Goal: Task Accomplishment & Management: Use online tool/utility

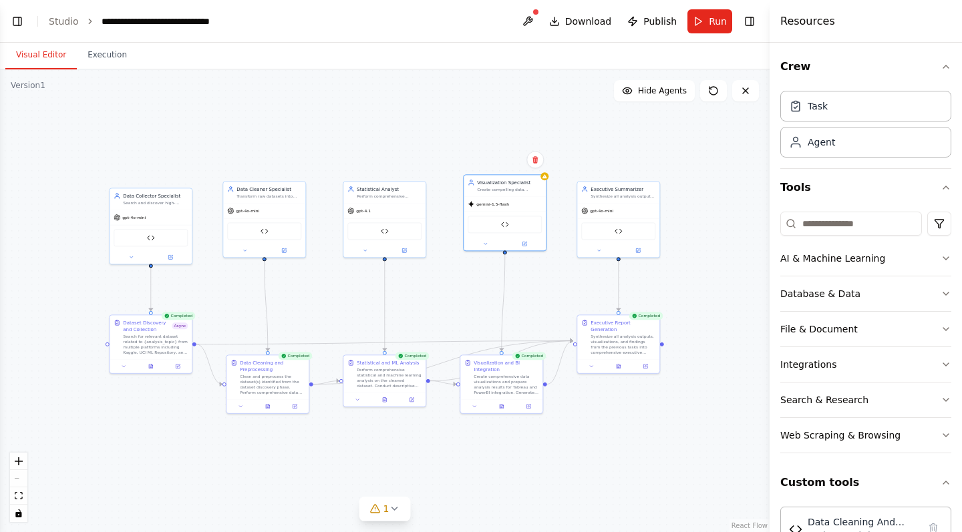
scroll to position [231, 0]
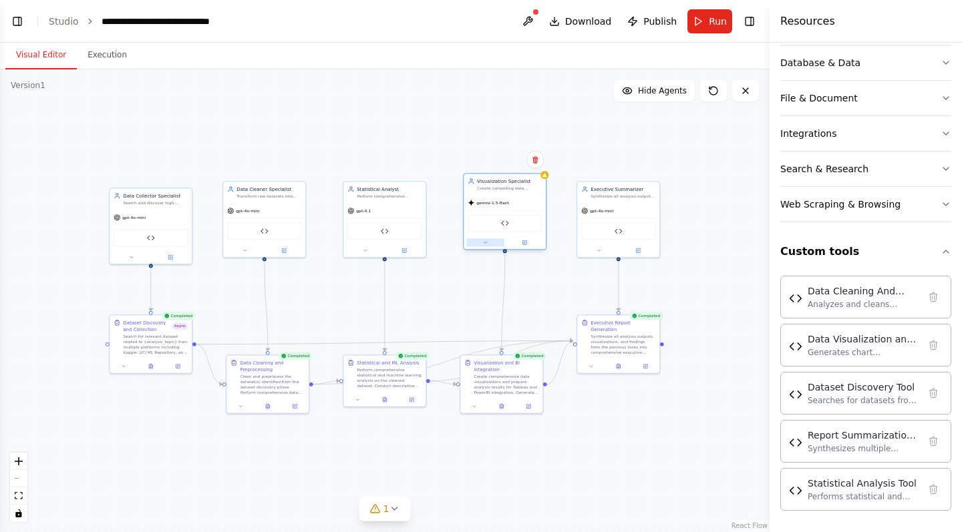
click at [486, 242] on icon at bounding box center [485, 242] width 5 height 5
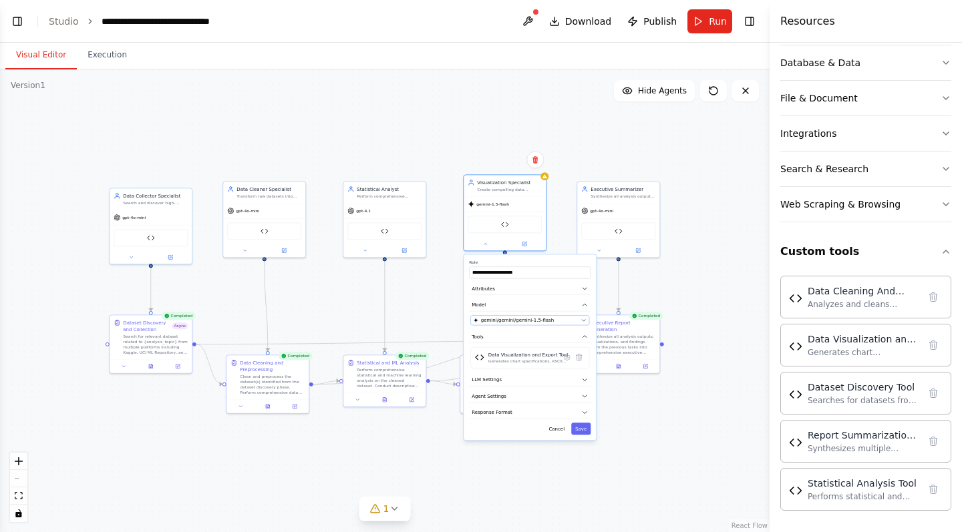
click at [499, 322] on span "gemini/gemini/gemini-1.5-flash" at bounding box center [517, 320] width 73 height 7
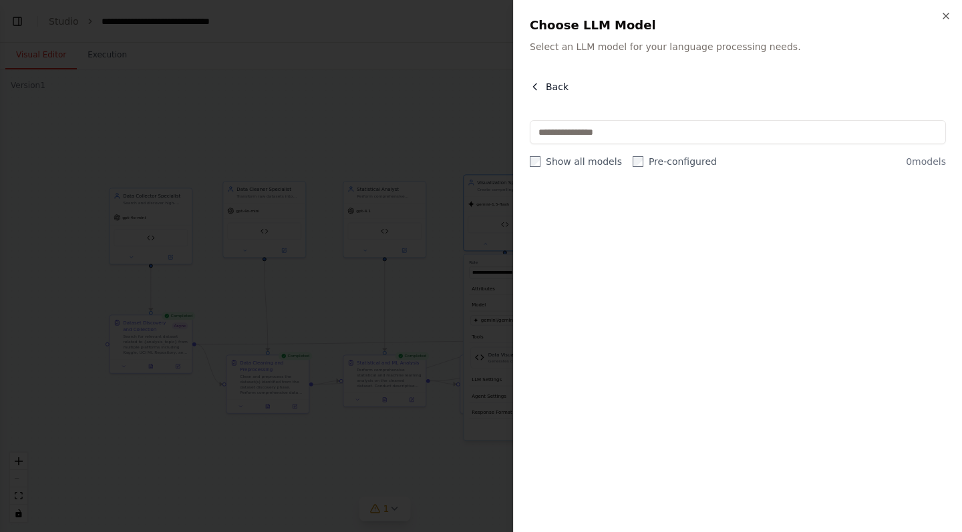
click at [554, 90] on span "Back" at bounding box center [557, 86] width 23 height 13
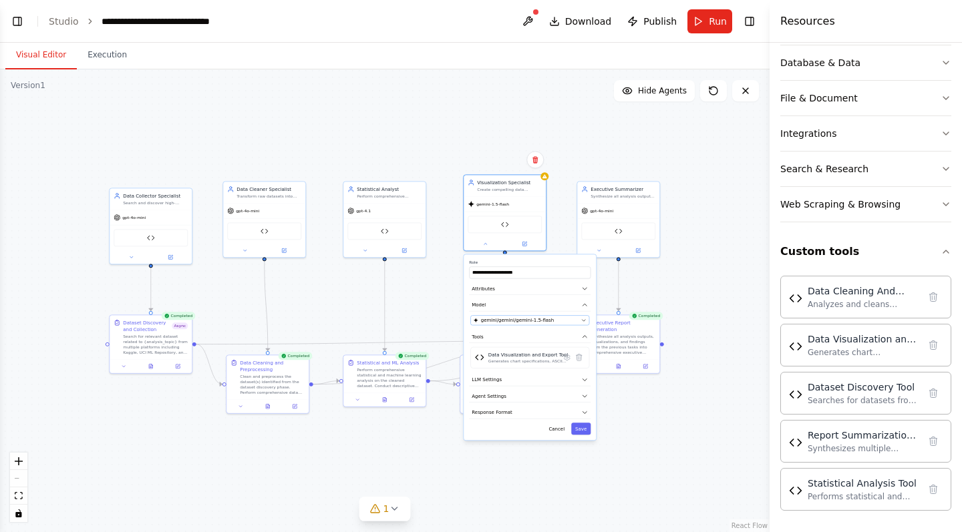
click at [530, 322] on span "gemini/gemini/gemini-1.5-flash" at bounding box center [517, 320] width 73 height 7
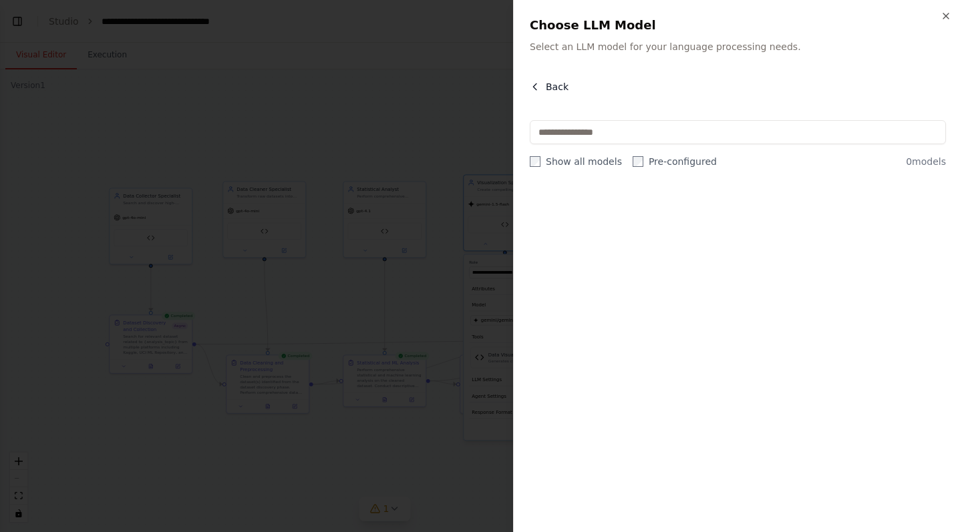
click at [564, 85] on span "Back" at bounding box center [557, 86] width 23 height 13
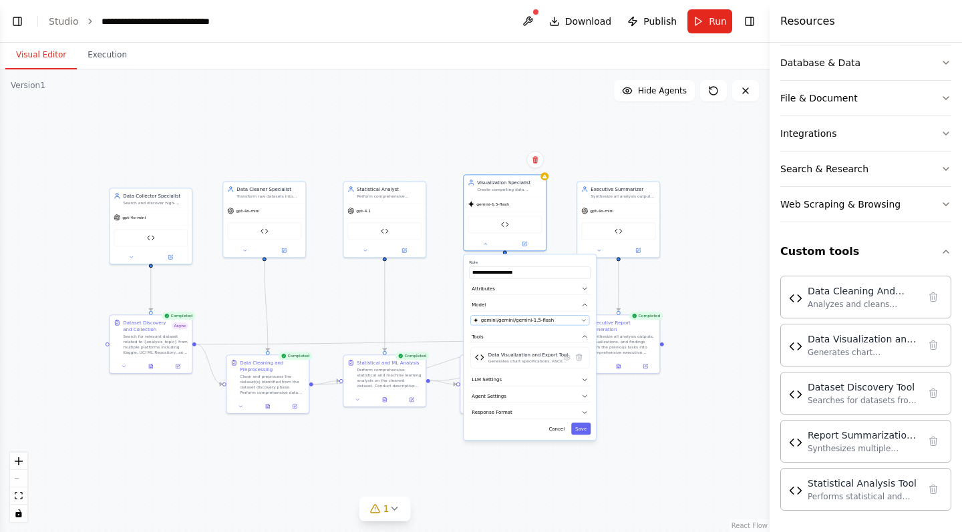
click at [573, 321] on div "gemini/gemini/gemini-1.5-flash" at bounding box center [526, 320] width 105 height 7
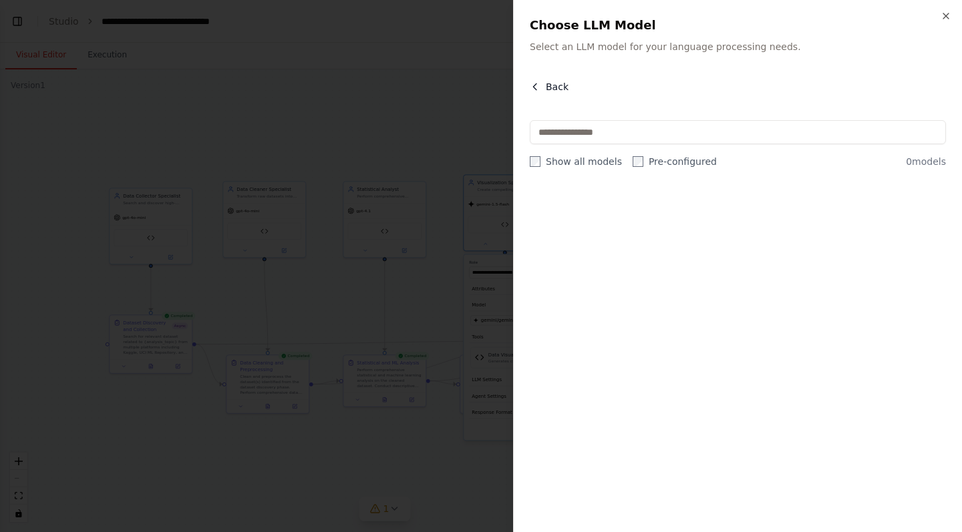
click at [555, 89] on span "Back" at bounding box center [557, 86] width 23 height 13
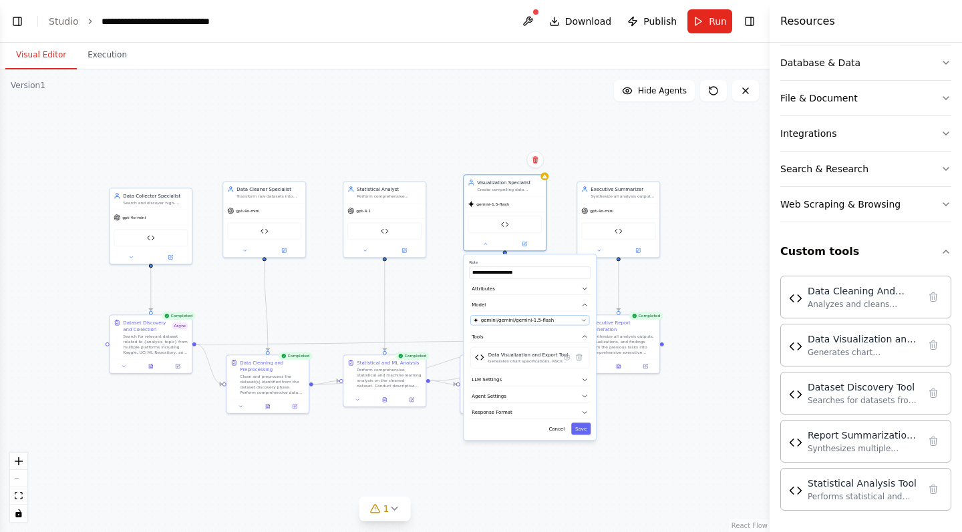
click at [557, 320] on div "gemini/gemini/gemini-1.5-flash" at bounding box center [526, 320] width 105 height 7
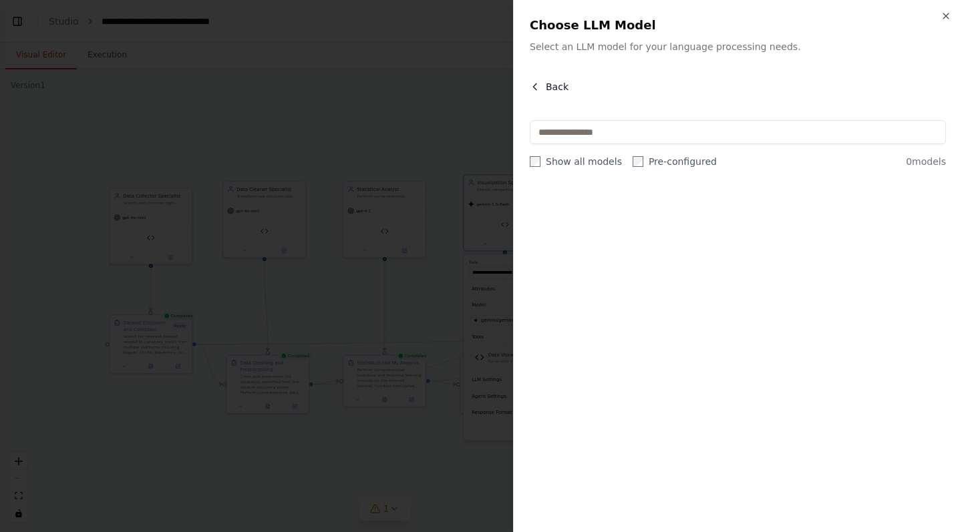
click at [561, 87] on span "Back" at bounding box center [557, 86] width 23 height 13
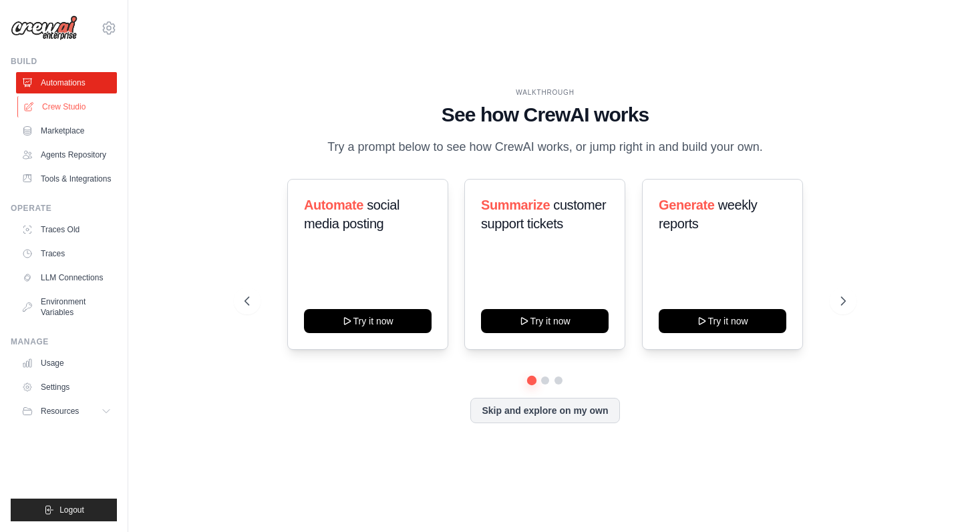
click at [69, 113] on link "Crew Studio" at bounding box center [67, 106] width 101 height 21
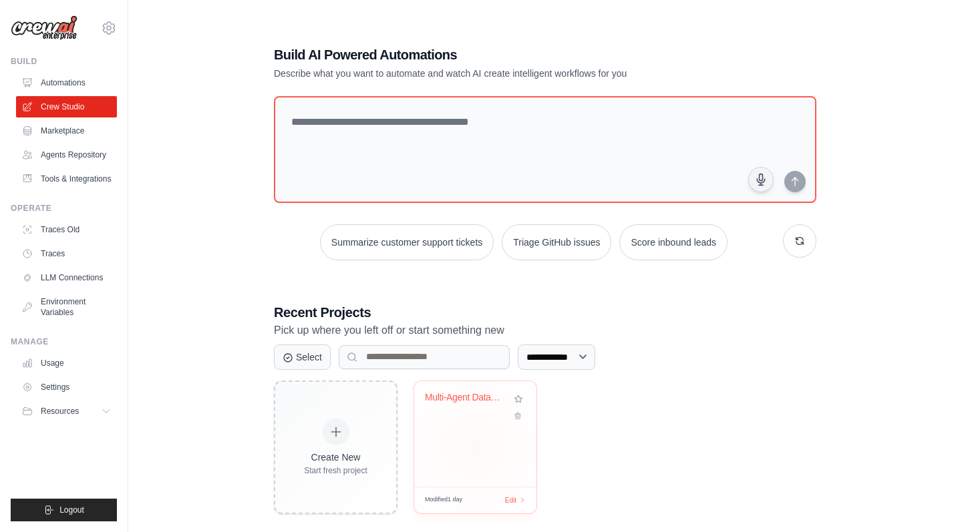
scroll to position [1, 0]
click at [449, 414] on div "Multi-Agent Data Analysis System" at bounding box center [475, 406] width 101 height 31
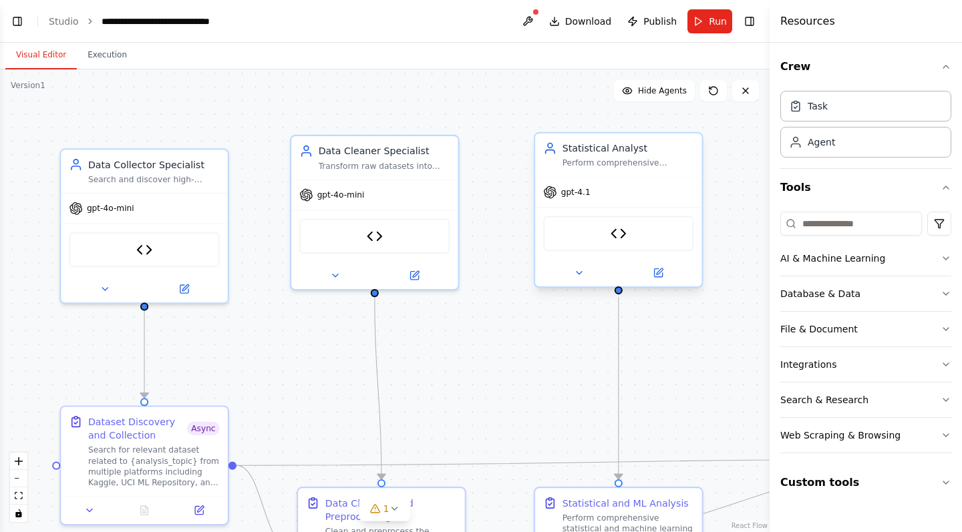
scroll to position [5555, 0]
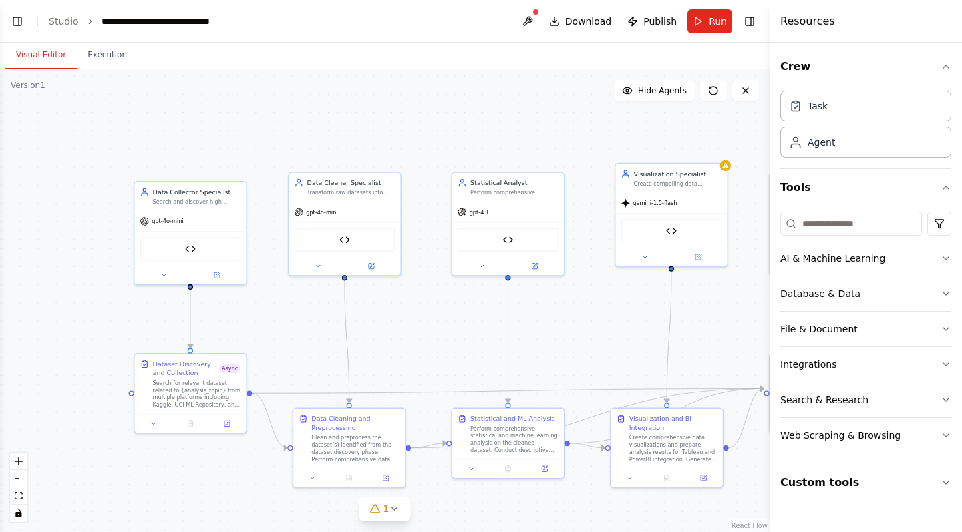
drag, startPoint x: 663, startPoint y: 288, endPoint x: 566, endPoint y: 291, distance: 96.9
click at [566, 291] on div ".deletable-edge-delete-btn { width: 20px; height: 20px; border: 0px solid #ffff…" at bounding box center [384, 300] width 769 height 463
click at [662, 202] on span "gemini-1.5-flash" at bounding box center [654, 201] width 44 height 7
click at [659, 254] on button at bounding box center [644, 255] width 51 height 11
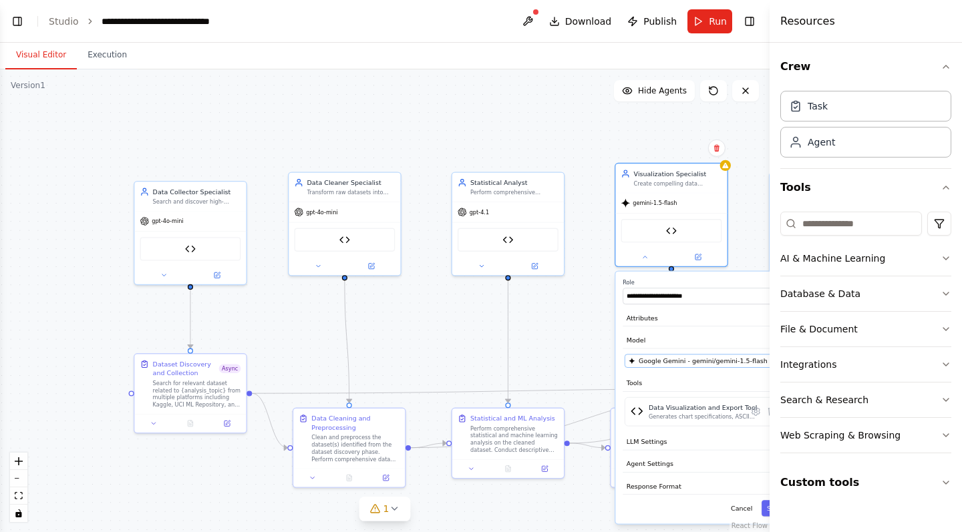
click at [651, 367] on button "Google Gemini - gemini/gemini-1.5-flash" at bounding box center [705, 360] width 162 height 13
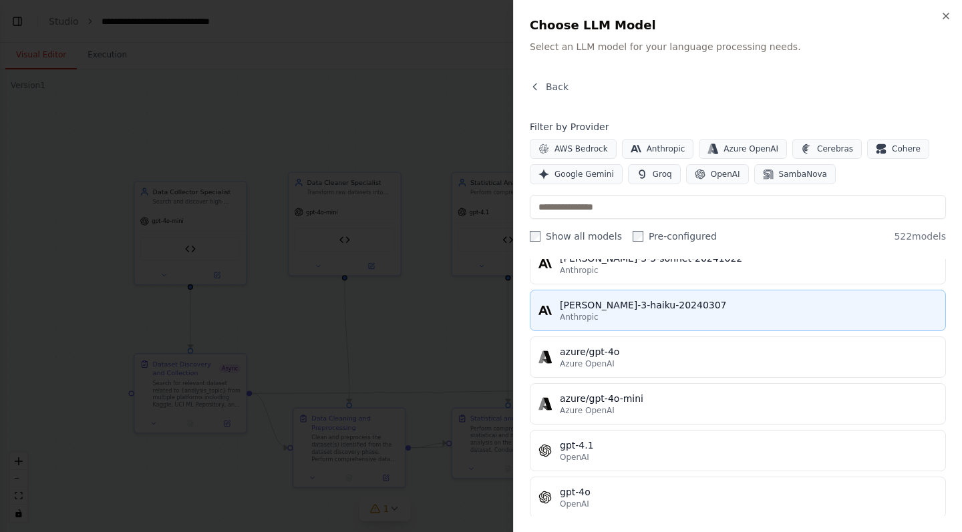
scroll to position [68, 0]
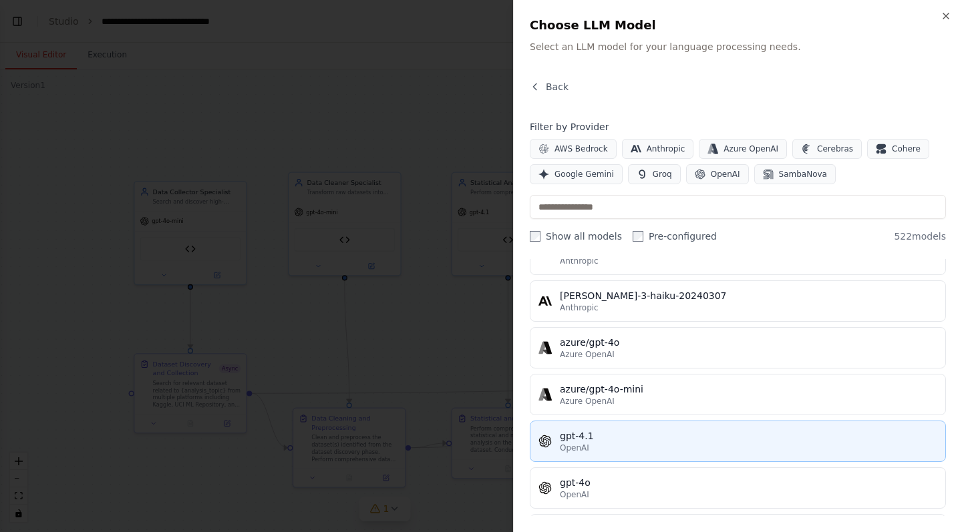
click at [636, 440] on div "gpt-4.1" at bounding box center [748, 435] width 377 height 13
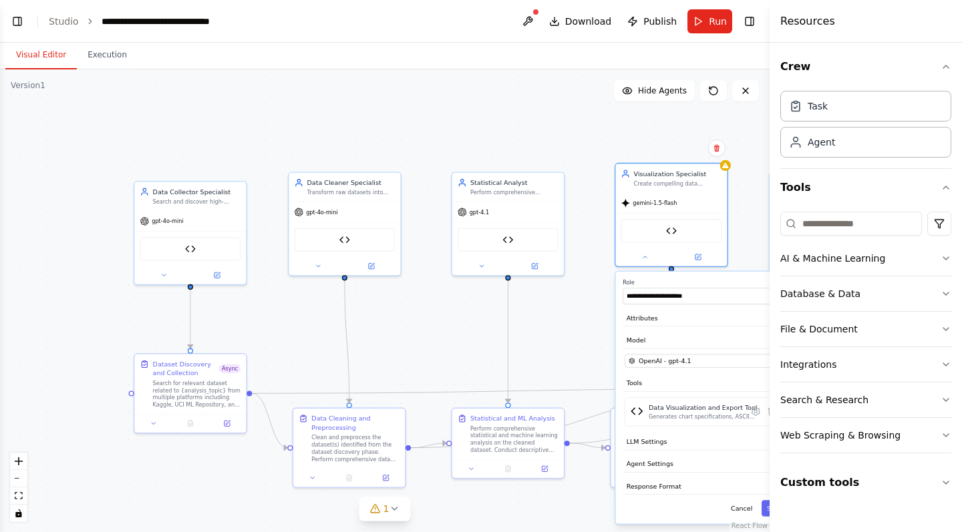
click at [765, 506] on button "Toggle Sidebar" at bounding box center [769, 266] width 11 height 532
click at [766, 509] on button "Toggle Sidebar" at bounding box center [769, 266] width 11 height 532
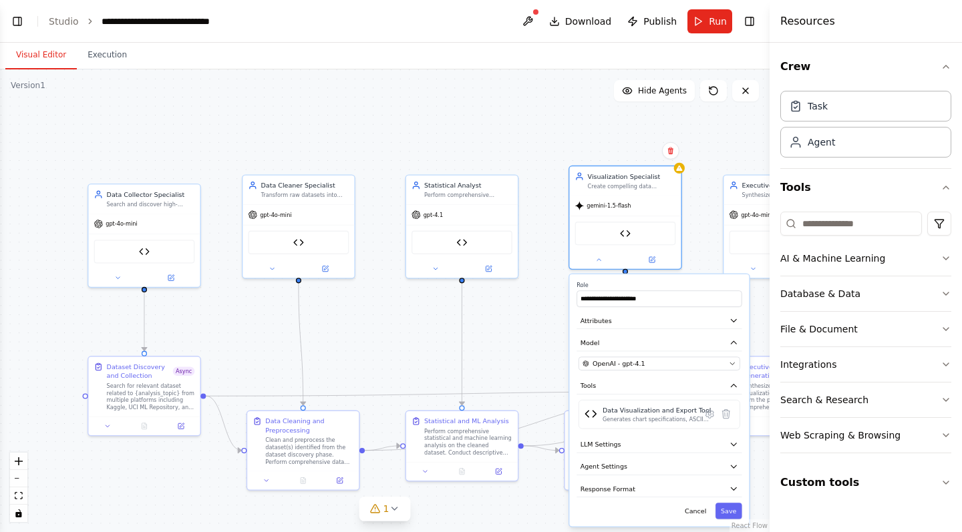
drag, startPoint x: 573, startPoint y: 360, endPoint x: 527, endPoint y: 363, distance: 46.2
click at [527, 363] on div ".deletable-edge-delete-btn { width: 20px; height: 20px; border: 0px solid #ffff…" at bounding box center [384, 300] width 769 height 463
click at [735, 511] on button "Save" at bounding box center [728, 511] width 27 height 16
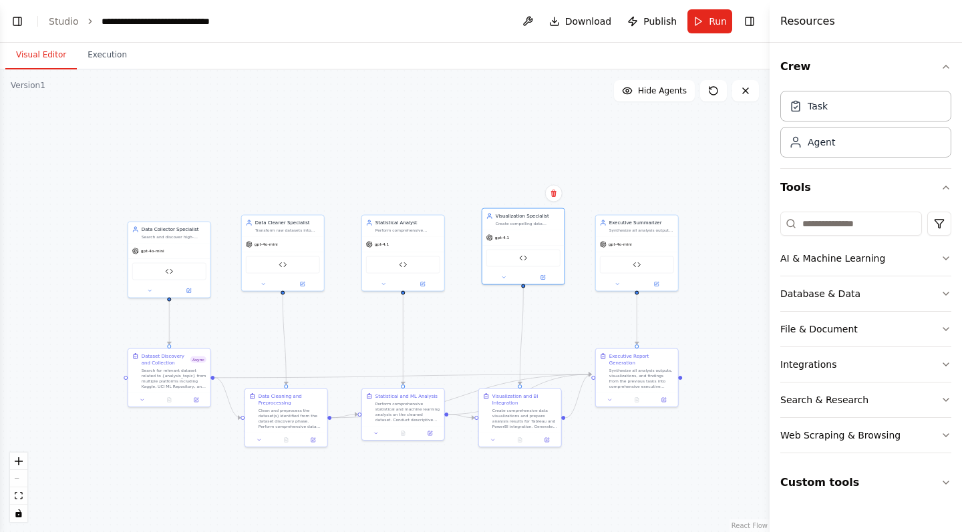
drag, startPoint x: 555, startPoint y: 355, endPoint x: 472, endPoint y: 347, distance: 83.8
click at [472, 347] on div ".deletable-edge-delete-btn { width: 20px; height: 20px; border: 0px solid #ffff…" at bounding box center [384, 300] width 769 height 463
click at [636, 167] on div ".deletable-edge-delete-btn { width: 20px; height: 20px; border: 0px solid #ffff…" at bounding box center [384, 300] width 769 height 463
click at [710, 23] on span "Run" at bounding box center [718, 21] width 18 height 13
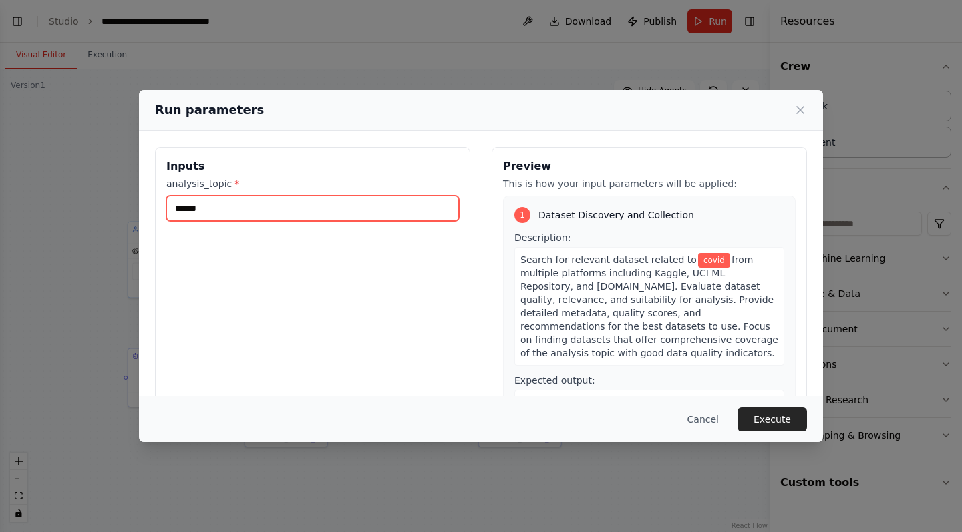
click at [361, 208] on input "*****" at bounding box center [312, 208] width 293 height 25
type input "*****"
type input "**********"
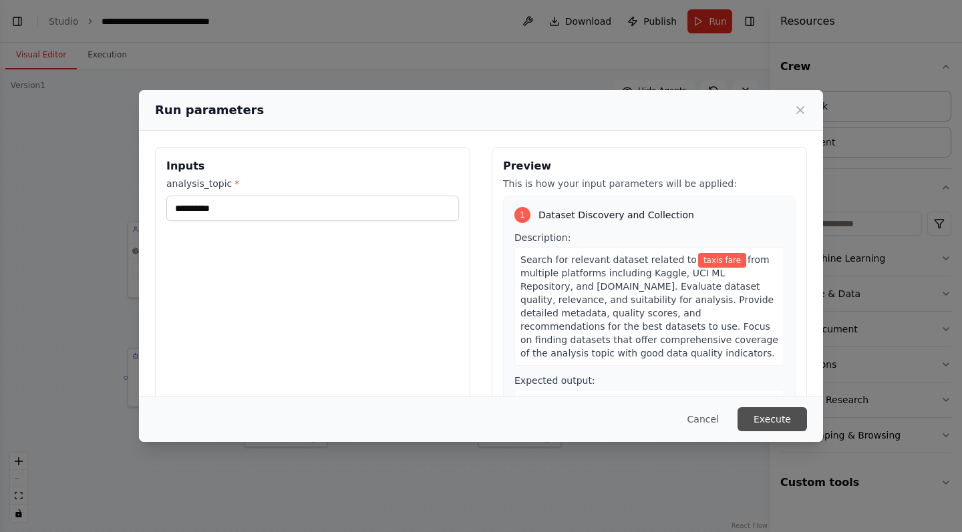
click at [767, 419] on button "Execute" at bounding box center [771, 419] width 69 height 24
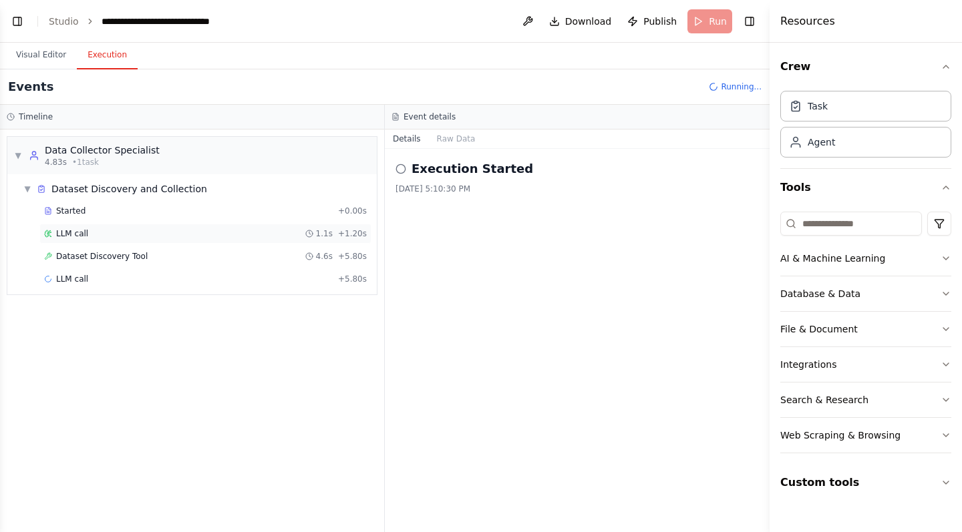
click at [190, 227] on div "LLM call 1.1s + 1.20s" at bounding box center [205, 234] width 332 height 20
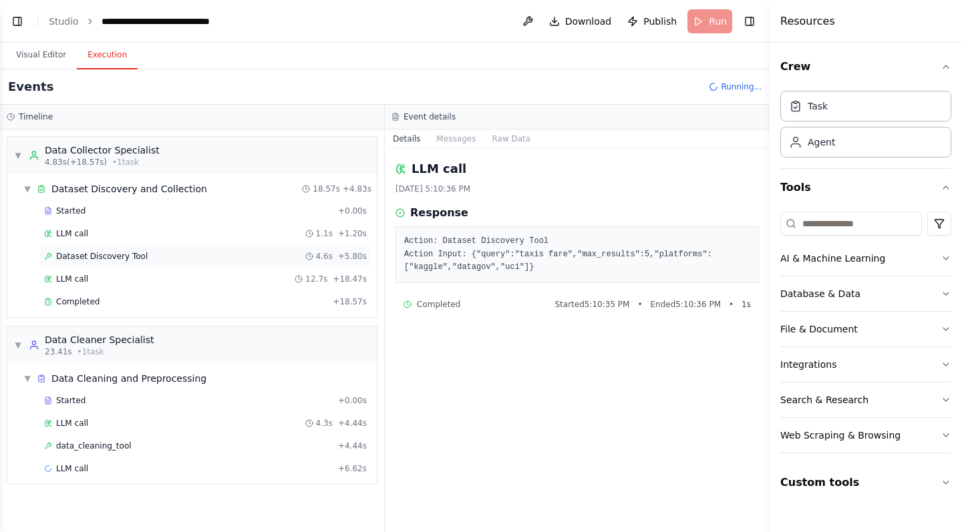
click at [75, 253] on span "Dataset Discovery Tool" at bounding box center [102, 256] width 92 height 11
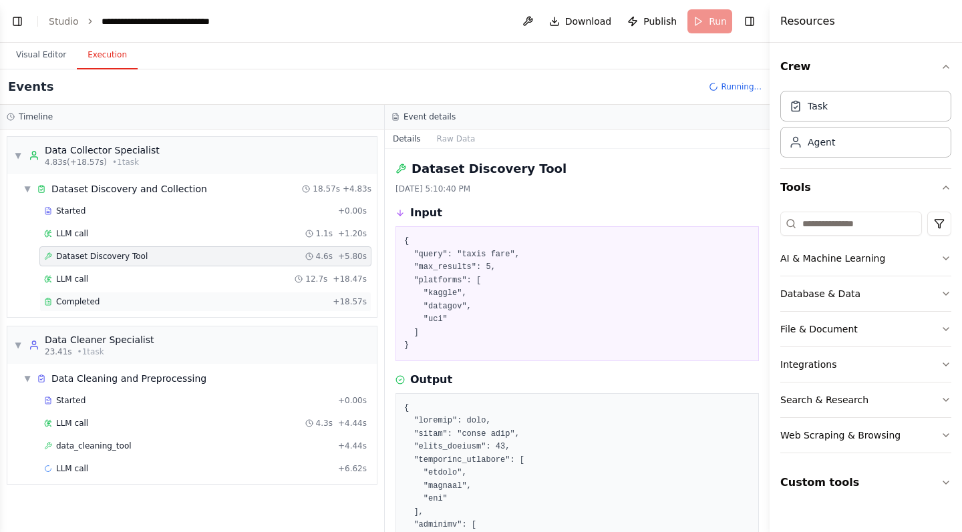
click at [168, 297] on div "Completed" at bounding box center [185, 302] width 283 height 11
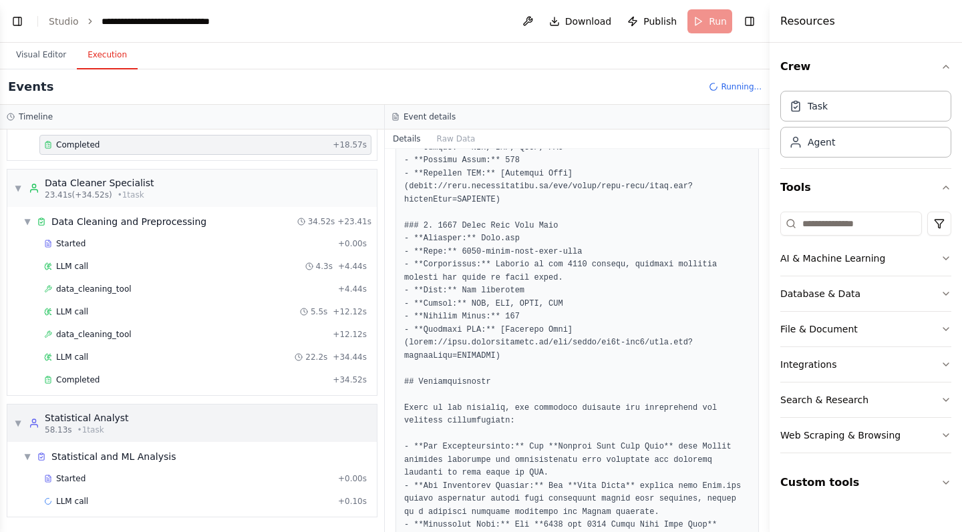
scroll to position [0, 0]
click at [172, 385] on div "Completed" at bounding box center [185, 380] width 283 height 11
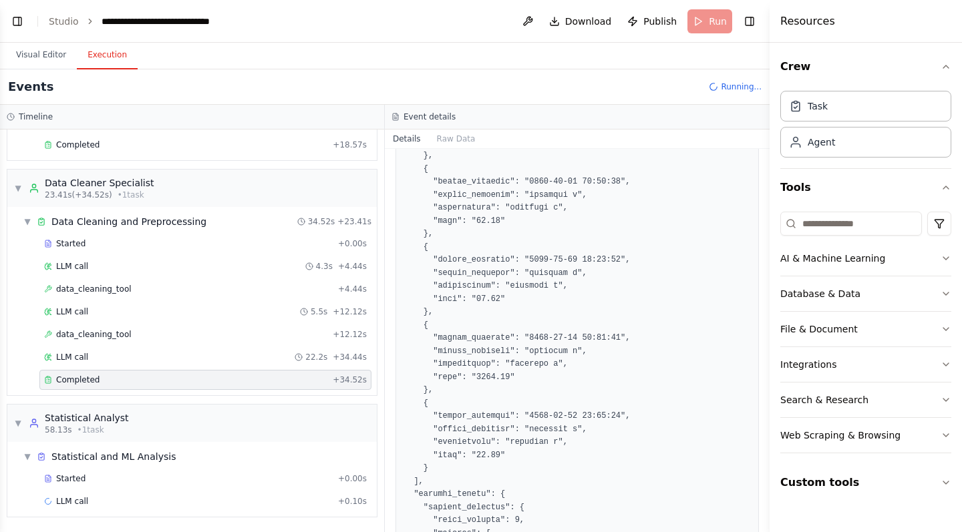
scroll to position [610, 0]
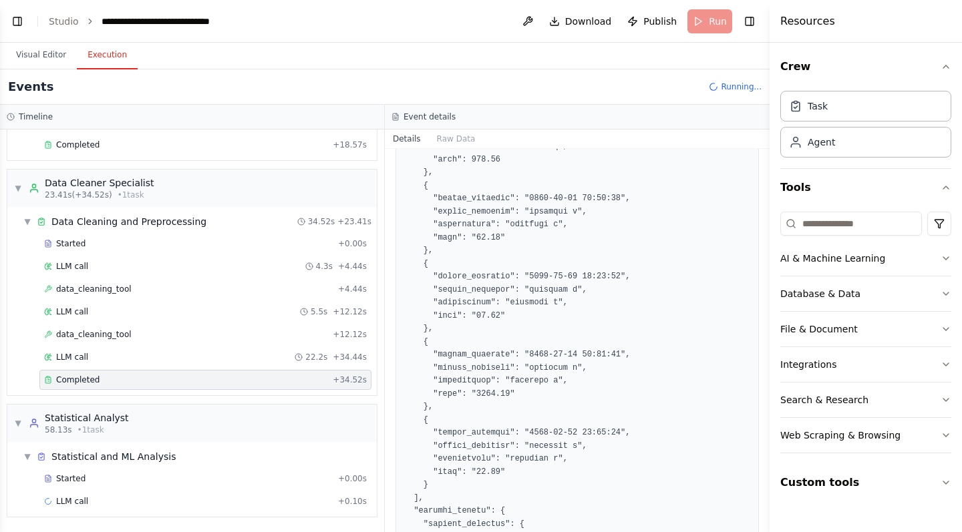
click at [264, 378] on div "Completed" at bounding box center [185, 380] width 283 height 11
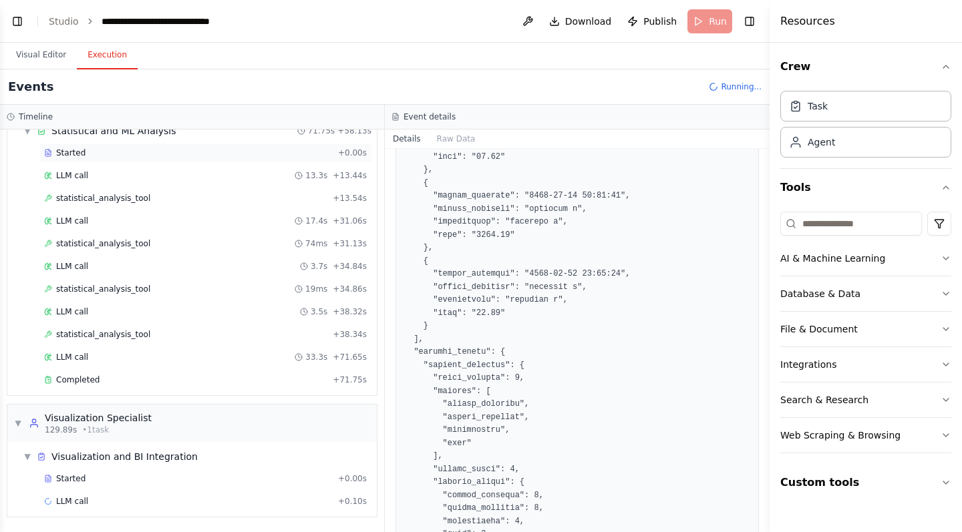
scroll to position [483, 0]
click at [834, 477] on button "Custom tools" at bounding box center [865, 482] width 171 height 37
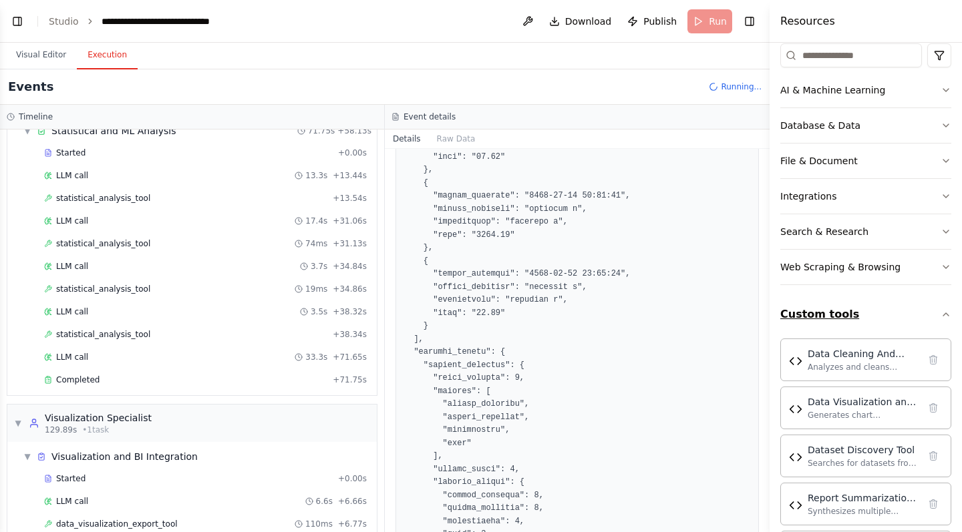
scroll to position [190, 0]
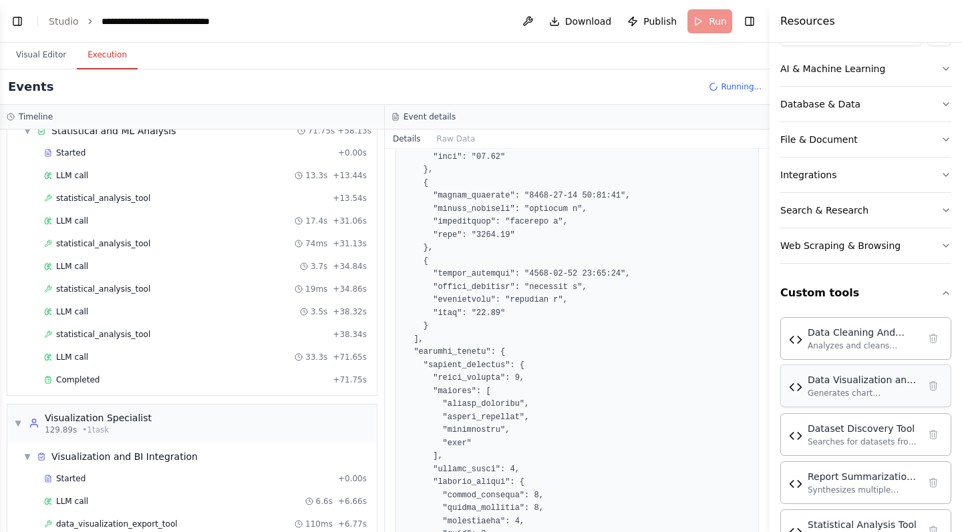
click at [835, 392] on div "Generates chart specifications, ASCII visualizations, and creates export format…" at bounding box center [862, 393] width 111 height 11
click at [889, 399] on div "Data Visualization and Export Tool Generates chart specifications, ASCII visual…" at bounding box center [865, 386] width 171 height 43
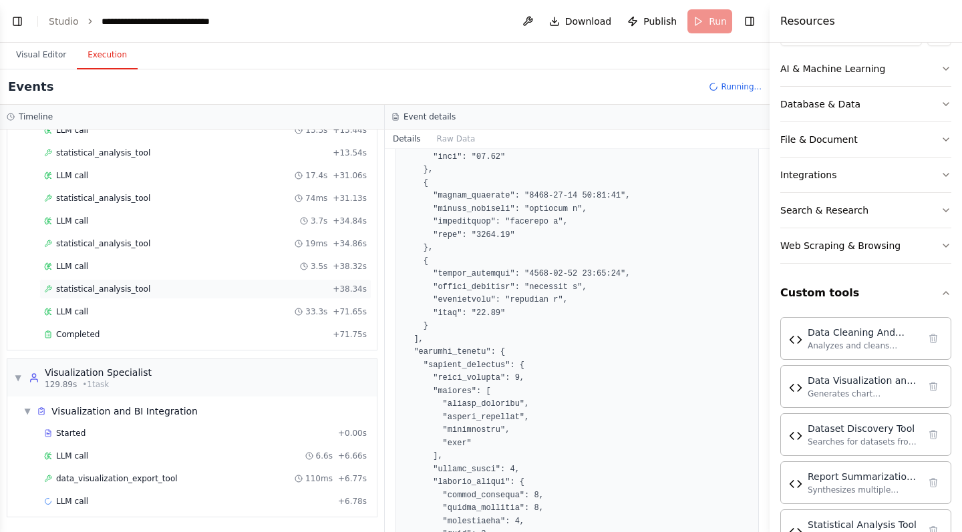
scroll to position [528, 0]
click at [861, 107] on button "Database & Data" at bounding box center [865, 104] width 171 height 35
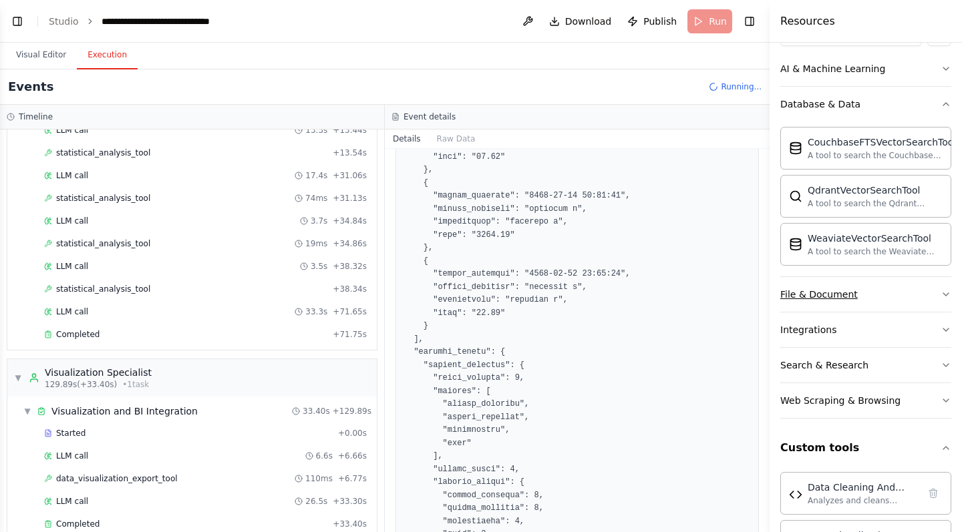
click at [876, 295] on button "File & Document" at bounding box center [865, 294] width 171 height 35
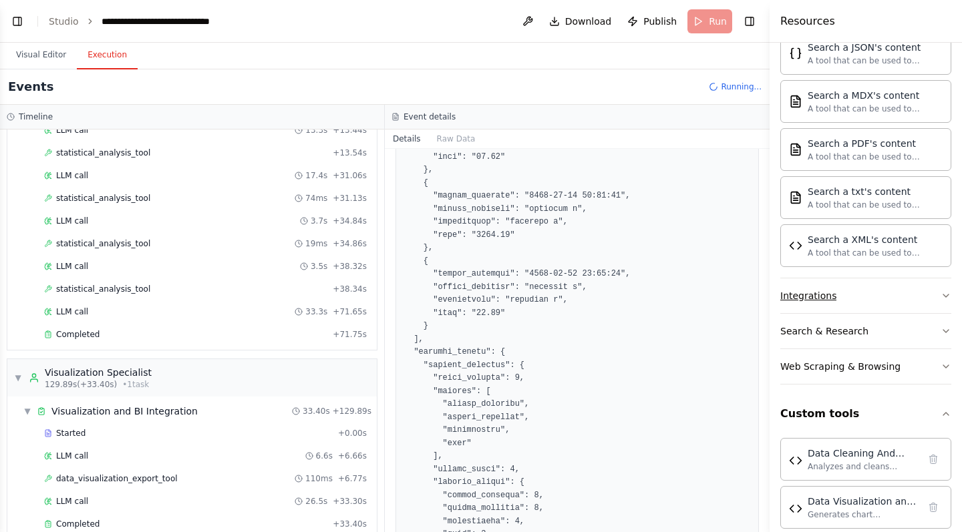
click at [875, 299] on button "Integrations" at bounding box center [865, 296] width 171 height 35
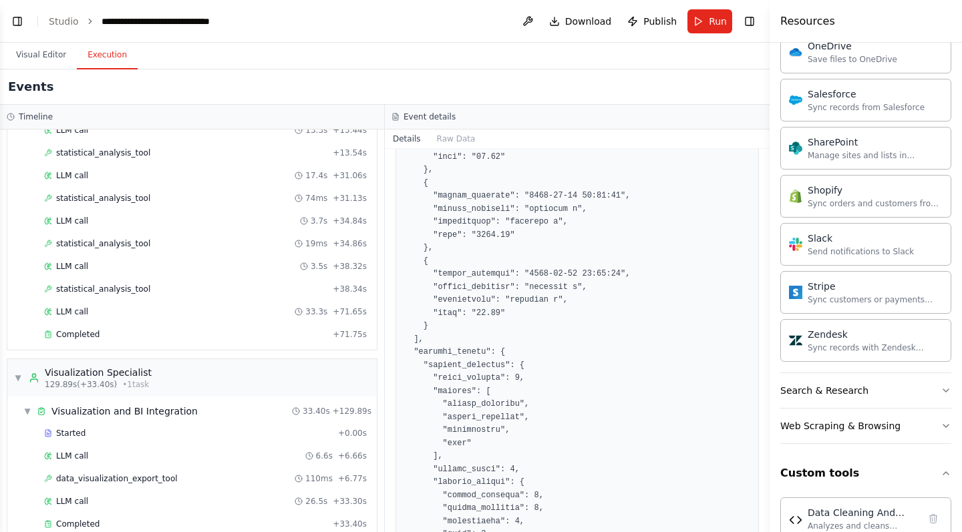
scroll to position [1651, 0]
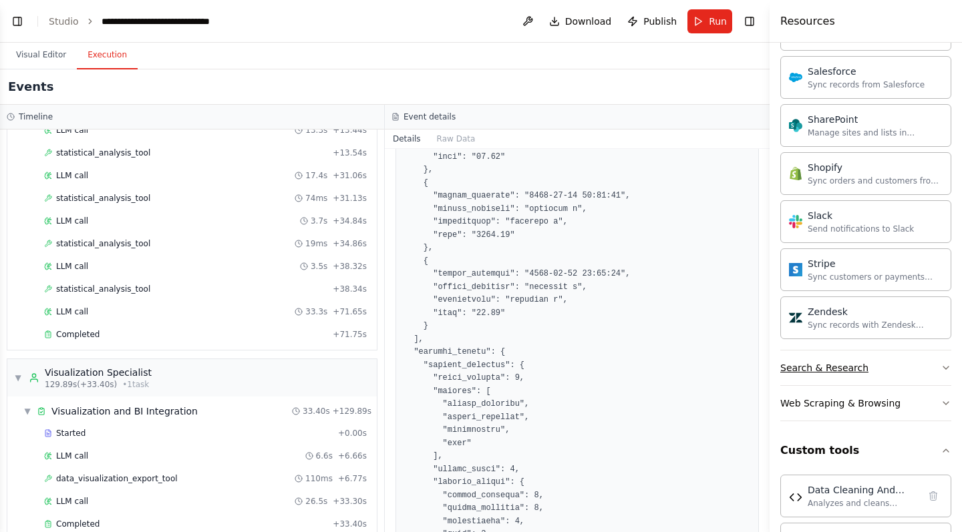
click at [884, 372] on button "Search & Research" at bounding box center [865, 368] width 171 height 35
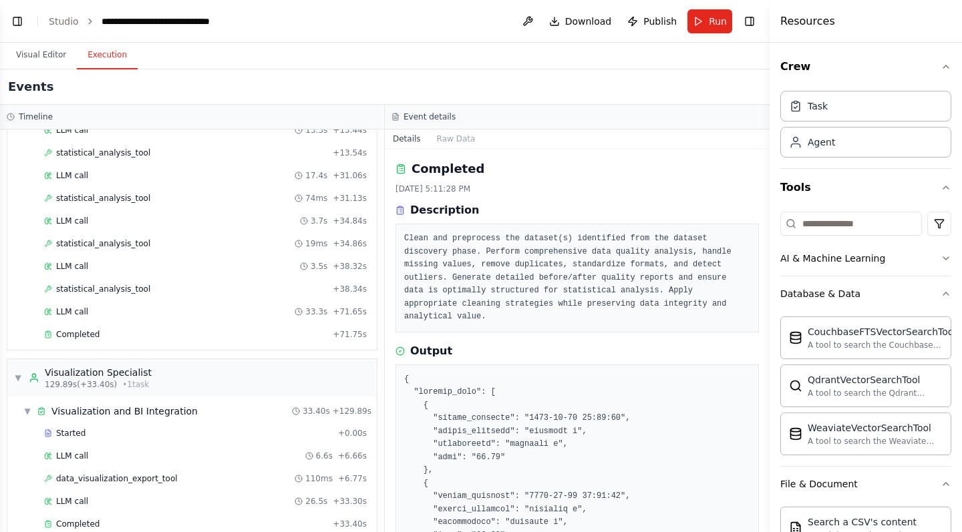
scroll to position [0, 0]
click at [918, 265] on button "AI & Machine Learning" at bounding box center [865, 258] width 171 height 35
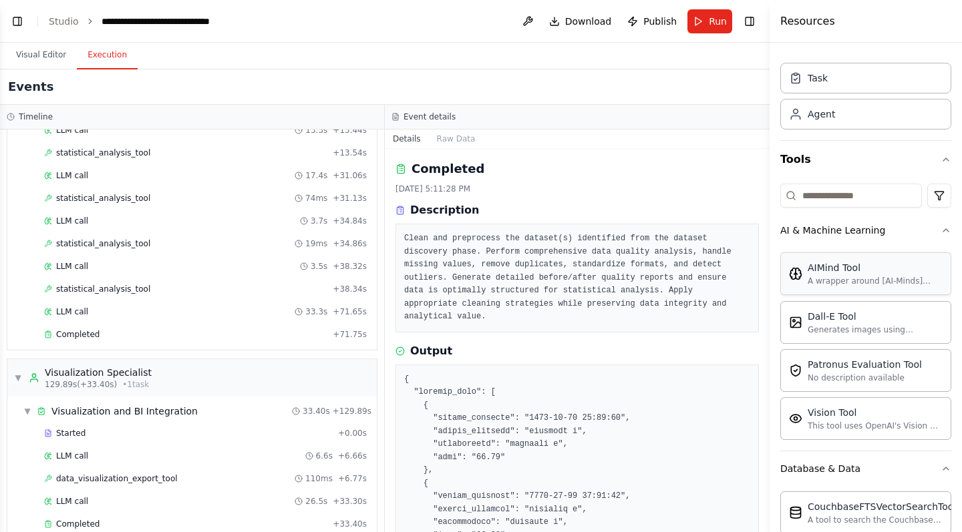
scroll to position [27, 0]
click at [940, 232] on button "AI & Machine Learning" at bounding box center [865, 231] width 171 height 35
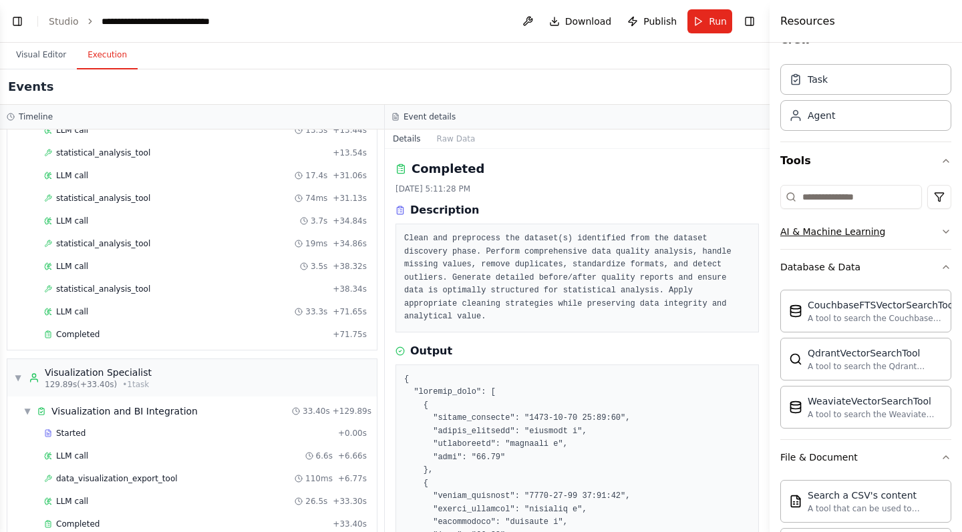
click at [944, 234] on icon "button" at bounding box center [945, 231] width 11 height 11
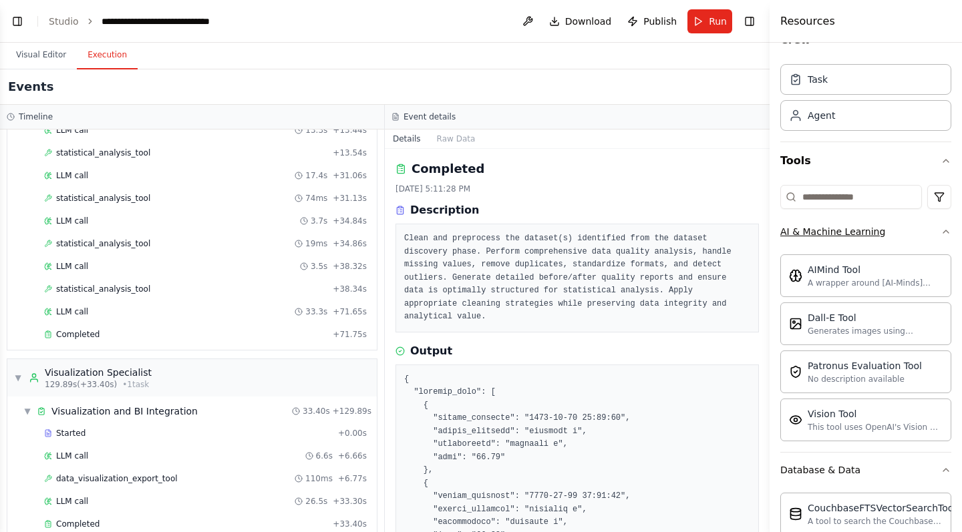
click at [944, 229] on icon "button" at bounding box center [945, 231] width 11 height 11
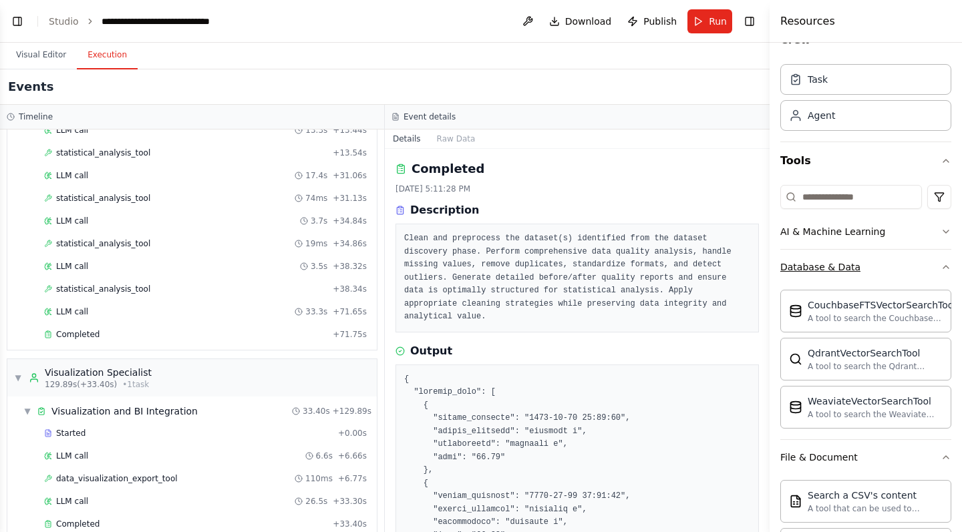
click at [945, 269] on icon "button" at bounding box center [945, 267] width 11 height 11
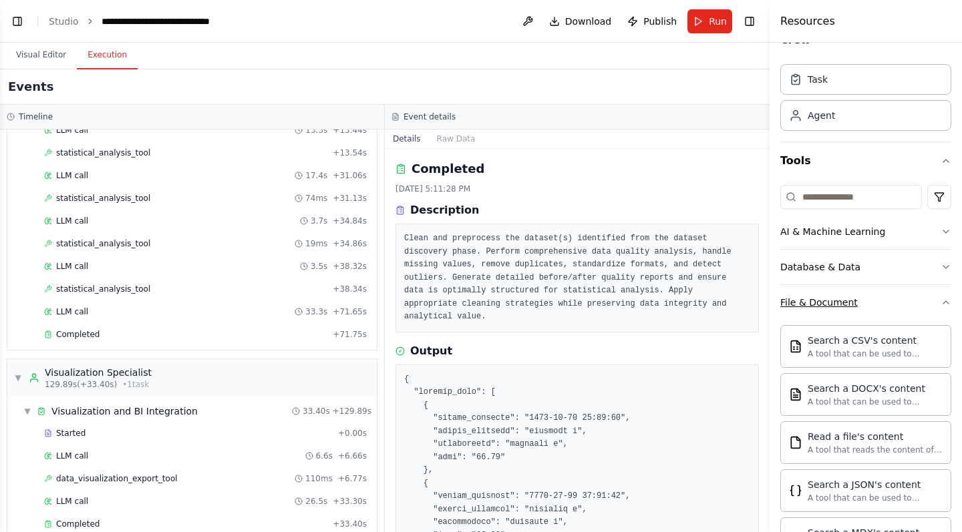
click at [943, 302] on icon "button" at bounding box center [945, 302] width 11 height 11
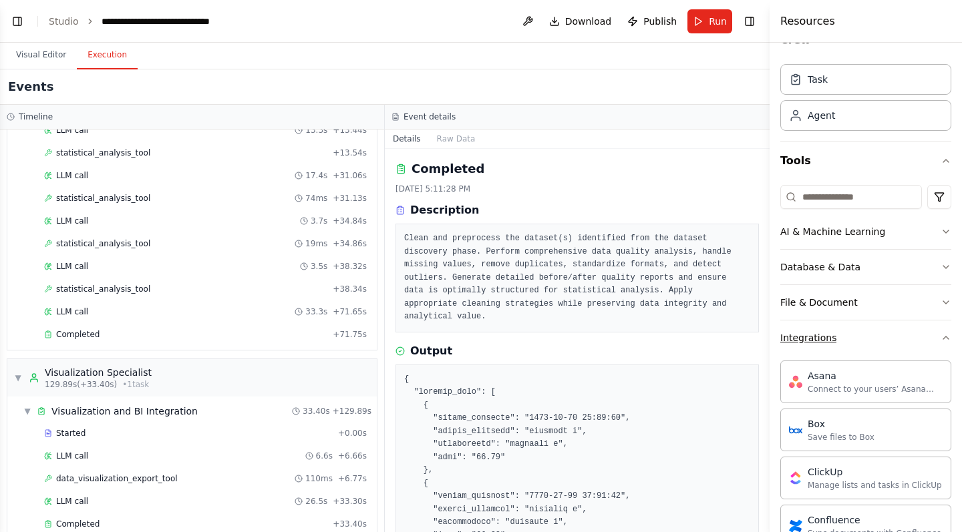
click at [937, 341] on button "Integrations" at bounding box center [865, 338] width 171 height 35
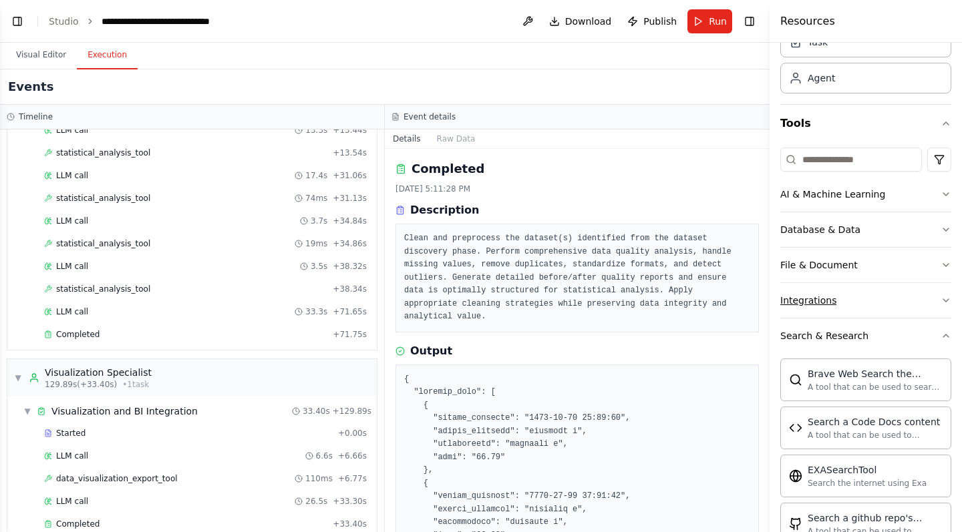
scroll to position [89, 0]
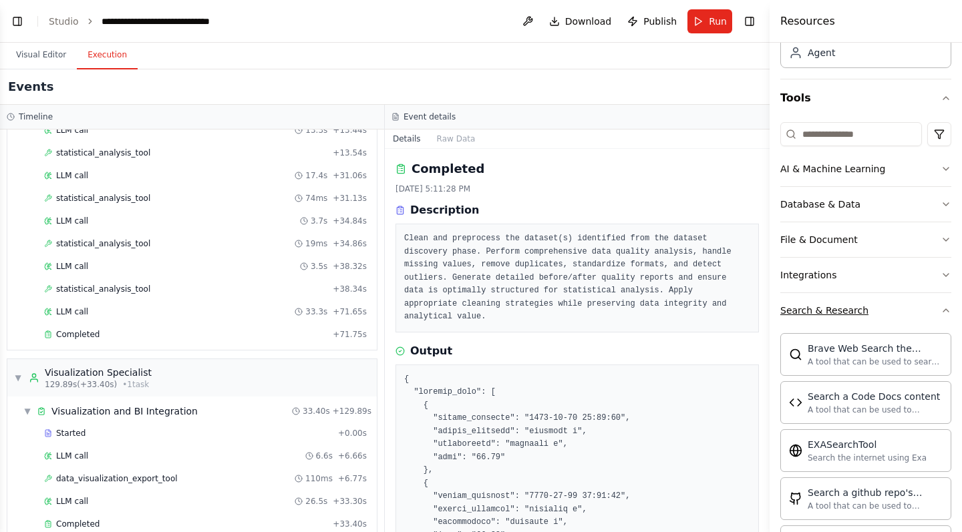
click at [944, 311] on icon "button" at bounding box center [945, 310] width 5 height 3
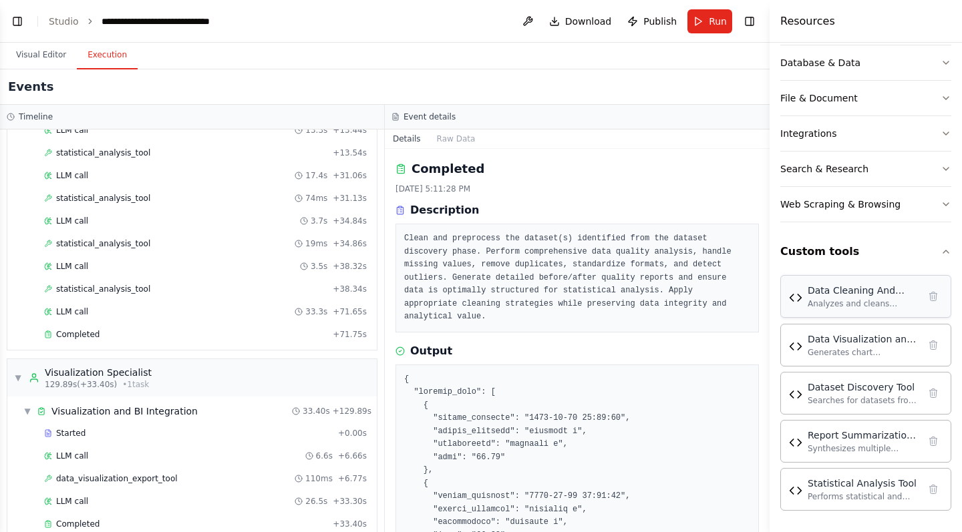
scroll to position [231, 0]
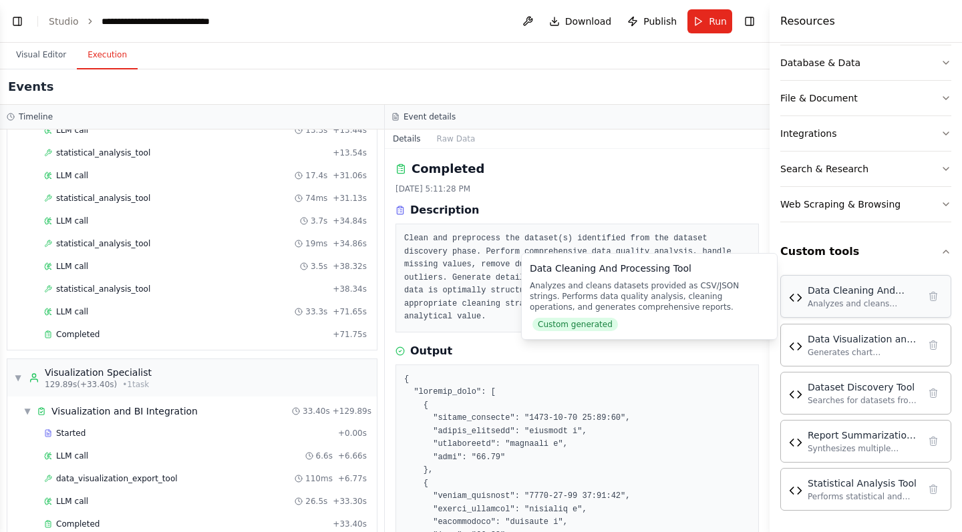
click at [793, 299] on img at bounding box center [795, 297] width 13 height 13
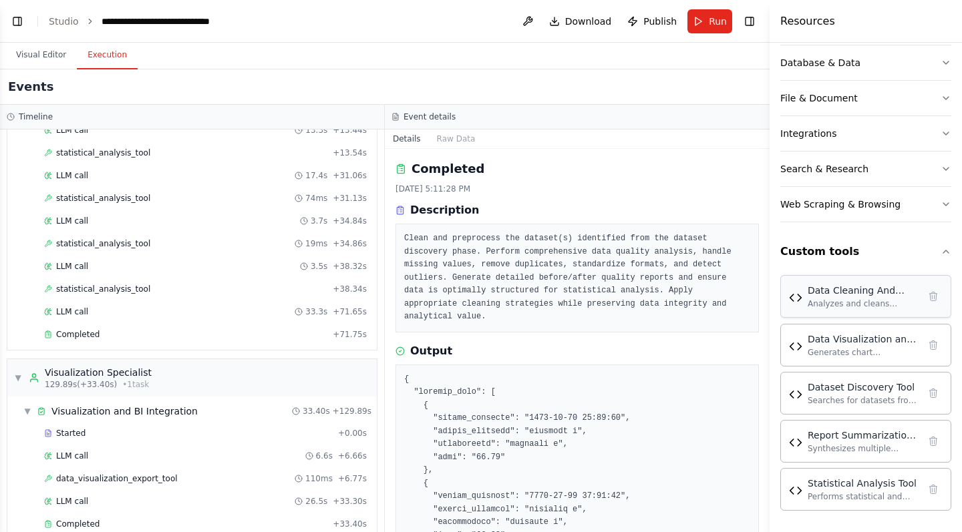
click at [793, 299] on img at bounding box center [795, 297] width 13 height 13
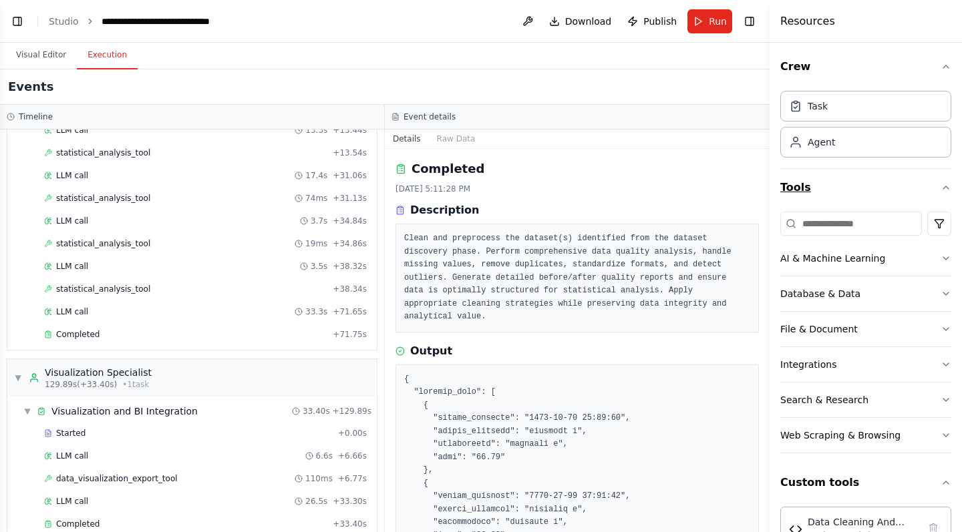
scroll to position [0, 0]
click at [857, 116] on div "Task" at bounding box center [865, 105] width 171 height 31
click at [851, 145] on div "Agent" at bounding box center [865, 141] width 171 height 31
click at [945, 63] on icon "button" at bounding box center [945, 66] width 11 height 11
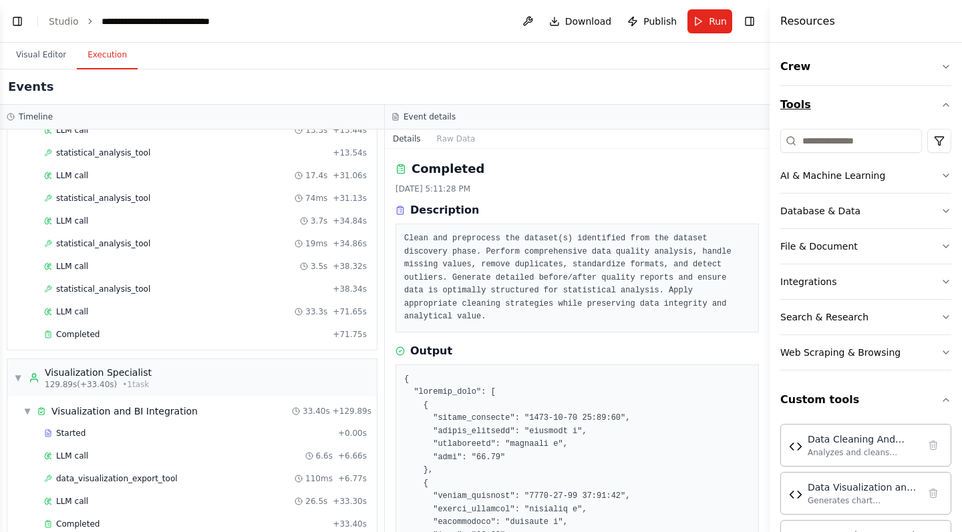
click at [946, 99] on button "Tools" at bounding box center [865, 104] width 171 height 37
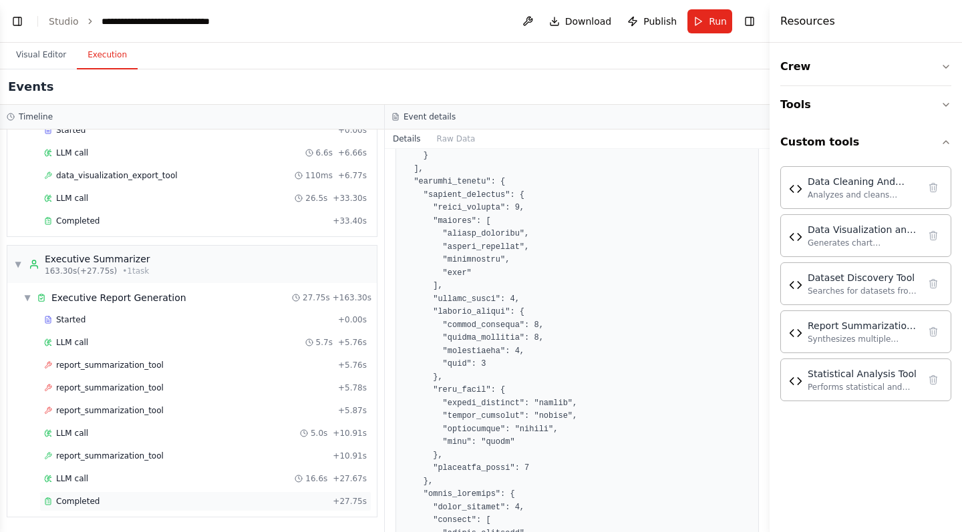
click at [144, 504] on div "Completed" at bounding box center [185, 501] width 283 height 11
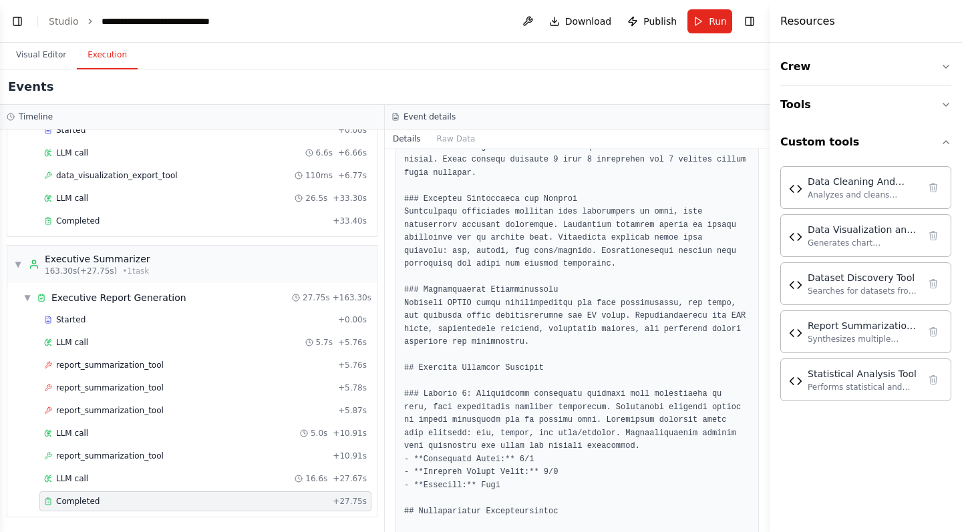
scroll to position [702, 0]
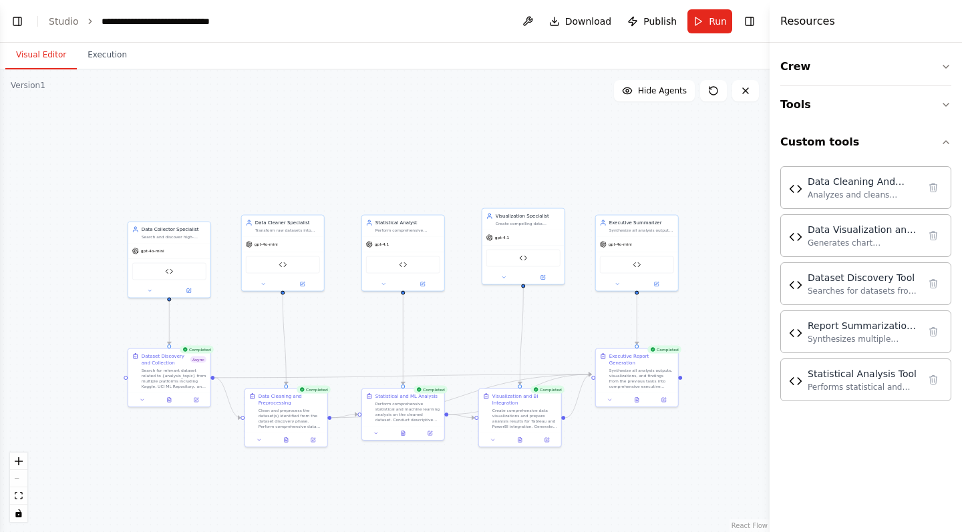
click at [65, 61] on button "Visual Editor" at bounding box center [40, 55] width 71 height 28
click at [69, 19] on link "Studio" at bounding box center [64, 21] width 30 height 11
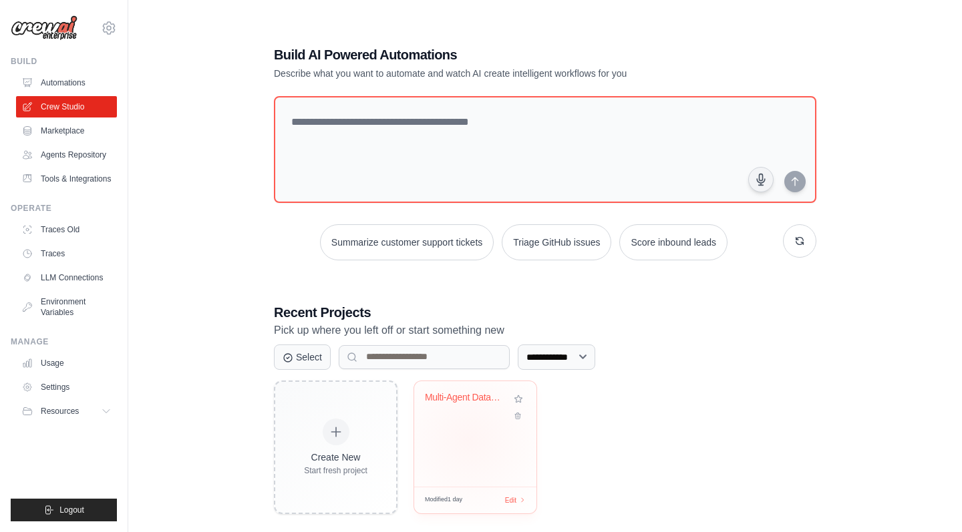
click at [469, 439] on div "Multi-Agent Data Analysis System" at bounding box center [475, 434] width 122 height 106
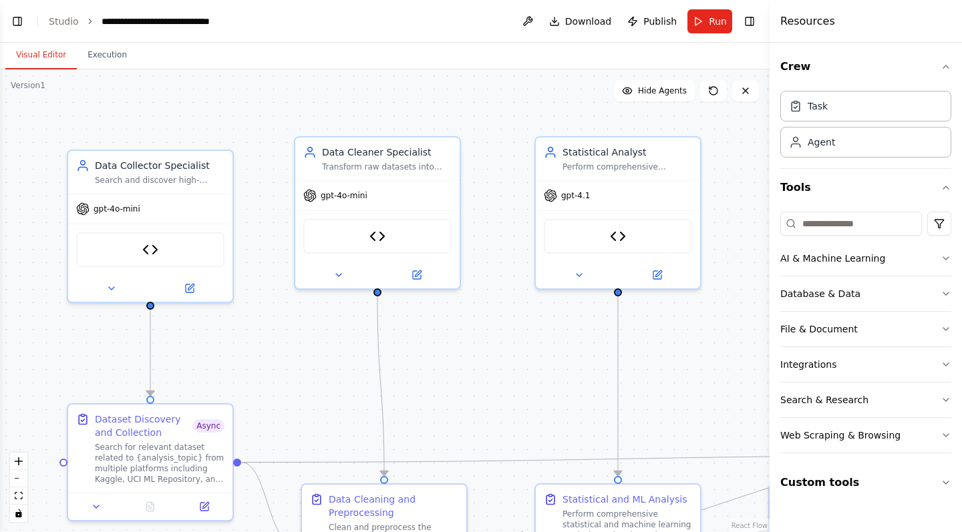
scroll to position [5555, 0]
click at [679, 99] on button "Hide Agents" at bounding box center [654, 90] width 81 height 21
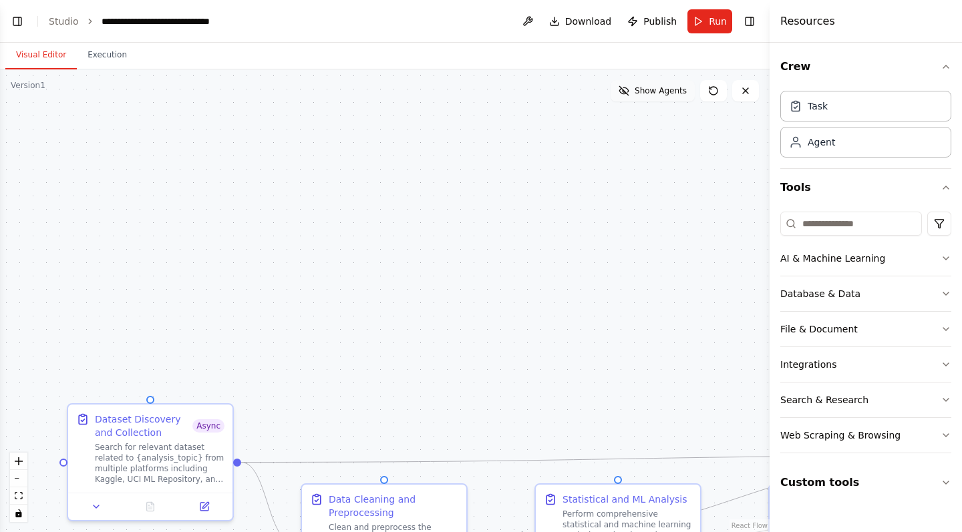
click at [679, 98] on button "Show Agents" at bounding box center [652, 90] width 84 height 21
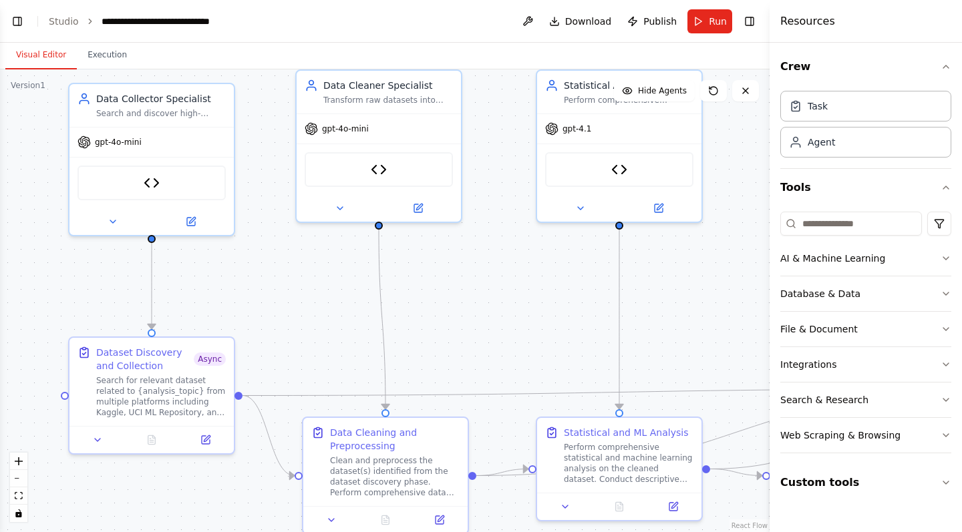
drag, startPoint x: 496, startPoint y: 326, endPoint x: 498, endPoint y: 259, distance: 66.8
click at [498, 259] on div ".deletable-edge-delete-btn { width: 20px; height: 20px; border: 0px solid #ffff…" at bounding box center [384, 300] width 769 height 463
click at [451, 104] on div "Data Cleaner Specialist Transform raw datasets into analysis-ready data by perf…" at bounding box center [379, 89] width 164 height 43
drag, startPoint x: 429, startPoint y: 432, endPoint x: 420, endPoint y: 432, distance: 8.7
click at [420, 432] on div "Data Cleaning and Preprocessing" at bounding box center [388, 436] width 130 height 27
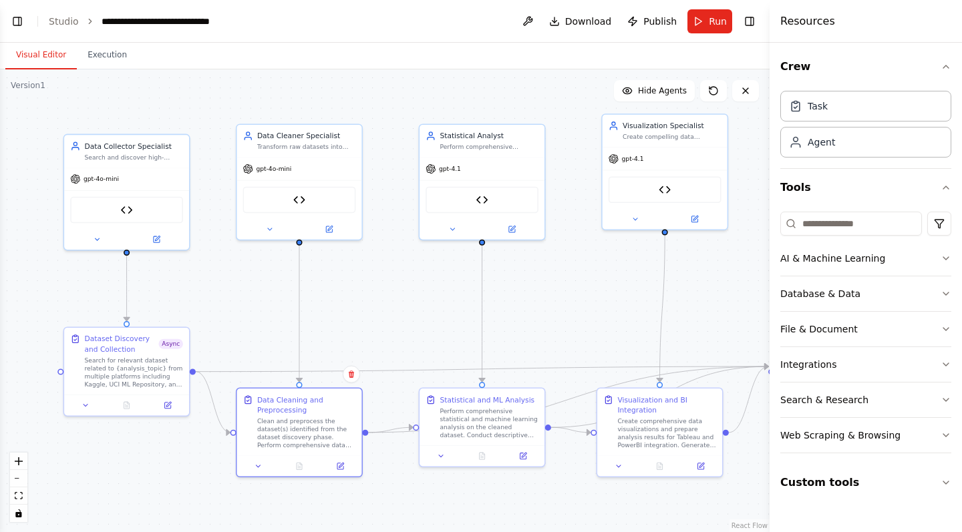
drag, startPoint x: 715, startPoint y: 310, endPoint x: 555, endPoint y: 307, distance: 160.3
click at [555, 307] on div ".deletable-edge-delete-btn { width: 20px; height: 20px; border: 0px solid #ffff…" at bounding box center [384, 300] width 769 height 463
click at [721, 129] on div "Visualization Specialist Create compelling data visualizations and prepare anal…" at bounding box center [664, 129] width 125 height 33
click at [711, 398] on div "Visualization and BI Integration" at bounding box center [671, 403] width 98 height 20
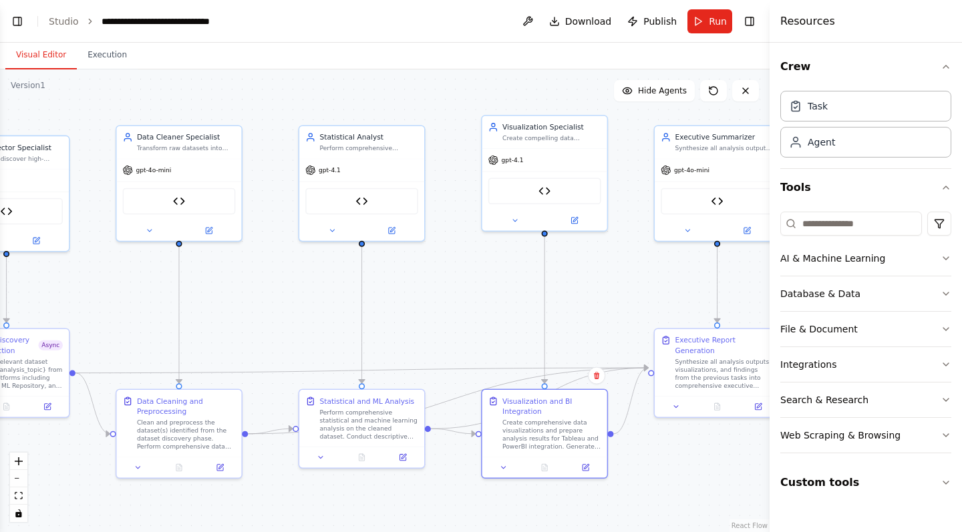
drag, startPoint x: 709, startPoint y: 257, endPoint x: 589, endPoint y: 258, distance: 120.2
click at [589, 258] on div ".deletable-edge-delete-btn { width: 20px; height: 20px; border: 0px solid #ffff…" at bounding box center [384, 300] width 769 height 463
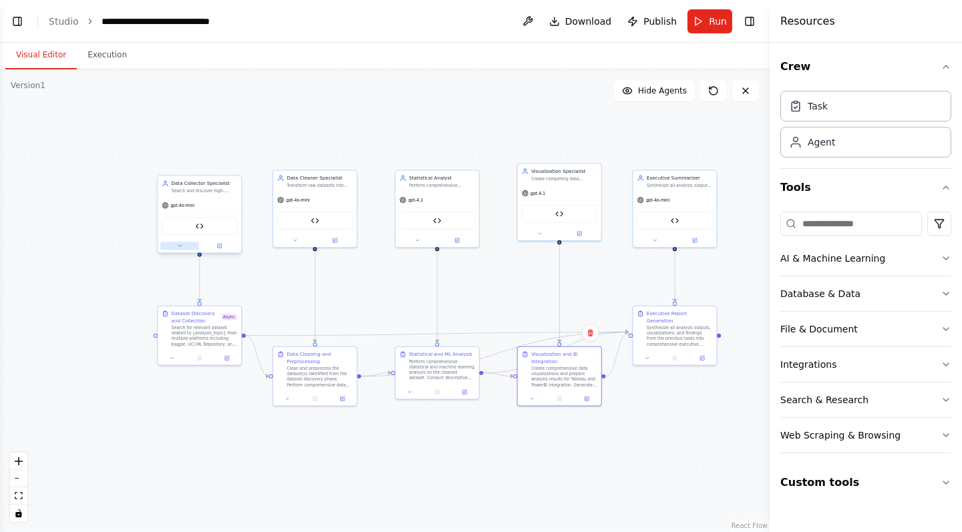
click at [180, 244] on icon at bounding box center [179, 245] width 5 height 5
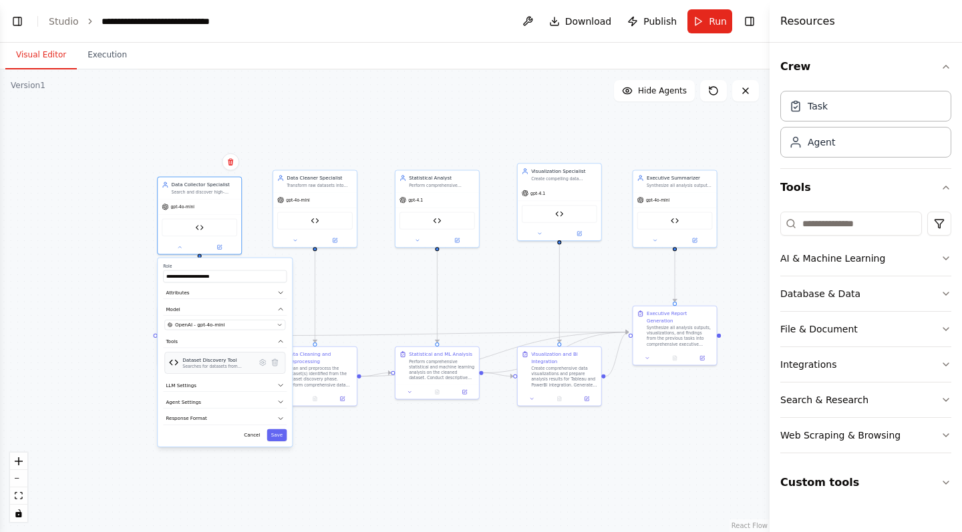
click at [202, 371] on div "Dataset Discovery Tool Searches for datasets from multiple platforms (Kaggle, D…" at bounding box center [224, 363] width 121 height 22
click at [260, 367] on button at bounding box center [262, 363] width 12 height 12
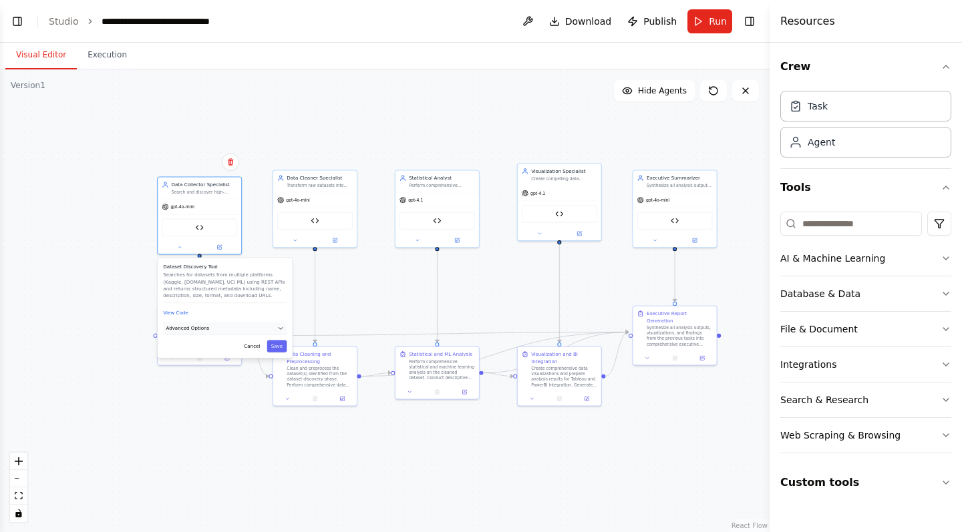
click at [283, 327] on icon "button" at bounding box center [280, 328] width 7 height 7
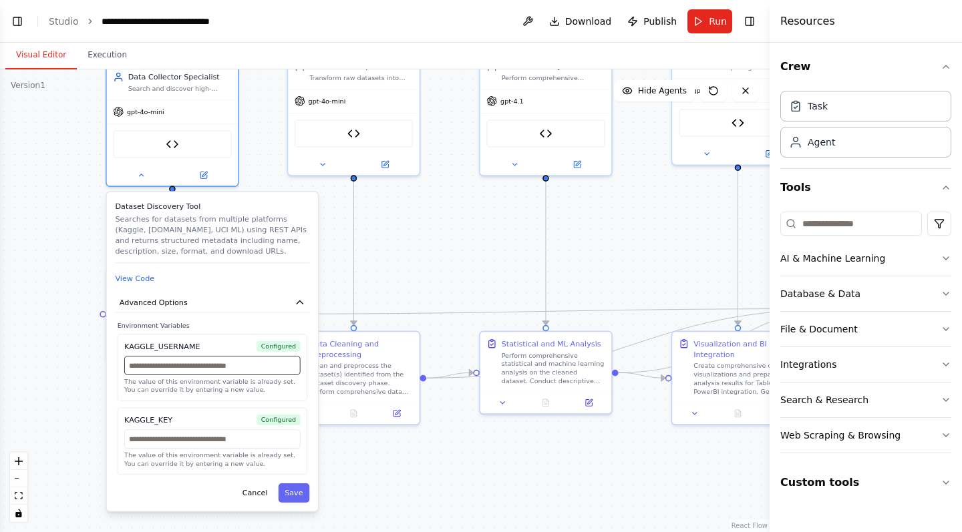
click at [254, 368] on input "text" at bounding box center [212, 365] width 176 height 19
click at [262, 496] on button "Cancel" at bounding box center [255, 493] width 38 height 19
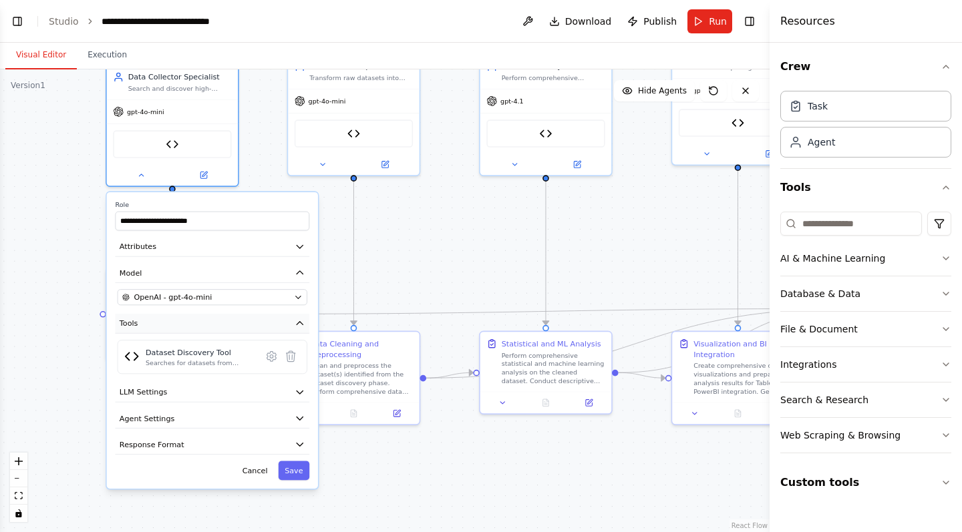
click at [303, 325] on icon "button" at bounding box center [300, 323] width 6 height 3
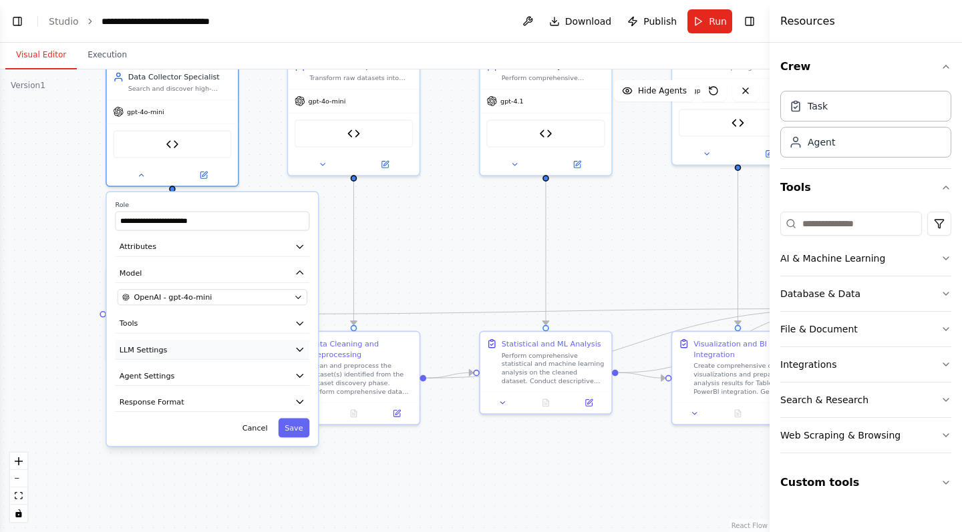
click at [300, 348] on icon "button" at bounding box center [300, 350] width 11 height 11
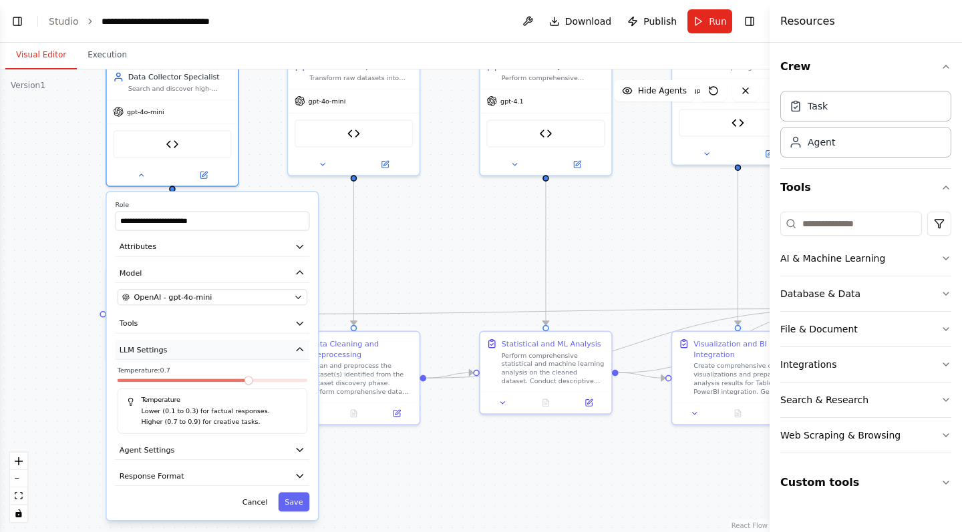
click at [300, 348] on icon "button" at bounding box center [300, 349] width 6 height 3
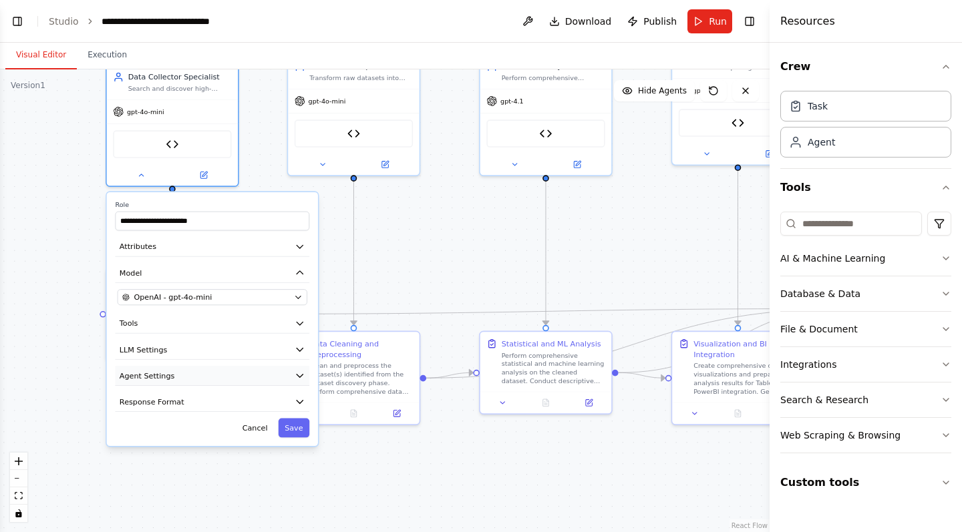
click at [299, 376] on icon "button" at bounding box center [300, 376] width 6 height 3
click at [299, 374] on icon "button" at bounding box center [300, 376] width 11 height 11
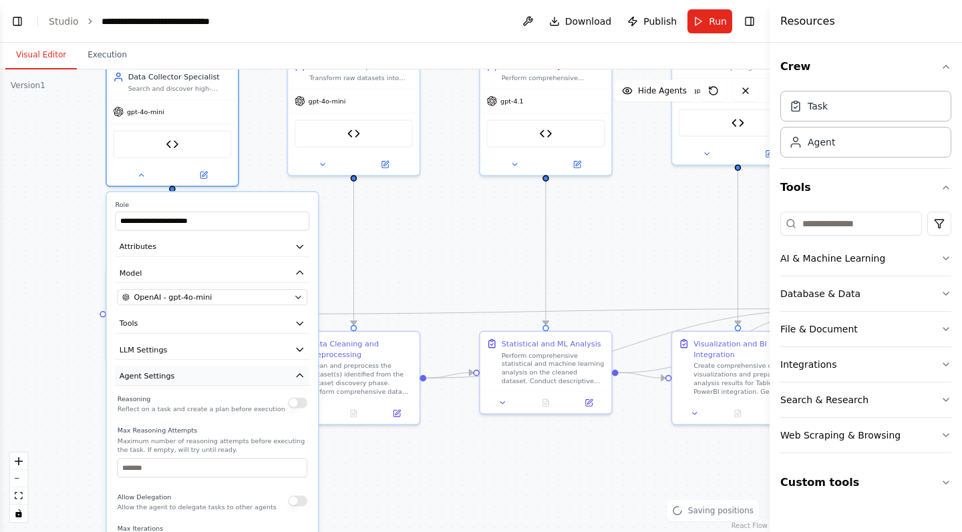
click at [299, 374] on icon "button" at bounding box center [300, 376] width 11 height 11
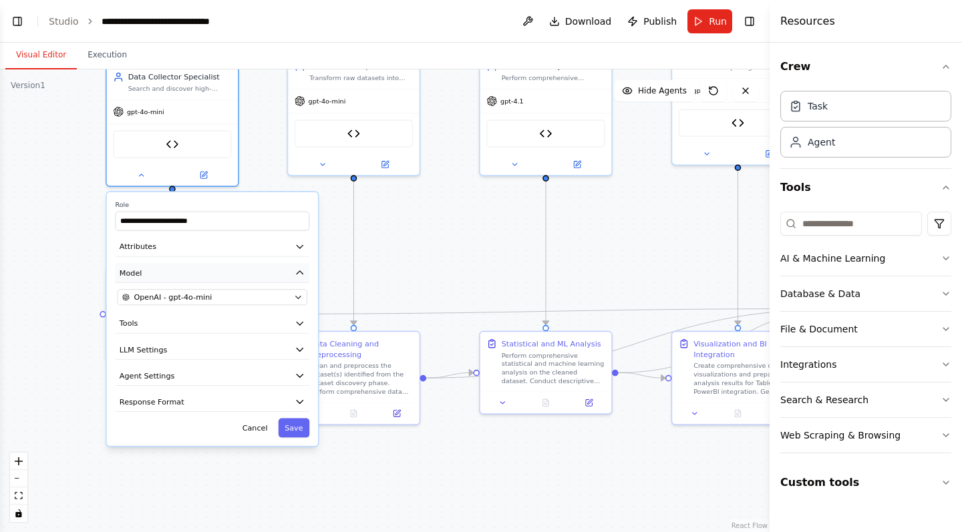
click at [303, 277] on icon "button" at bounding box center [300, 273] width 11 height 11
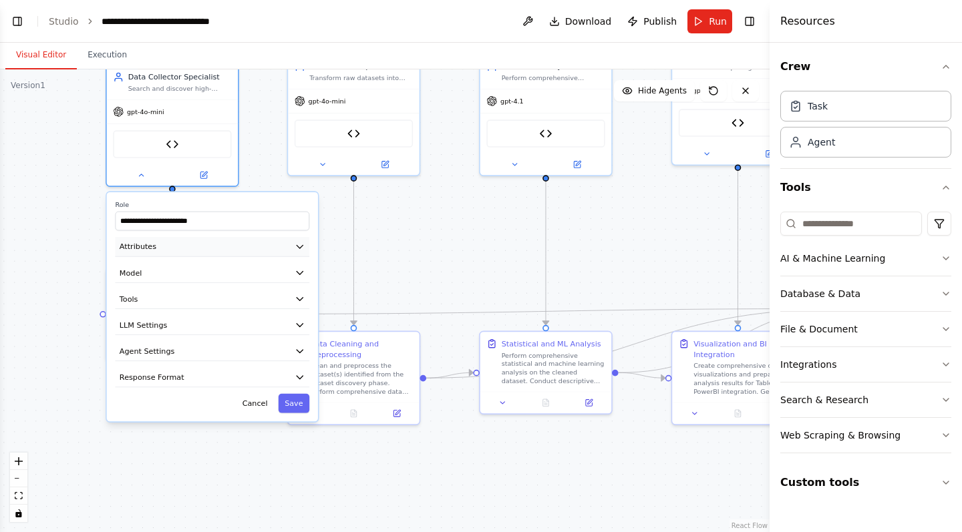
click at [303, 246] on icon "button" at bounding box center [300, 246] width 11 height 11
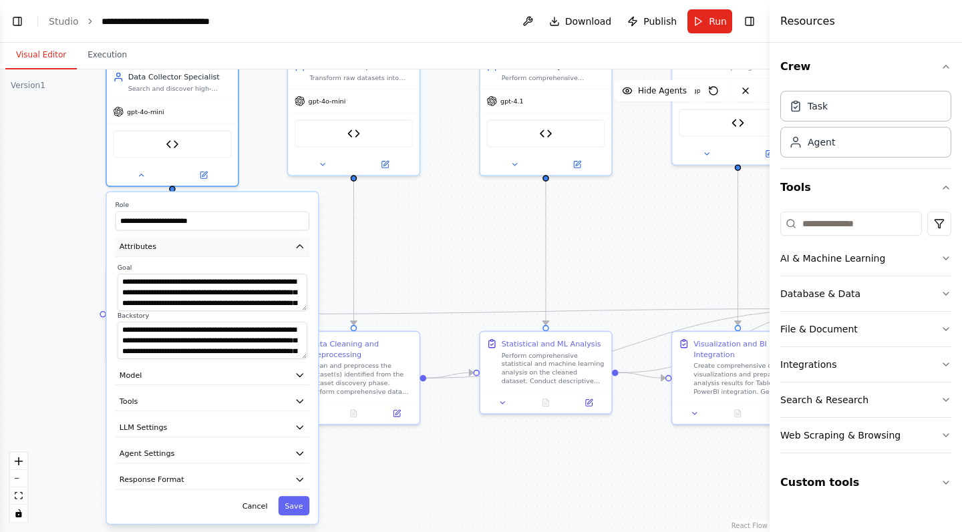
click at [301, 246] on icon "button" at bounding box center [300, 246] width 6 height 3
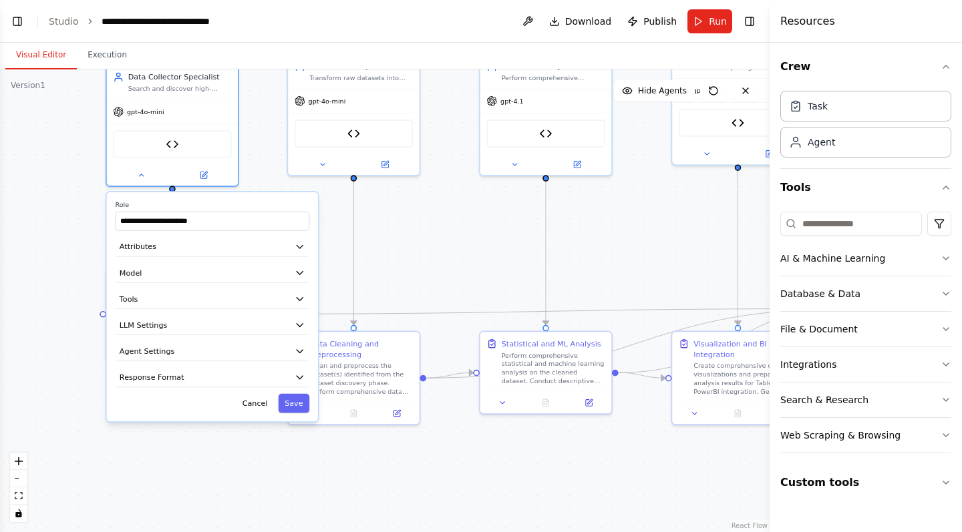
click at [474, 510] on div ".deletable-edge-delete-btn { width: 20px; height: 20px; border: 0px solid #ffff…" at bounding box center [384, 300] width 769 height 463
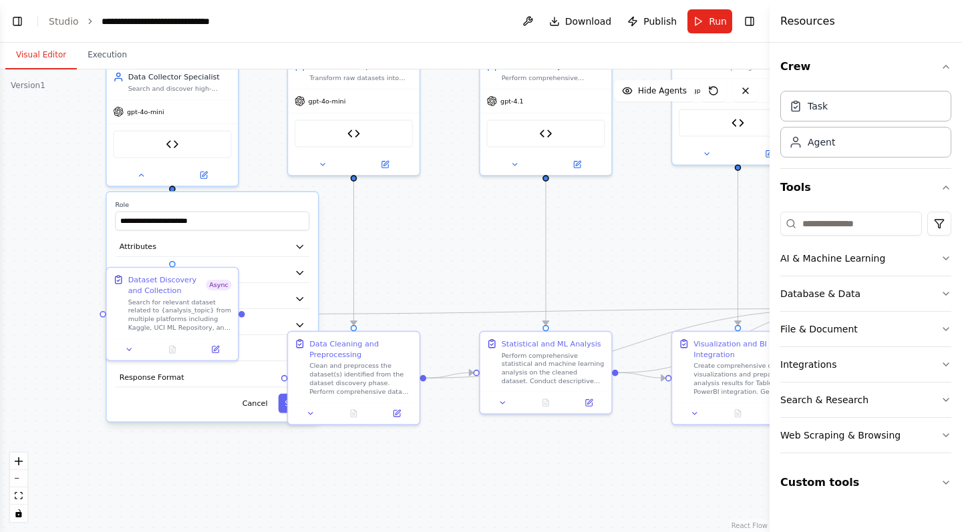
click at [262, 204] on label "Role" at bounding box center [212, 205] width 194 height 9
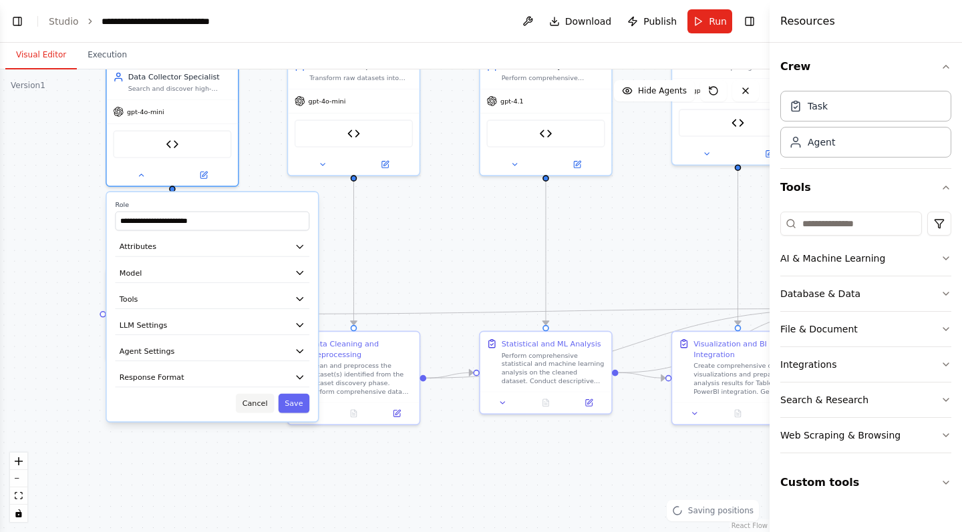
click at [259, 396] on button "Cancel" at bounding box center [255, 403] width 38 height 19
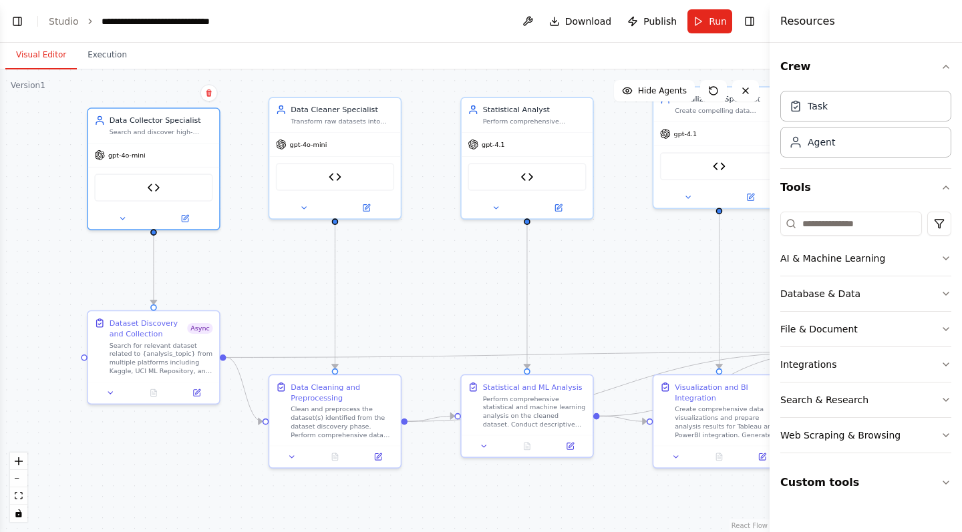
drag, startPoint x: 408, startPoint y: 277, endPoint x: 389, endPoint y: 321, distance: 47.3
click at [389, 321] on div ".deletable-edge-delete-btn { width: 20px; height: 20px; border: 0px solid #ffff…" at bounding box center [384, 300] width 769 height 463
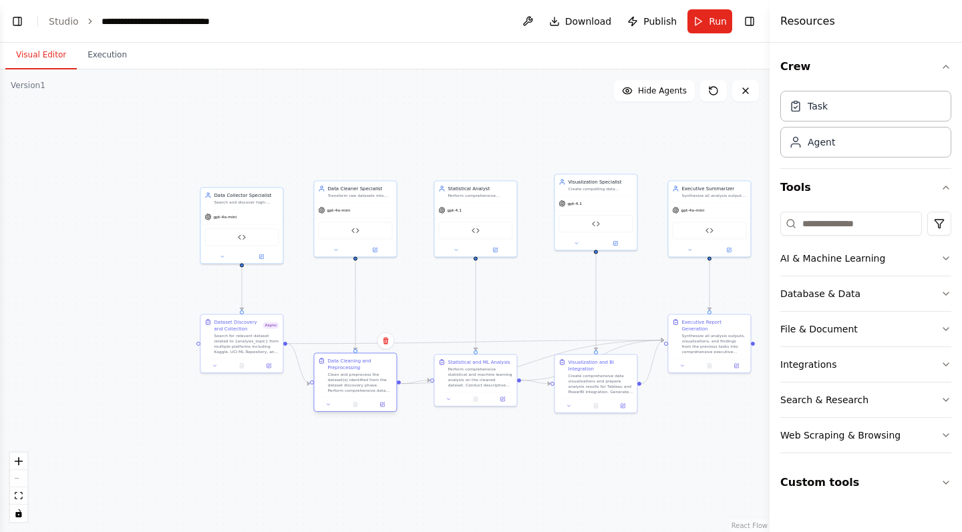
click at [376, 354] on div "Data Cleaning and Preprocessing Clean and preprocess the dataset(s) identified …" at bounding box center [355, 375] width 82 height 44
click at [496, 364] on div "Statistical and ML Analysis" at bounding box center [478, 360] width 62 height 7
click at [381, 365] on div "Data Cleaning and Preprocessing" at bounding box center [359, 363] width 65 height 13
click at [574, 362] on div "Visualization and BI Integration" at bounding box center [600, 363] width 65 height 13
click at [693, 332] on div "Synthesize all analysis outputs, visualizations, and findings from the previous…" at bounding box center [713, 342] width 65 height 21
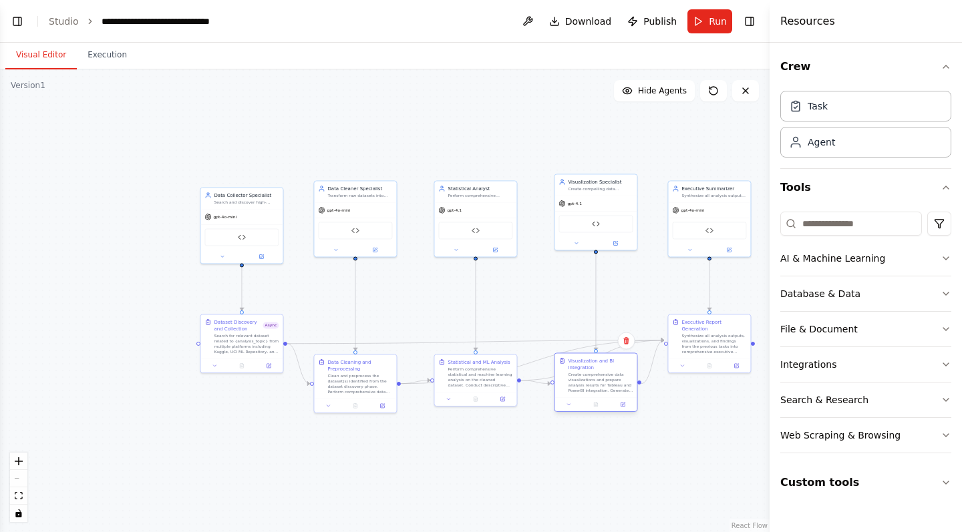
click at [617, 364] on div "Visualization and BI Integration" at bounding box center [600, 363] width 65 height 13
click at [513, 366] on div "Statistical and ML Analysis Perform comprehensive statistical and machine learn…" at bounding box center [475, 371] width 82 height 37
click at [395, 363] on div "Data Cleaning and Preprocessing Clean and preprocess the dataset(s) identified …" at bounding box center [355, 375] width 82 height 44
click at [498, 470] on div ".deletable-edge-delete-btn { width: 20px; height: 20px; border: 0px solid #ffff…" at bounding box center [384, 300] width 769 height 463
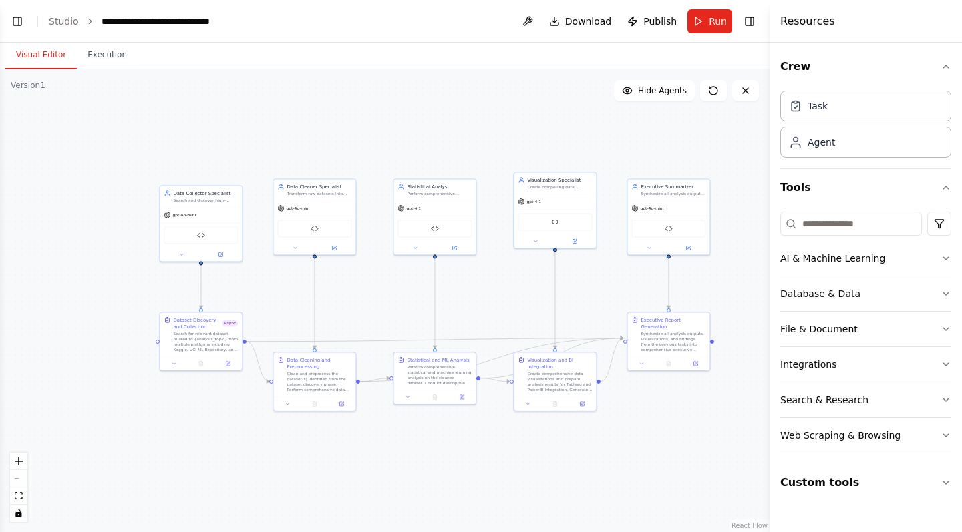
drag, startPoint x: 463, startPoint y: 116, endPoint x: 422, endPoint y: 114, distance: 40.8
click at [422, 114] on div ".deletable-edge-delete-btn { width: 20px; height: 20px; border: 0px solid #ffff…" at bounding box center [384, 300] width 769 height 463
click at [67, 26] on link "Studio" at bounding box center [64, 21] width 30 height 11
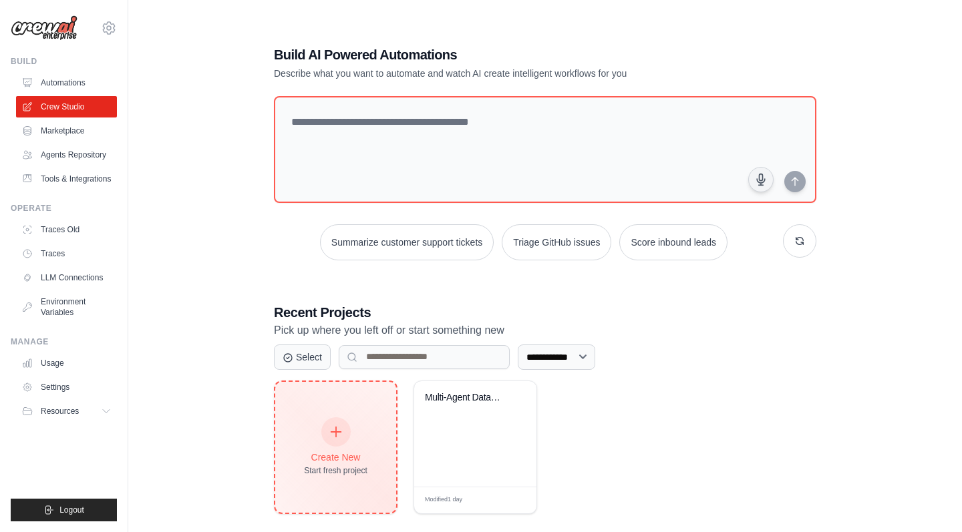
click at [331, 429] on icon at bounding box center [336, 432] width 15 height 15
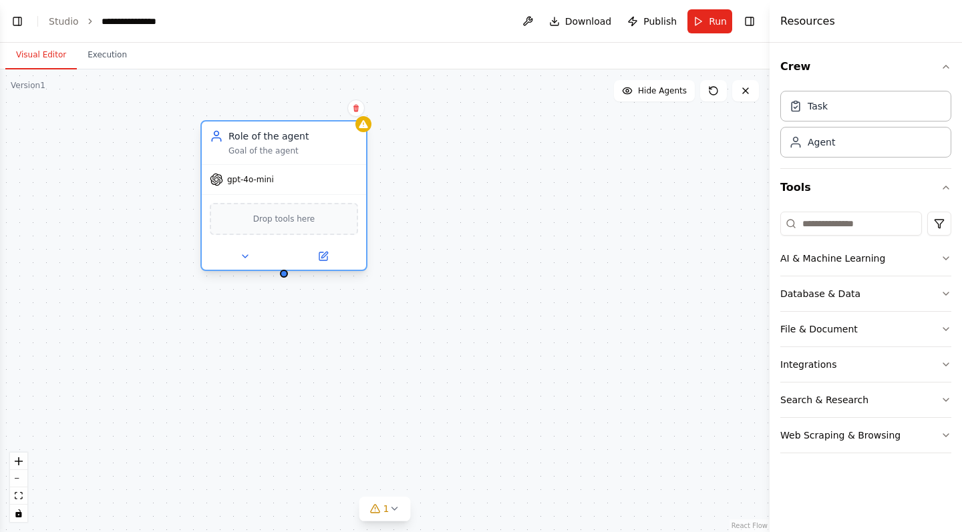
drag, startPoint x: 509, startPoint y: 221, endPoint x: 268, endPoint y: 134, distance: 255.6
click at [268, 134] on div "Role of the agent" at bounding box center [293, 136] width 130 height 13
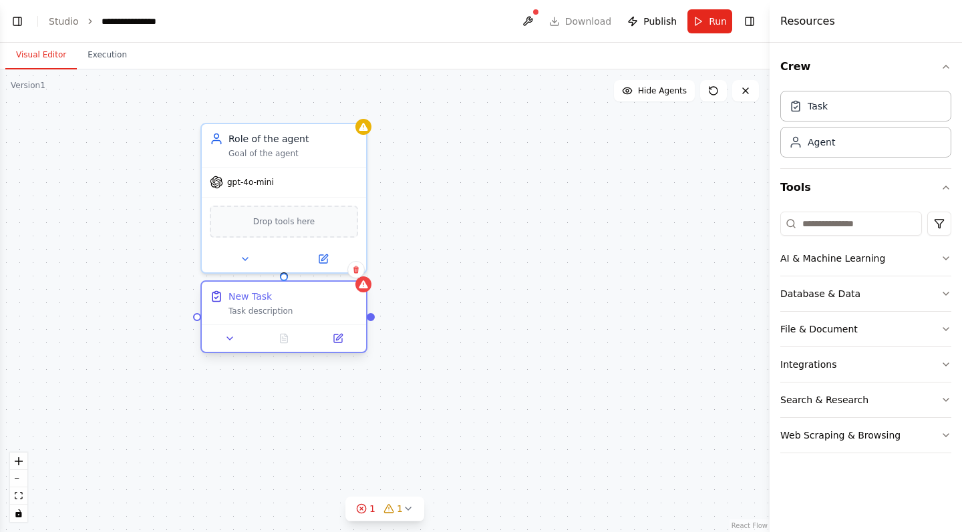
drag, startPoint x: 365, startPoint y: 317, endPoint x: 277, endPoint y: 303, distance: 89.9
click at [277, 303] on div "New Task Task description" at bounding box center [293, 303] width 130 height 27
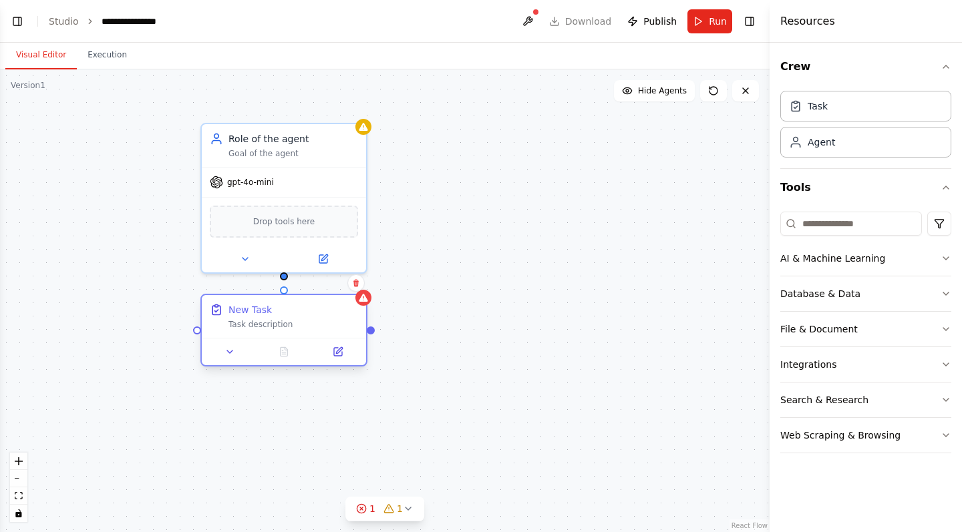
drag, startPoint x: 311, startPoint y: 303, endPoint x: 310, endPoint y: 314, distance: 10.7
click at [310, 314] on div "New Task Task description" at bounding box center [293, 316] width 130 height 27
drag, startPoint x: 284, startPoint y: 276, endPoint x: 287, endPoint y: 295, distance: 19.6
click at [287, 295] on div "Role of the agent Goal of the agent gpt-4o-mini Drop tools here New Task Task d…" at bounding box center [384, 300] width 769 height 463
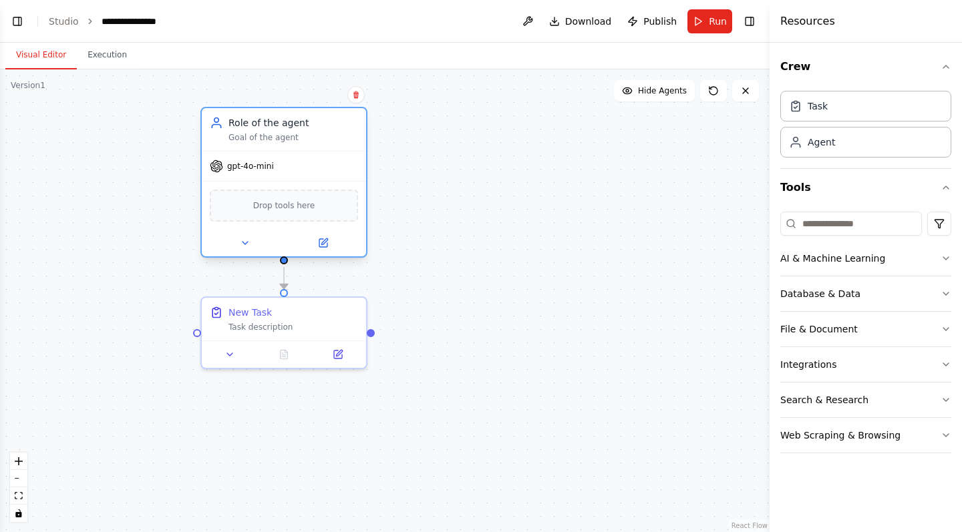
drag, startPoint x: 331, startPoint y: 162, endPoint x: 333, endPoint y: 146, distance: 16.3
click at [333, 146] on div "Role of the agent Goal of the agent" at bounding box center [284, 129] width 164 height 43
click at [301, 205] on span "Drop tools here" at bounding box center [284, 205] width 62 height 13
click at [234, 241] on button at bounding box center [244, 243] width 75 height 16
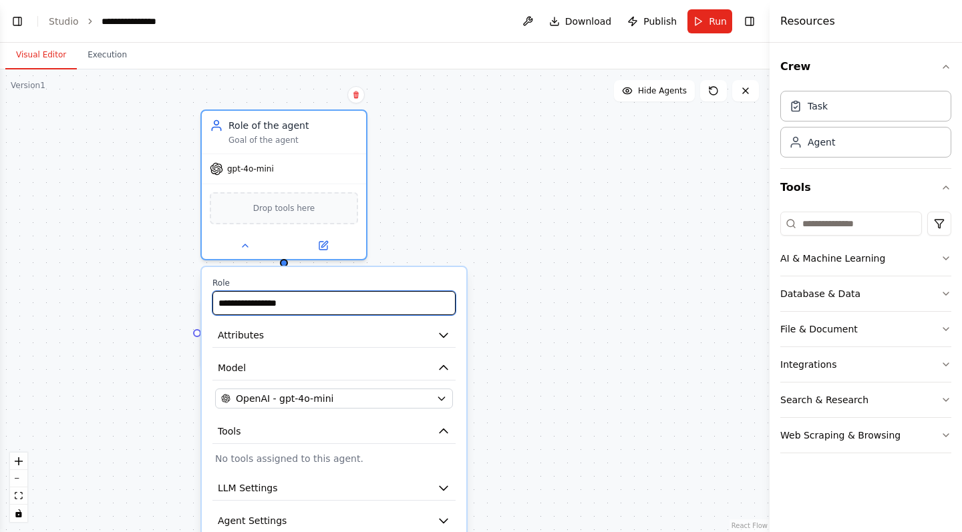
click at [310, 307] on input "**********" at bounding box center [333, 303] width 243 height 24
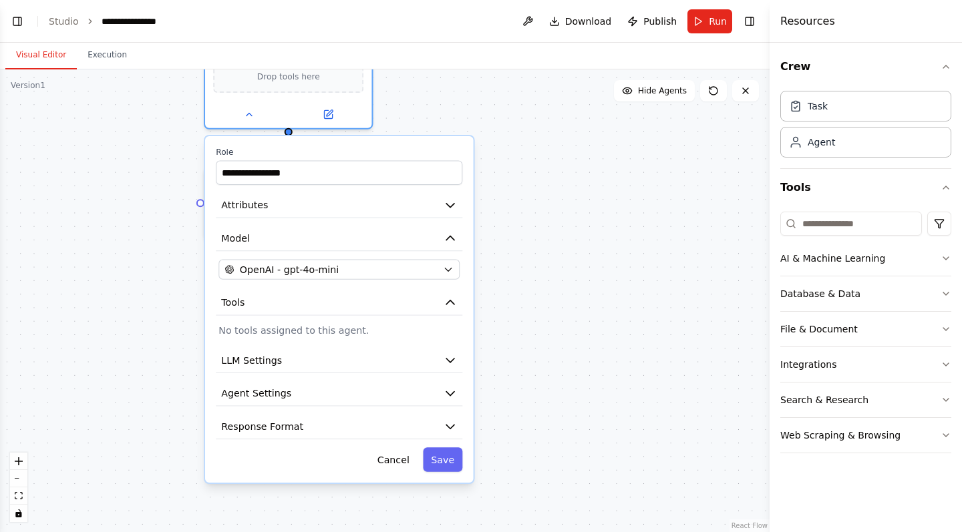
drag, startPoint x: 552, startPoint y: 376, endPoint x: 554, endPoint y: 246, distance: 130.2
click at [554, 246] on div ".deletable-edge-delete-btn { width: 20px; height: 20px; border: 0px solid #ffff…" at bounding box center [384, 300] width 769 height 463
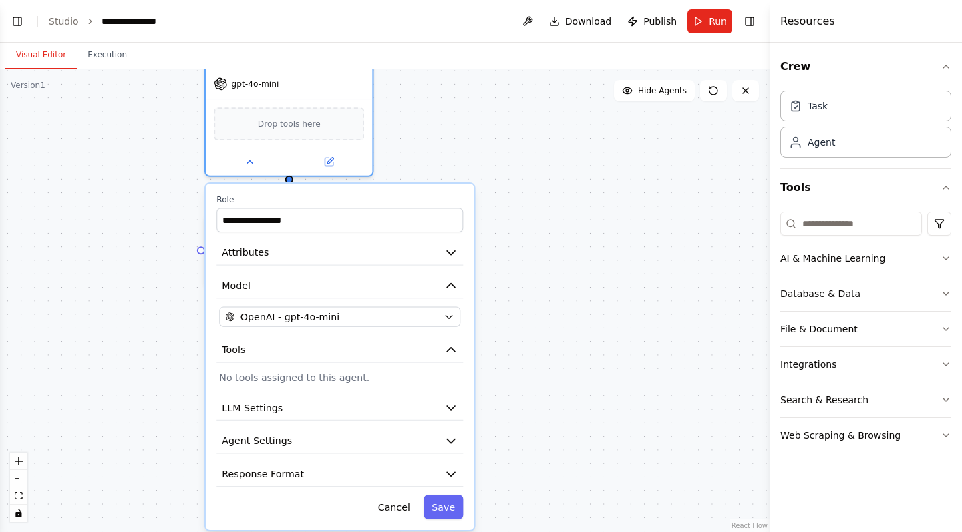
drag, startPoint x: 539, startPoint y: 301, endPoint x: 540, endPoint y: 348, distance: 47.4
click at [540, 348] on div ".deletable-edge-delete-btn { width: 20px; height: 20px; border: 0px solid #ffff…" at bounding box center [384, 300] width 769 height 463
click at [455, 317] on button "OpenAI - gpt-4o-mini" at bounding box center [339, 317] width 241 height 20
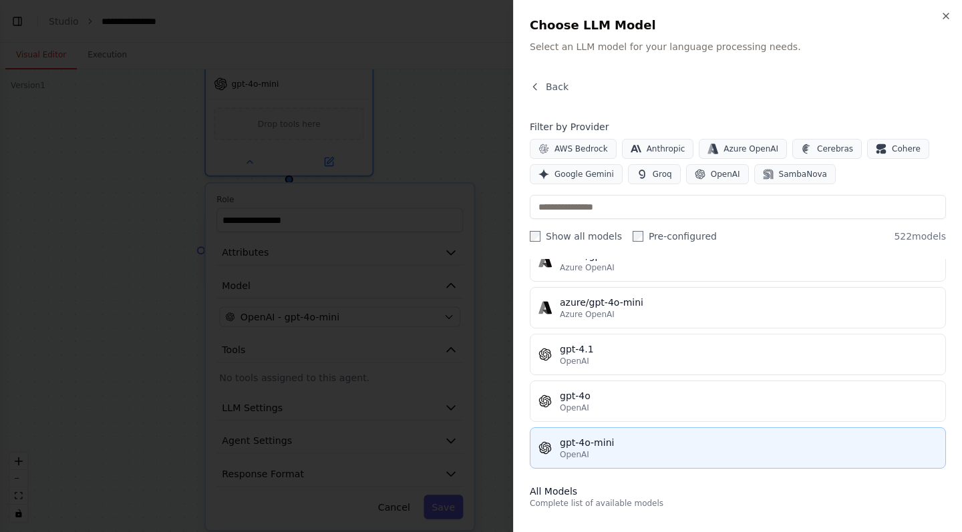
scroll to position [156, 0]
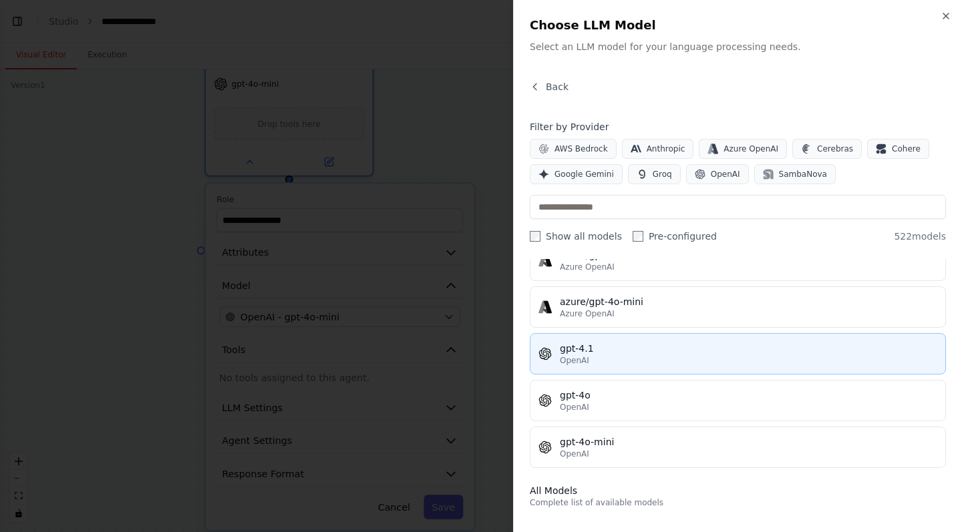
click at [605, 366] on button "gpt-4.1 OpenAI" at bounding box center [738, 353] width 416 height 41
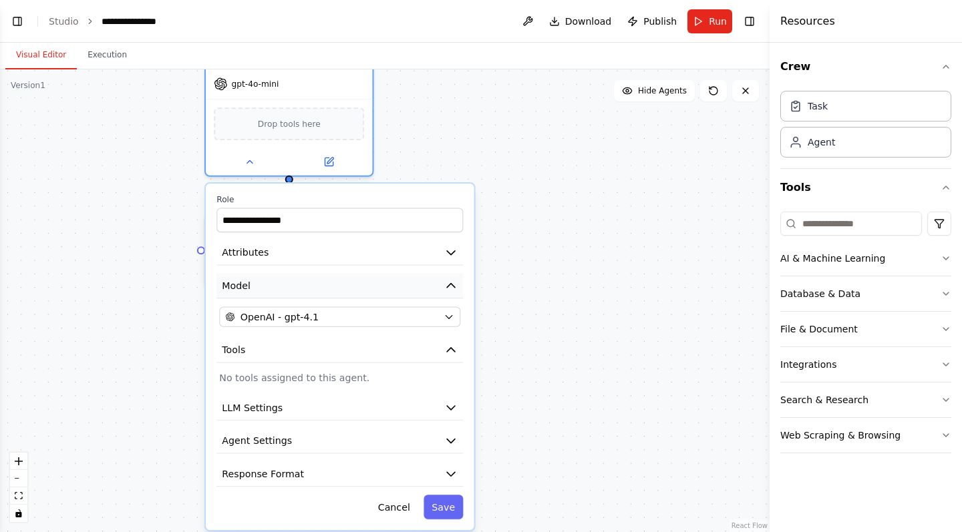
click at [455, 287] on icon "button" at bounding box center [450, 285] width 13 height 13
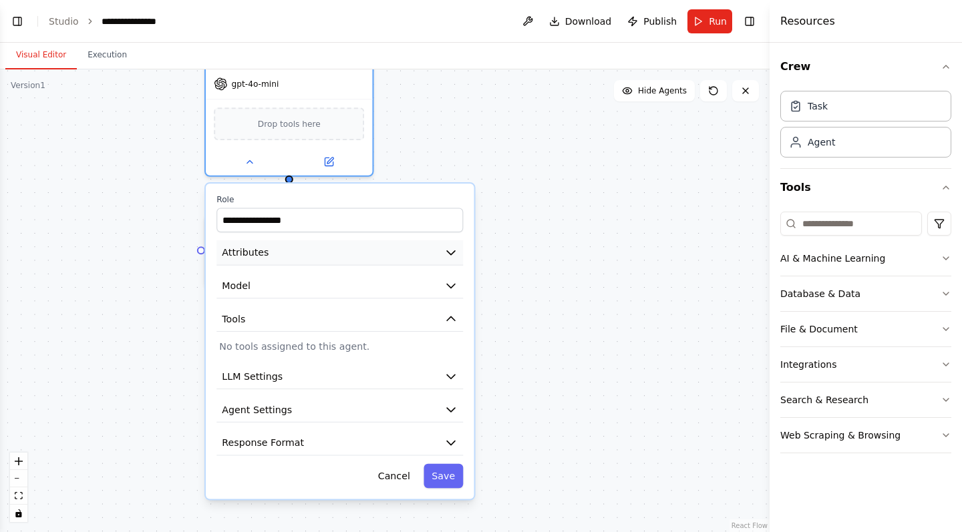
click at [451, 257] on icon "button" at bounding box center [450, 252] width 13 height 13
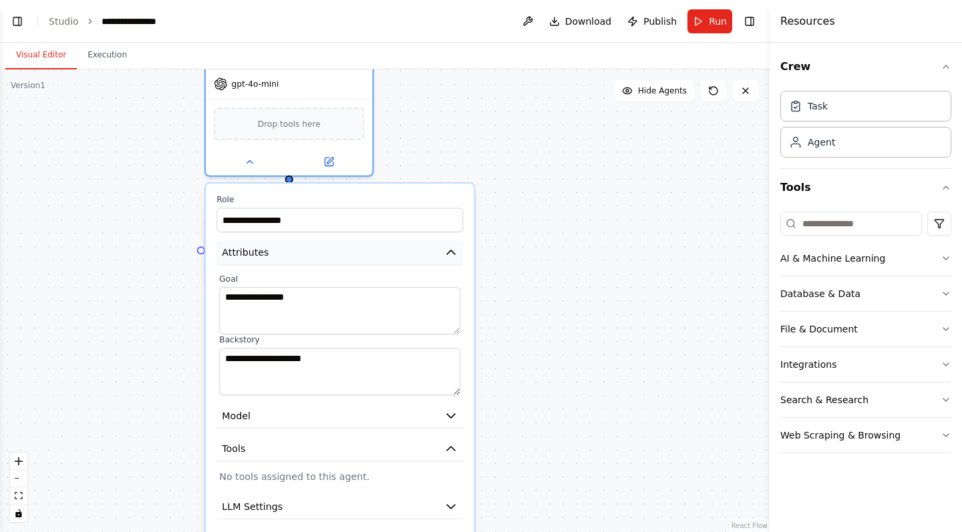
click at [451, 249] on icon "button" at bounding box center [450, 252] width 13 height 13
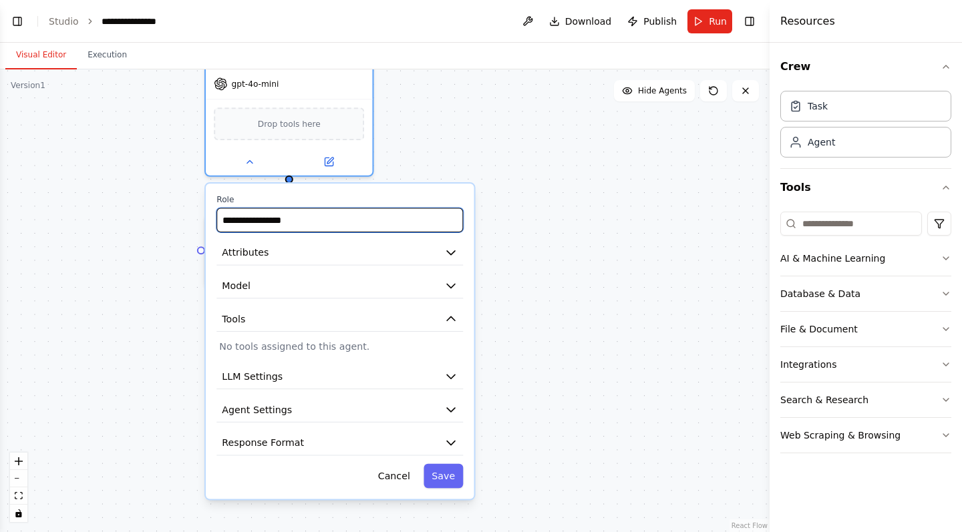
click at [419, 222] on input "**********" at bounding box center [339, 220] width 246 height 25
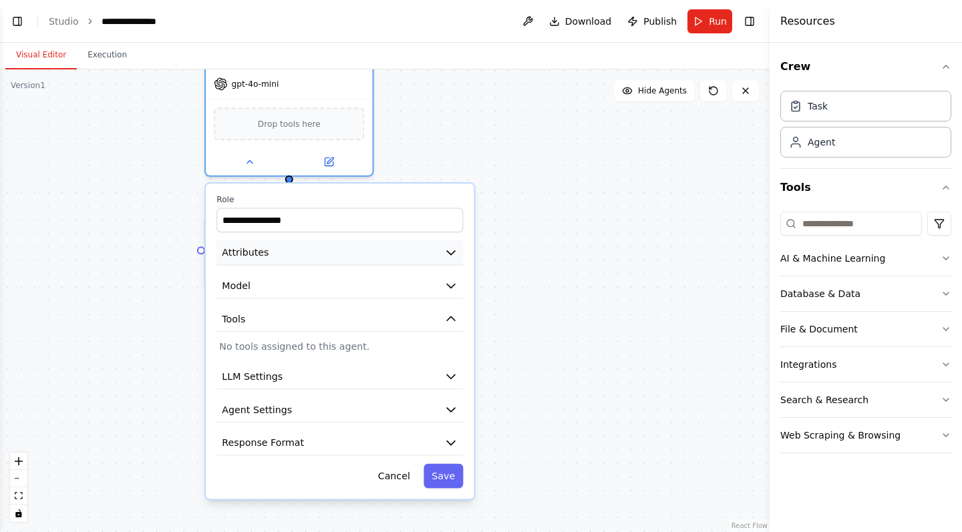
click at [447, 246] on icon "button" at bounding box center [450, 252] width 13 height 13
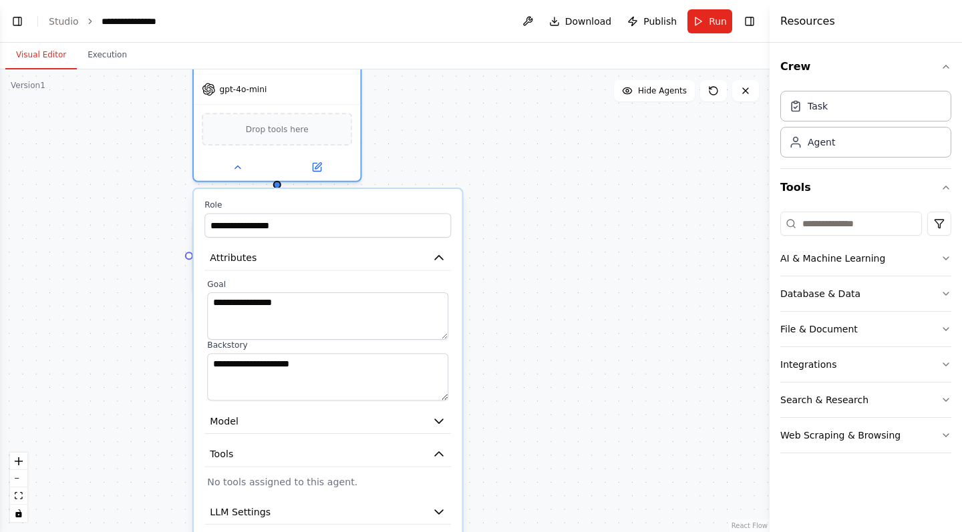
drag, startPoint x: 536, startPoint y: 243, endPoint x: 524, endPoint y: 248, distance: 13.2
click at [524, 248] on div ".deletable-edge-delete-btn { width: 20px; height: 20px; border: 0px solid #ffff…" at bounding box center [384, 300] width 769 height 463
click at [536, 19] on button at bounding box center [527, 21] width 21 height 24
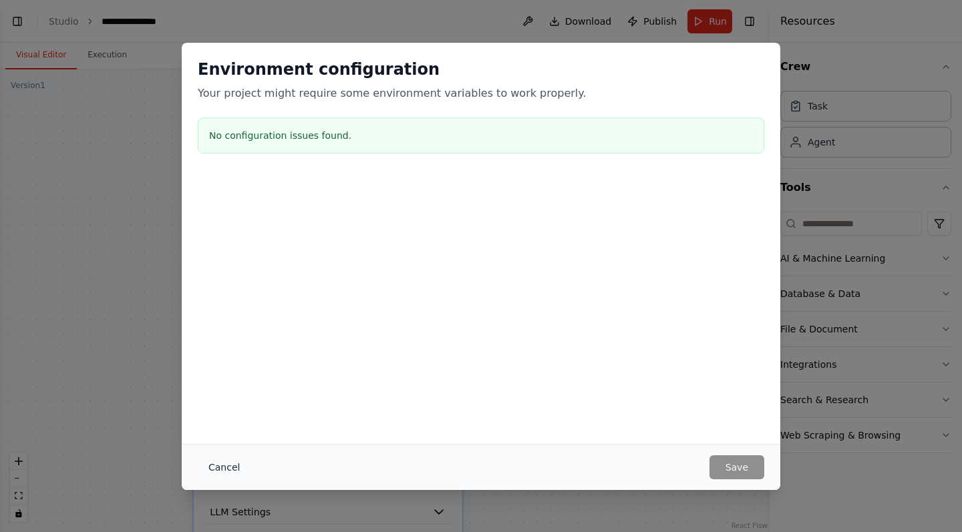
click at [208, 466] on button "Cancel" at bounding box center [224, 467] width 53 height 24
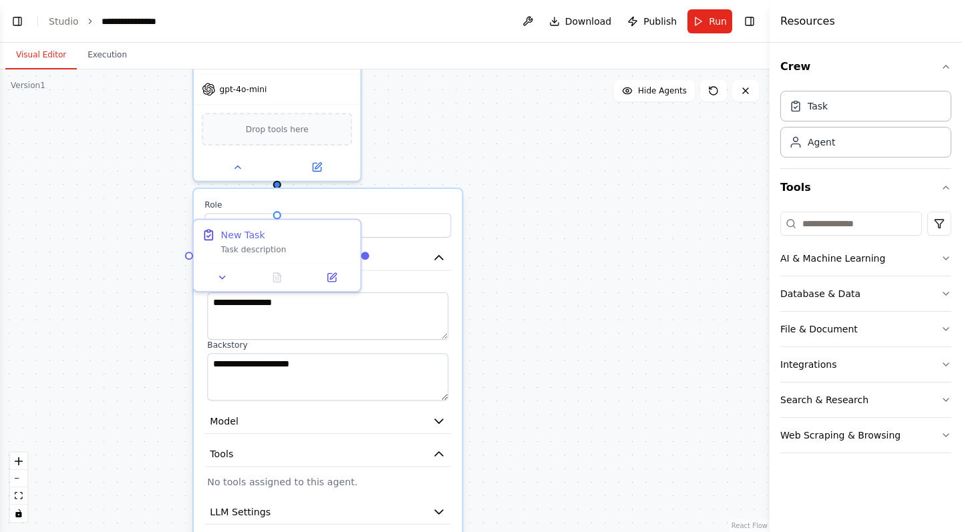
click at [514, 196] on div ".deletable-edge-delete-btn { width: 20px; height: 20px; border: 0px solid #ffff…" at bounding box center [384, 300] width 769 height 463
click at [413, 199] on div "**********" at bounding box center [328, 411] width 268 height 445
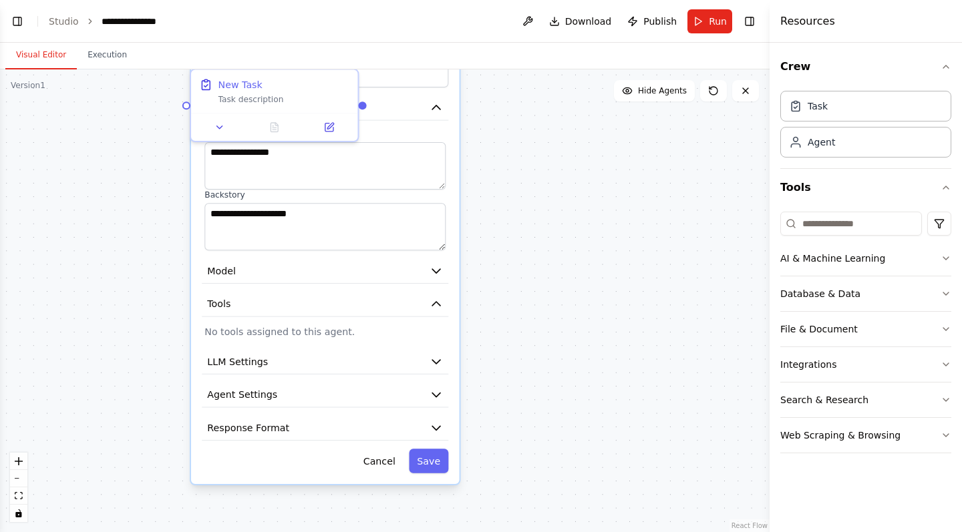
drag, startPoint x: 489, startPoint y: 447, endPoint x: 486, endPoint y: 297, distance: 150.3
click at [486, 297] on div ".deletable-edge-delete-btn { width: 20px; height: 20px; border: 0px solid #ffff…" at bounding box center [384, 300] width 769 height 463
click at [370, 466] on button "Cancel" at bounding box center [379, 461] width 48 height 25
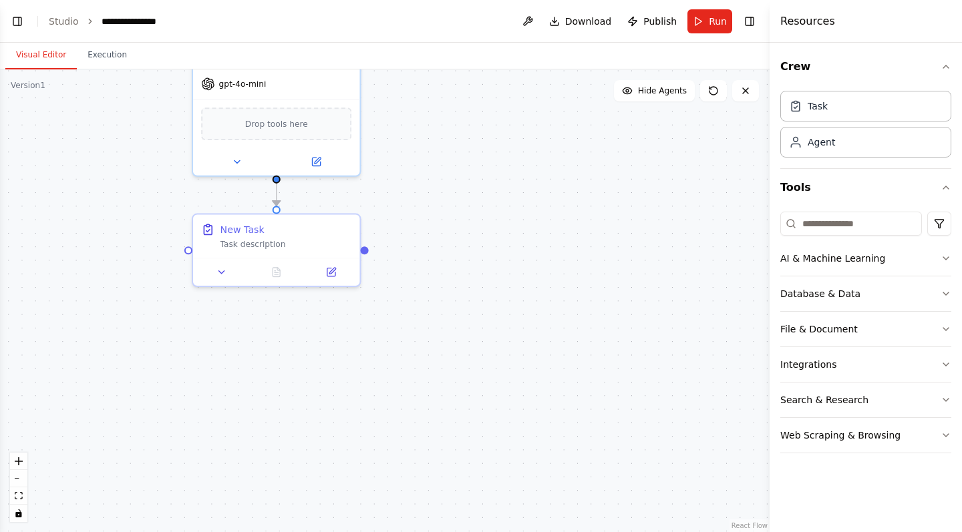
drag, startPoint x: 506, startPoint y: 387, endPoint x: 508, endPoint y: 532, distance: 144.9
click at [508, 532] on div ".deletable-edge-delete-btn { width: 20px; height: 20px; border: 0px solid #ffff…" at bounding box center [384, 300] width 769 height 463
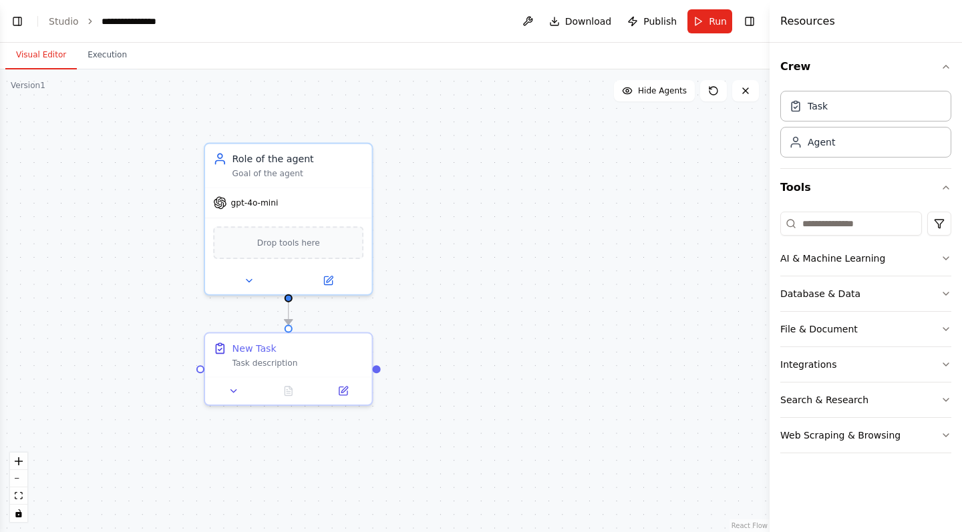
drag, startPoint x: 407, startPoint y: 236, endPoint x: 419, endPoint y: 355, distance: 119.5
click at [419, 355] on div ".deletable-edge-delete-btn { width: 20px; height: 20px; border: 0px solid #ffff…" at bounding box center [384, 300] width 769 height 463
click at [834, 292] on div "Database & Data" at bounding box center [820, 293] width 80 height 13
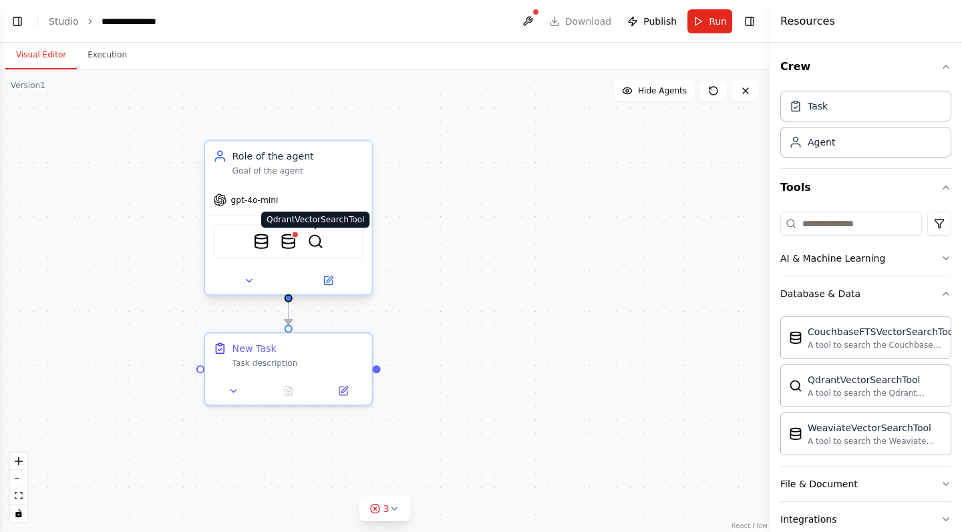
click at [315, 247] on img at bounding box center [315, 241] width 16 height 16
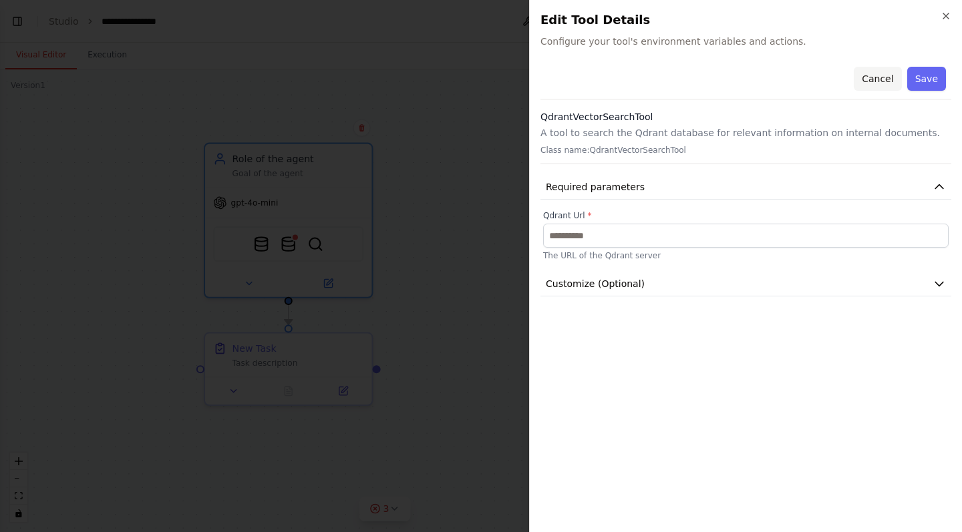
click at [886, 82] on button "Cancel" at bounding box center [877, 79] width 47 height 24
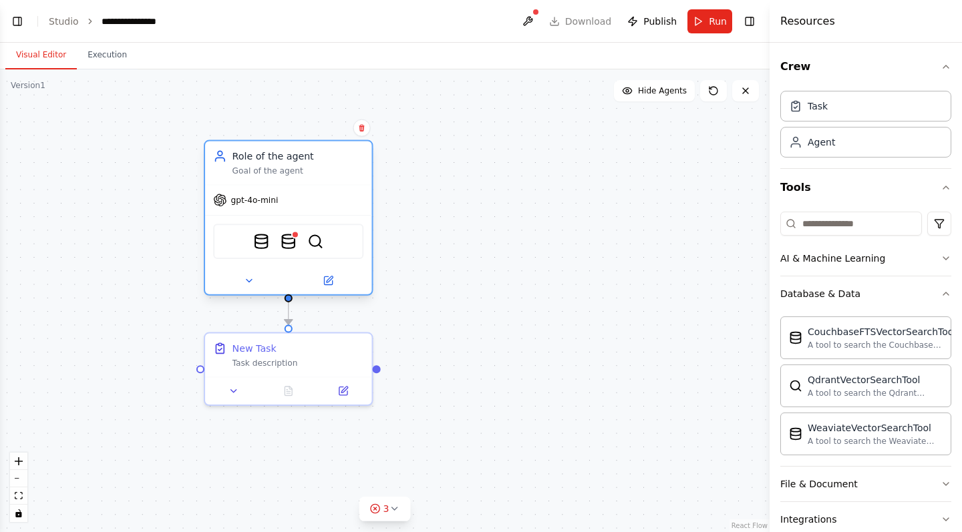
click at [288, 250] on div "CouchbaseFTSVectorSearchTool WeaviateVectorSearchTool QdrantVectorSearchTool" at bounding box center [288, 241] width 150 height 35
click at [288, 245] on img at bounding box center [289, 241] width 16 height 16
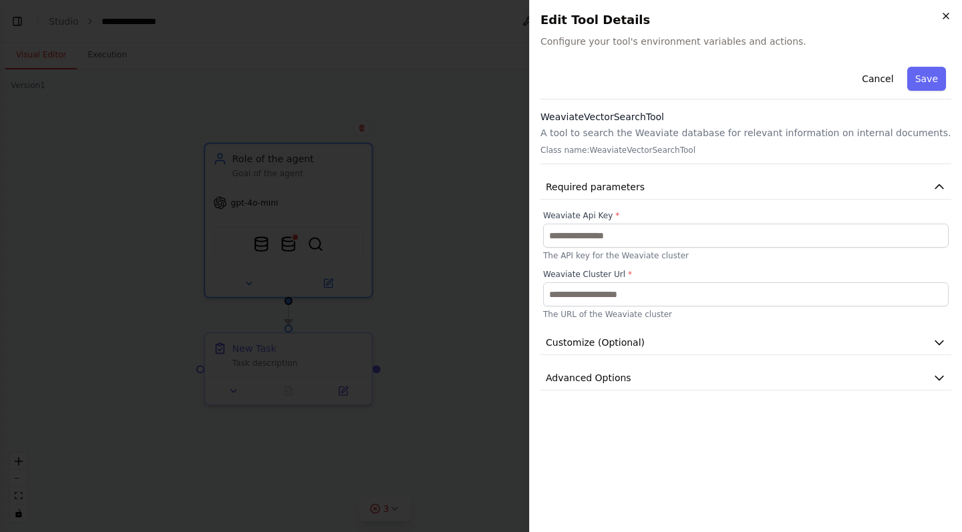
click at [950, 19] on icon "button" at bounding box center [945, 16] width 11 height 11
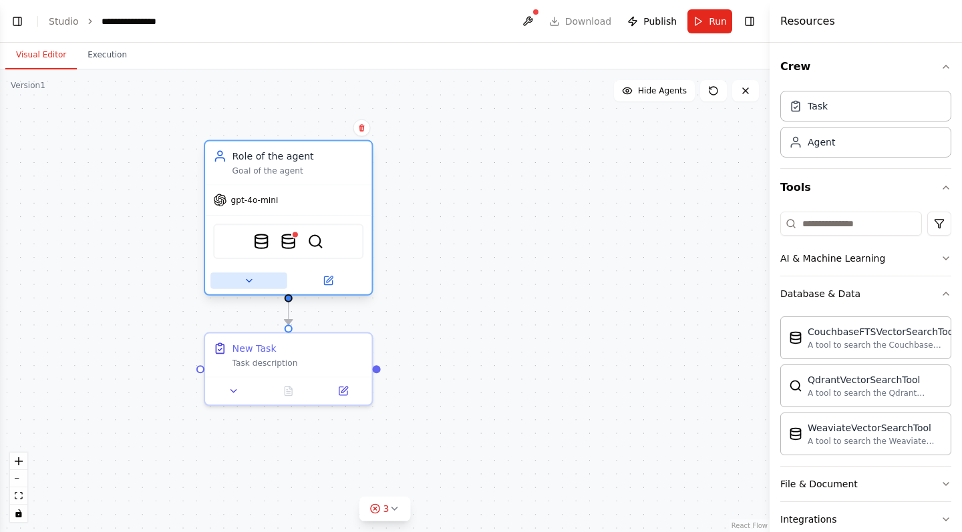
click at [245, 277] on icon at bounding box center [248, 280] width 11 height 11
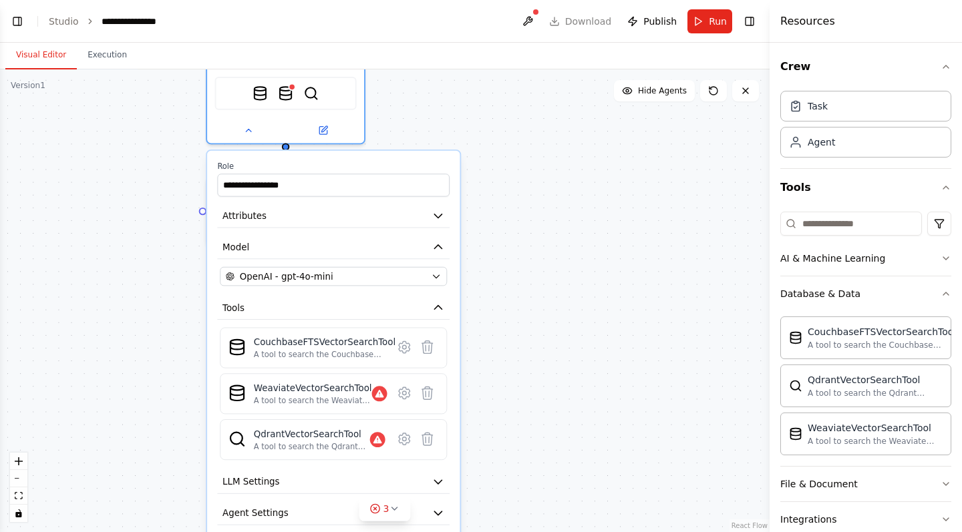
drag, startPoint x: 543, startPoint y: 328, endPoint x: 538, endPoint y: 172, distance: 156.4
click at [538, 172] on div ".deletable-edge-delete-btn { width: 20px; height: 20px; border: 0px solid #ffff…" at bounding box center [384, 300] width 769 height 463
click at [427, 394] on icon at bounding box center [427, 393] width 11 height 13
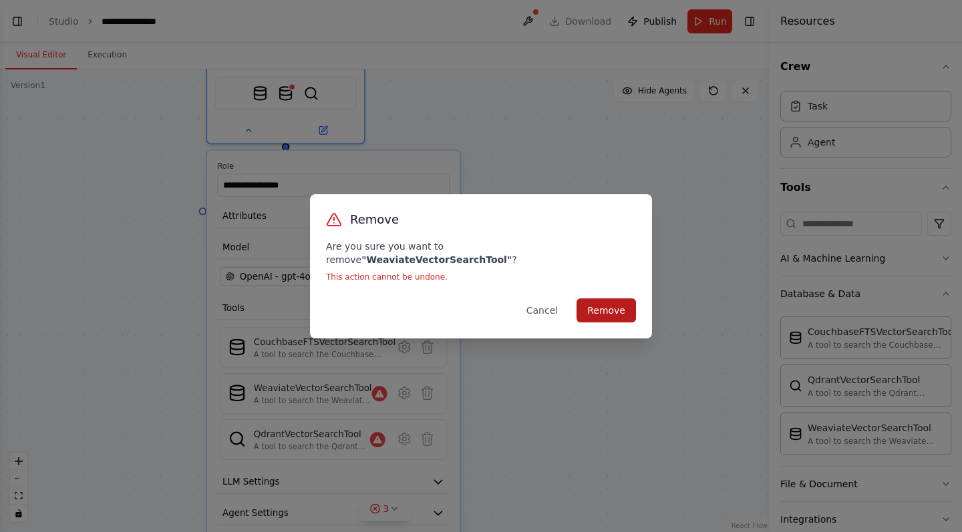
click at [600, 305] on button "Remove" at bounding box center [605, 311] width 59 height 24
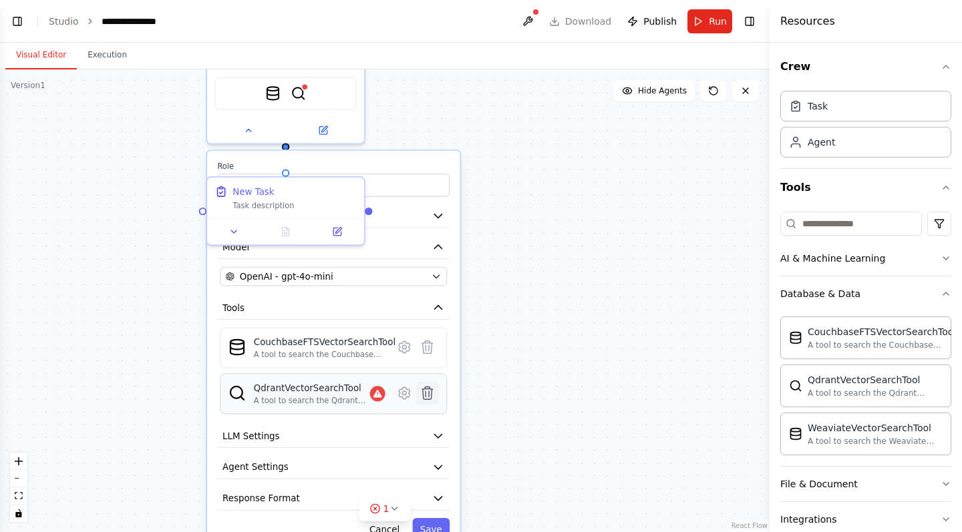
click at [423, 389] on icon at bounding box center [426, 392] width 15 height 15
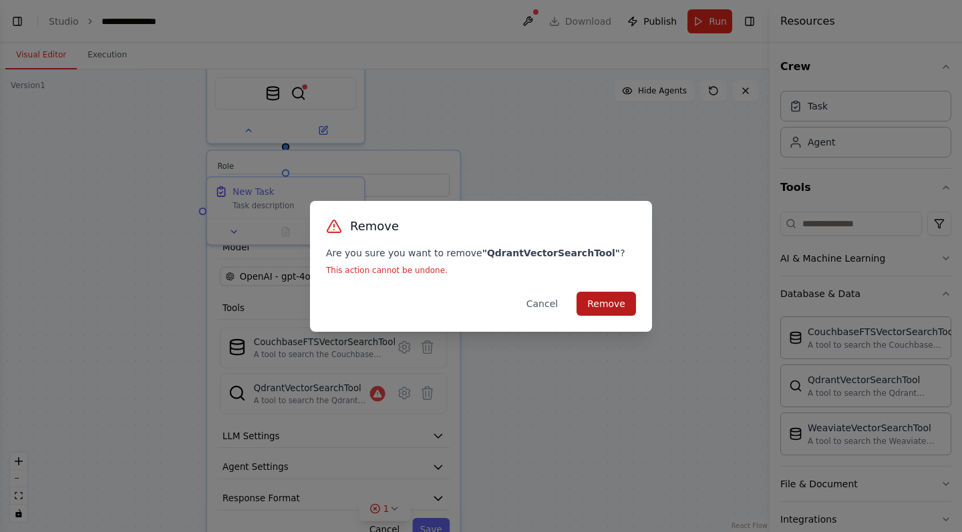
click at [592, 311] on button "Remove" at bounding box center [605, 304] width 59 height 24
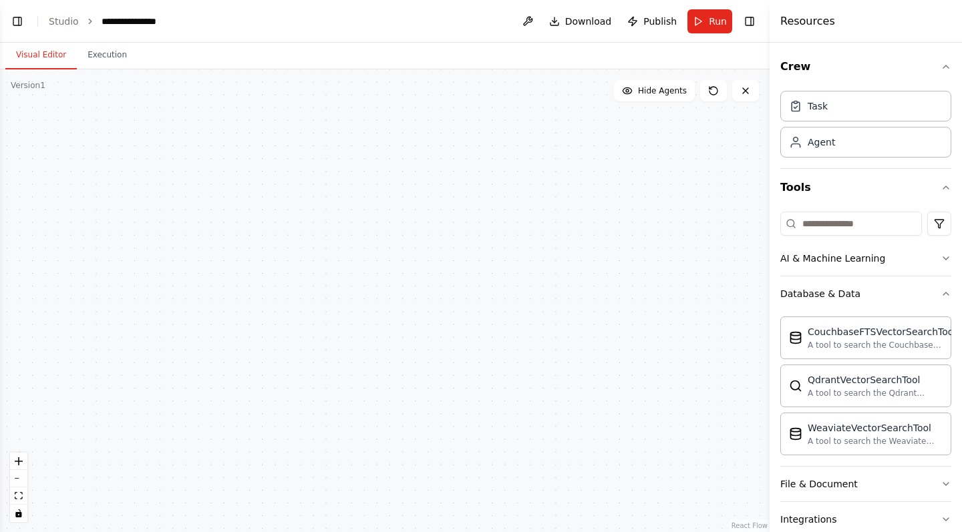
drag, startPoint x: 494, startPoint y: 297, endPoint x: 506, endPoint y: 454, distance: 158.1
click at [506, 454] on div "**********" at bounding box center [384, 300] width 769 height 463
drag, startPoint x: 356, startPoint y: 246, endPoint x: 317, endPoint y: 273, distance: 47.1
click at [318, 273] on div "New Task Task description" at bounding box center [336, 264] width 82 height 21
click at [337, 273] on div "New Task Task description" at bounding box center [336, 264] width 82 height 21
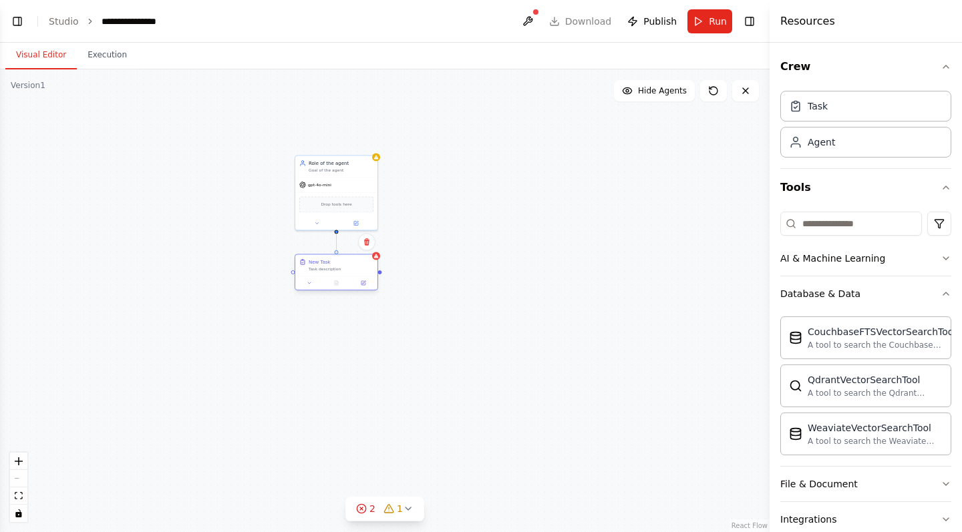
drag, startPoint x: 337, startPoint y: 232, endPoint x: 336, endPoint y: 253, distance: 21.4
click at [336, 253] on div "**********" at bounding box center [440, 351] width 385 height 232
click at [391, 516] on button "1" at bounding box center [384, 509] width 51 height 25
click at [429, 479] on button at bounding box center [438, 475] width 23 height 16
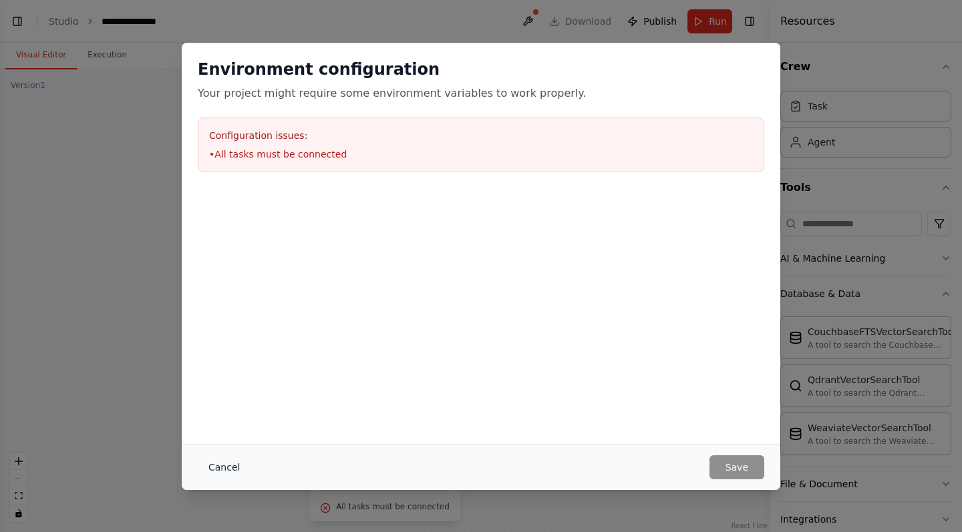
click at [232, 462] on button "Cancel" at bounding box center [224, 467] width 53 height 24
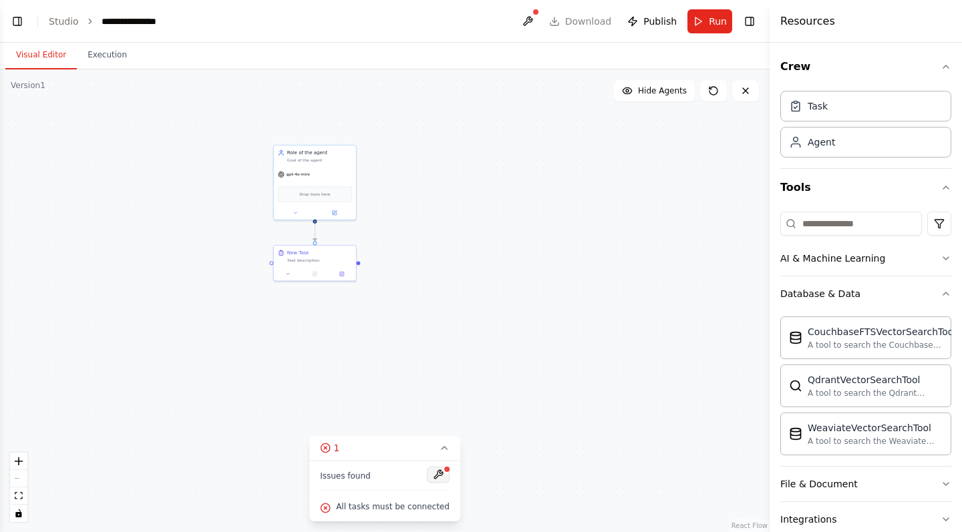
click at [435, 477] on button at bounding box center [438, 475] width 23 height 16
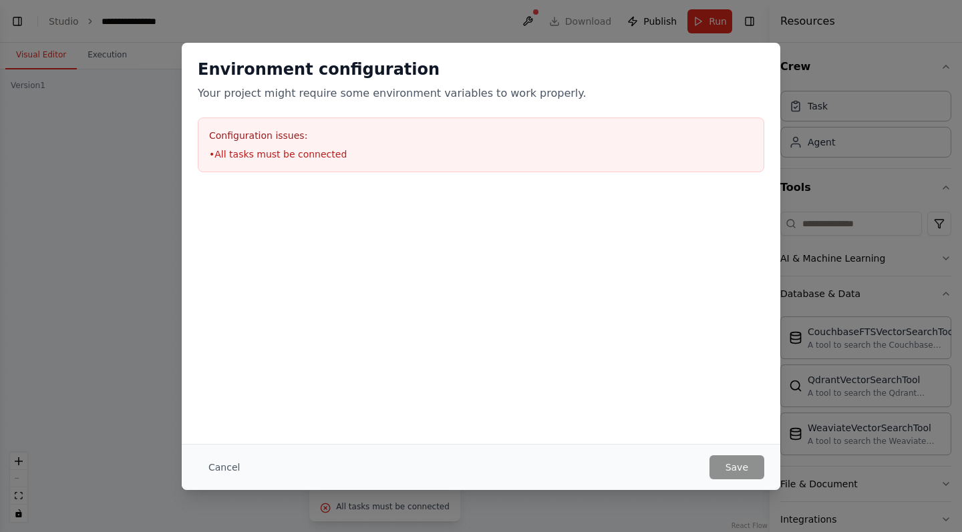
click at [584, 149] on li "• All tasks must be connected" at bounding box center [481, 154] width 544 height 13
click at [224, 466] on button "Cancel" at bounding box center [224, 467] width 53 height 24
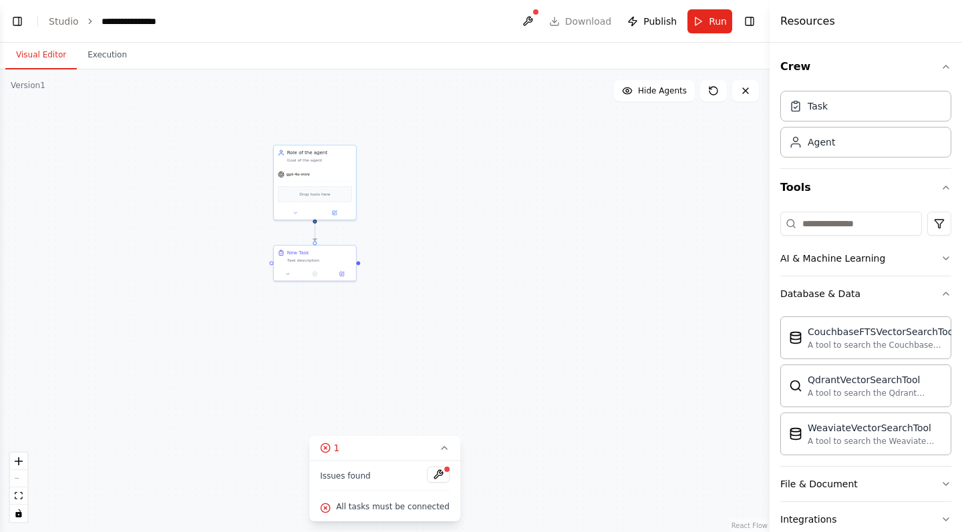
click at [15, 478] on div "React Flow controls" at bounding box center [18, 487] width 17 height 69
click at [19, 460] on icon "zoom in" at bounding box center [19, 462] width 8 height 8
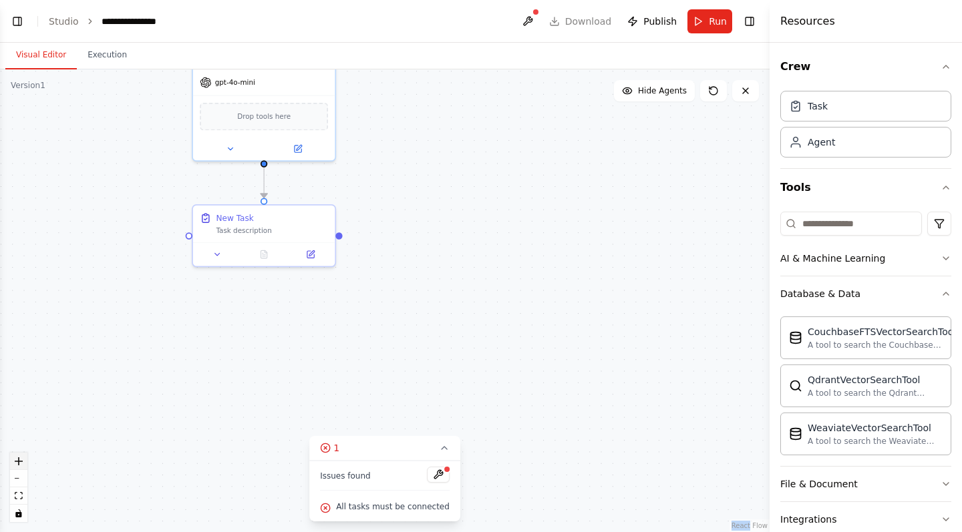
click at [19, 460] on icon "zoom in" at bounding box center [19, 462] width 8 height 8
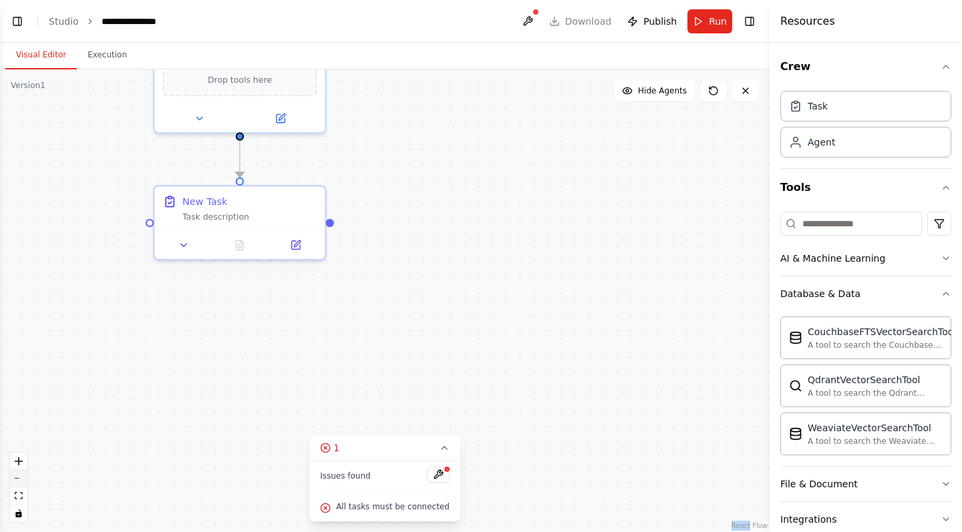
click at [21, 475] on button "zoom out" at bounding box center [18, 478] width 17 height 17
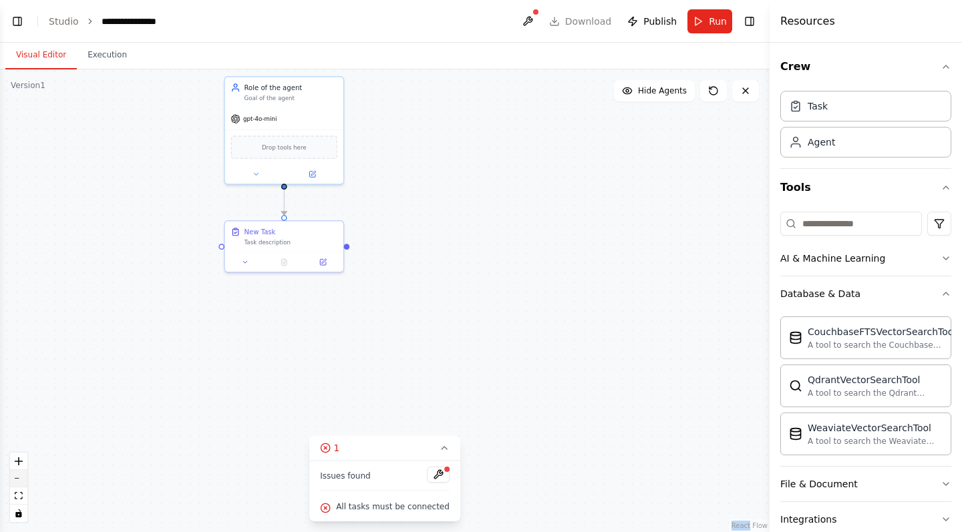
click at [21, 475] on button "zoom out" at bounding box center [18, 478] width 17 height 17
click at [21, 475] on div "React Flow controls" at bounding box center [18, 487] width 17 height 69
click at [20, 499] on icon "fit view" at bounding box center [19, 495] width 8 height 7
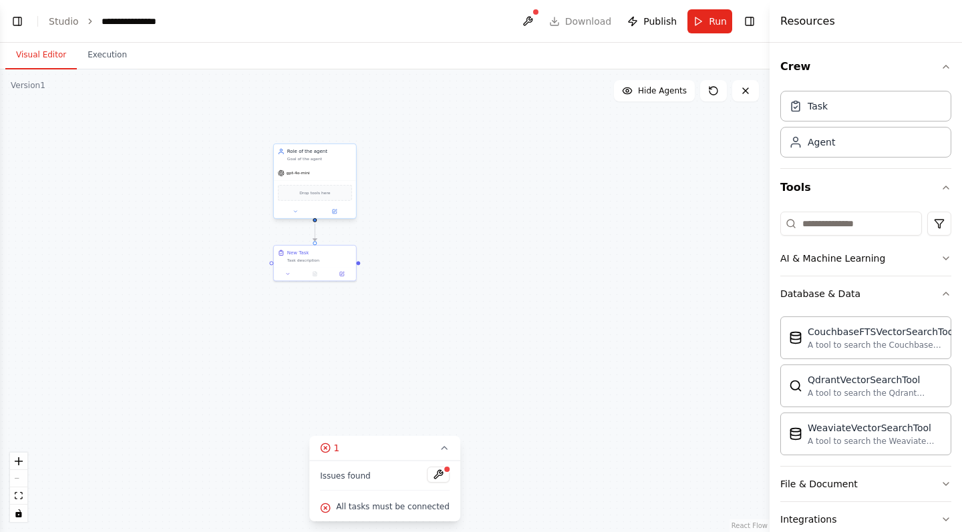
click at [321, 172] on div "gpt-4o-mini" at bounding box center [315, 173] width 82 height 15
click at [348, 135] on button at bounding box center [345, 130] width 17 height 17
click at [325, 130] on button "Confirm" at bounding box center [307, 130] width 47 height 16
click at [341, 254] on div "New Task" at bounding box center [319, 251] width 65 height 7
click at [350, 228] on button at bounding box center [345, 231] width 17 height 17
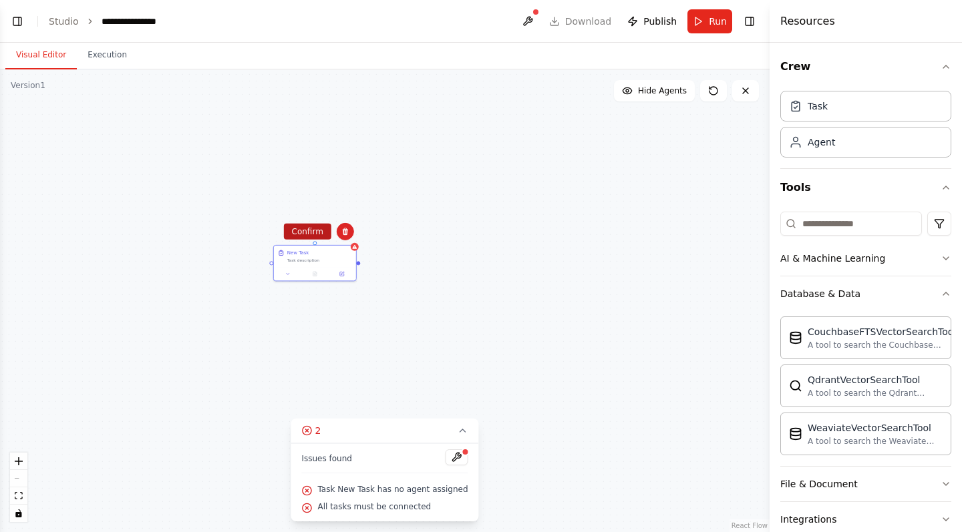
click at [317, 240] on button "Confirm" at bounding box center [307, 232] width 47 height 16
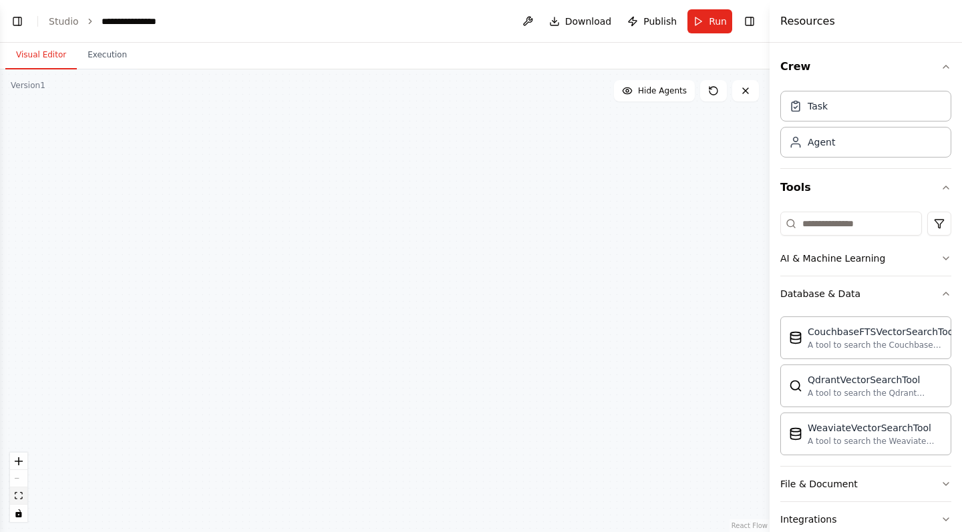
click at [27, 491] on button "fit view" at bounding box center [18, 496] width 17 height 17
click at [25, 492] on button "fit view" at bounding box center [18, 496] width 17 height 17
click at [705, 95] on button at bounding box center [713, 90] width 27 height 21
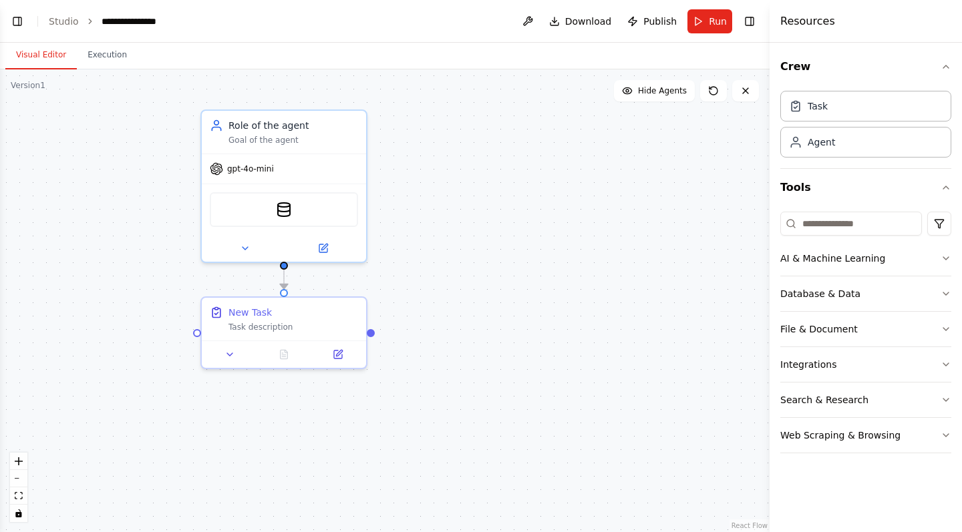
click at [393, 224] on div ".deletable-edge-delete-btn { width: 20px; height: 20px; border: 0px solid #ffff…" at bounding box center [384, 300] width 769 height 463
click at [228, 246] on button at bounding box center [244, 246] width 75 height 16
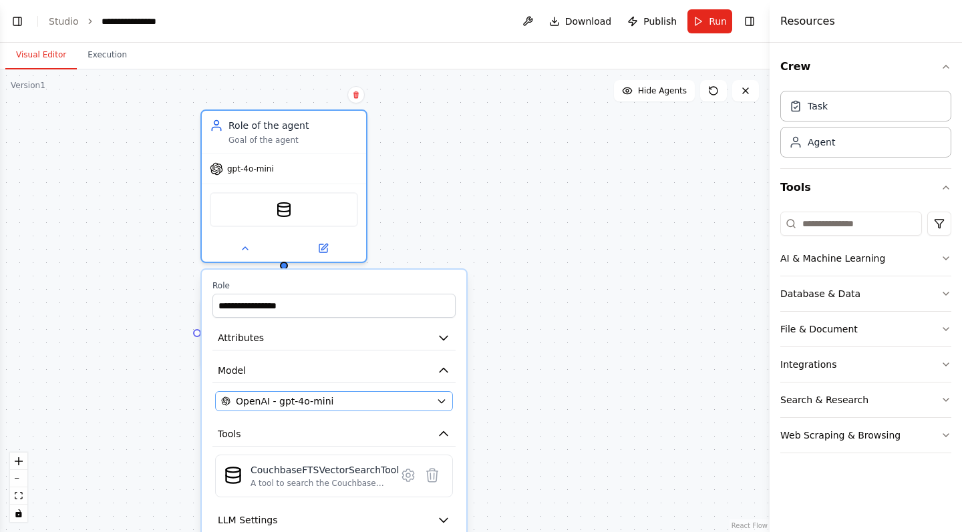
click at [325, 395] on span "OpenAI - gpt-4o-mini" at bounding box center [285, 401] width 98 height 13
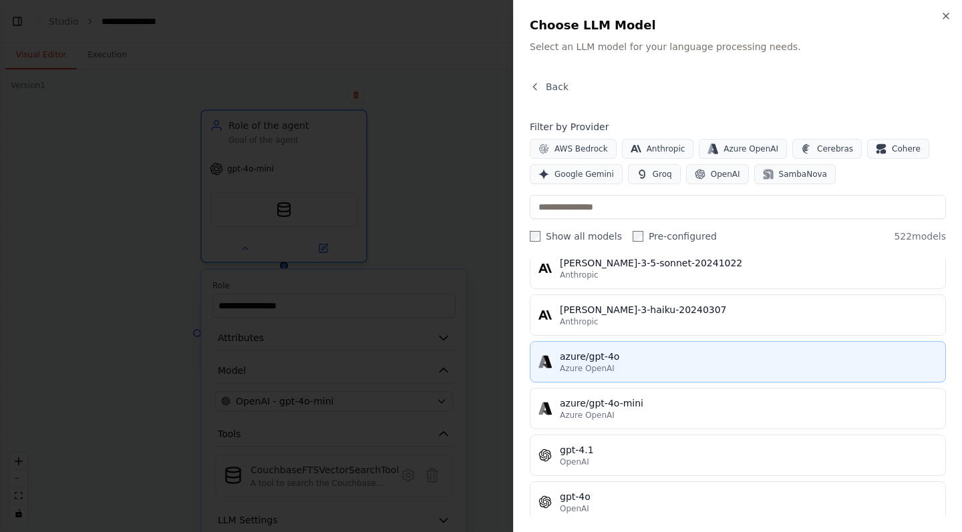
scroll to position [59, 0]
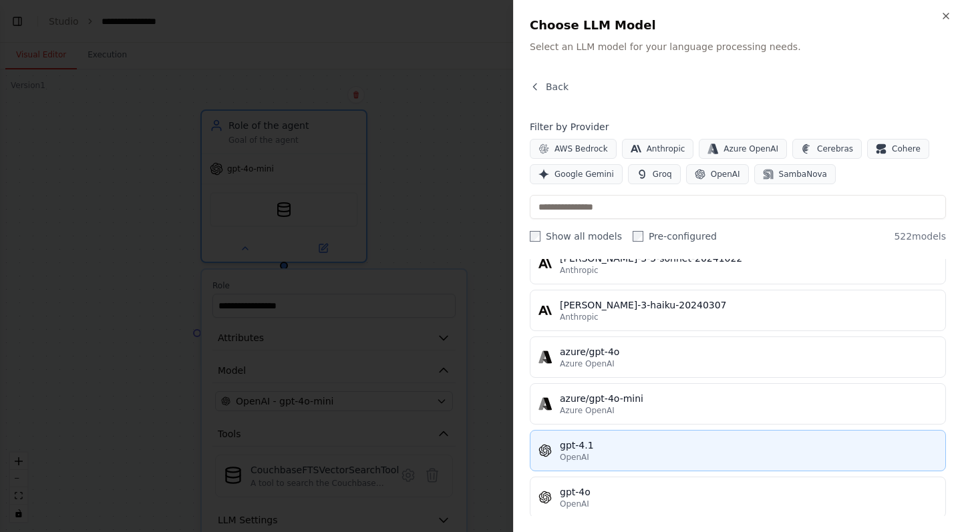
click at [733, 460] on div "OpenAI" at bounding box center [748, 457] width 377 height 11
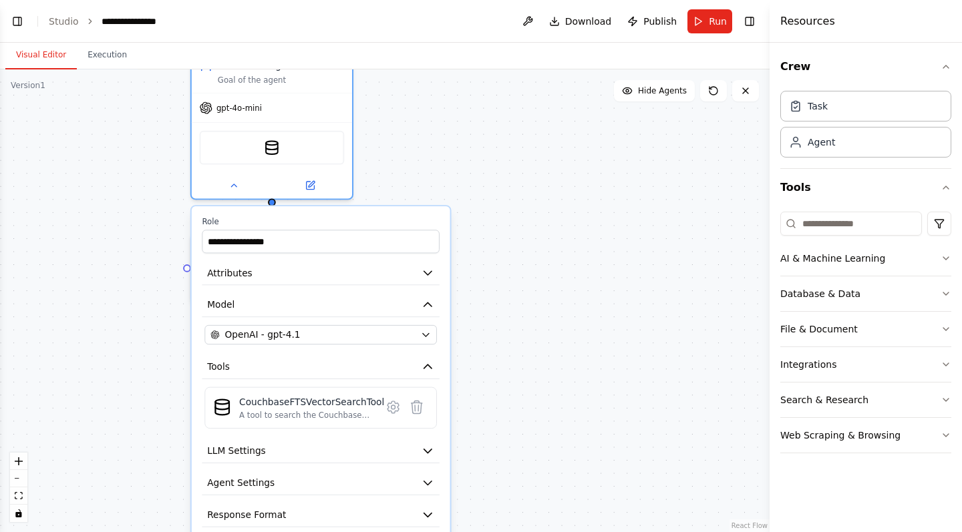
drag, startPoint x: 597, startPoint y: 445, endPoint x: 578, endPoint y: 377, distance: 70.2
click at [578, 377] on div ".deletable-edge-delete-btn { width: 20px; height: 20px; border: 0px solid #ffff…" at bounding box center [384, 300] width 769 height 463
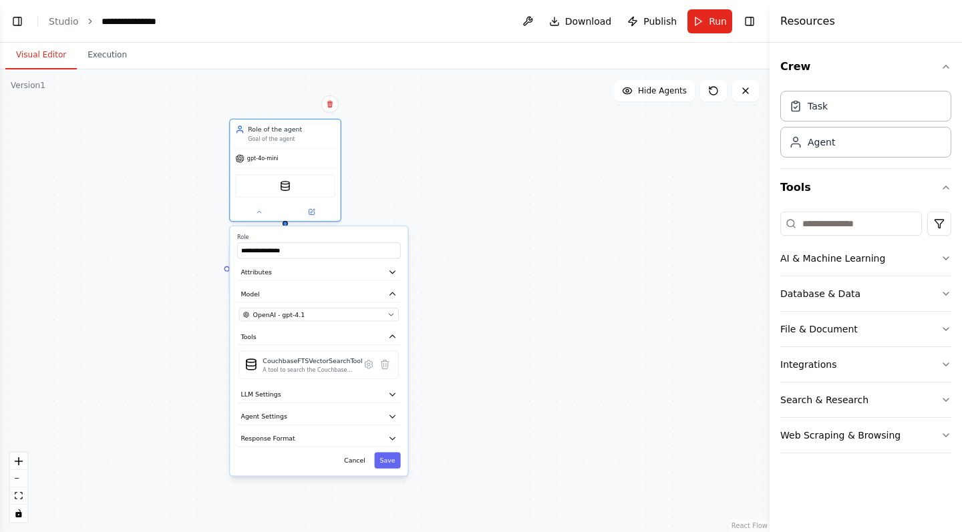
drag, startPoint x: 578, startPoint y: 377, endPoint x: 496, endPoint y: 344, distance: 88.7
click at [496, 344] on div ".deletable-edge-delete-btn { width: 20px; height: 20px; border: 0px solid #ffff…" at bounding box center [384, 300] width 769 height 463
drag, startPoint x: 346, startPoint y: 249, endPoint x: 237, endPoint y: 252, distance: 108.9
click at [237, 252] on div "**********" at bounding box center [319, 350] width 178 height 249
type input "**********"
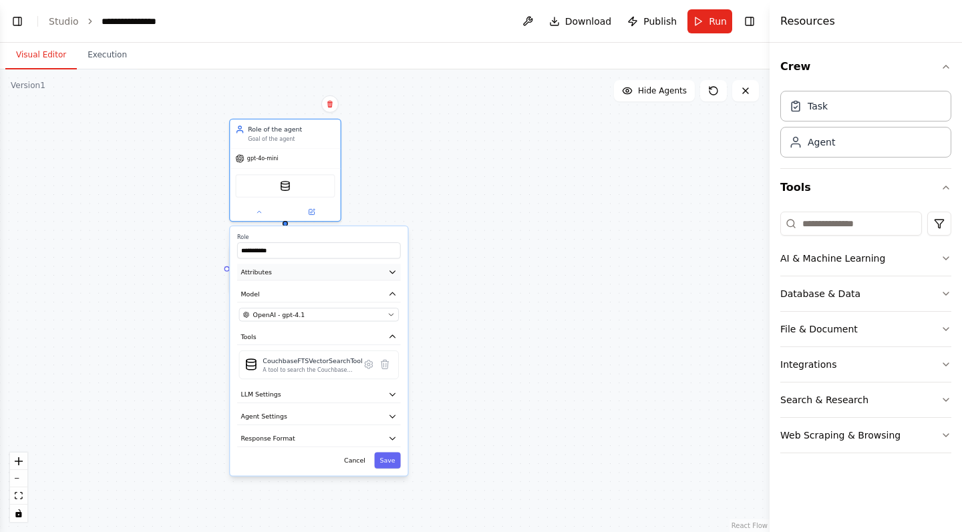
click at [307, 273] on button "Attributes" at bounding box center [319, 272] width 164 height 17
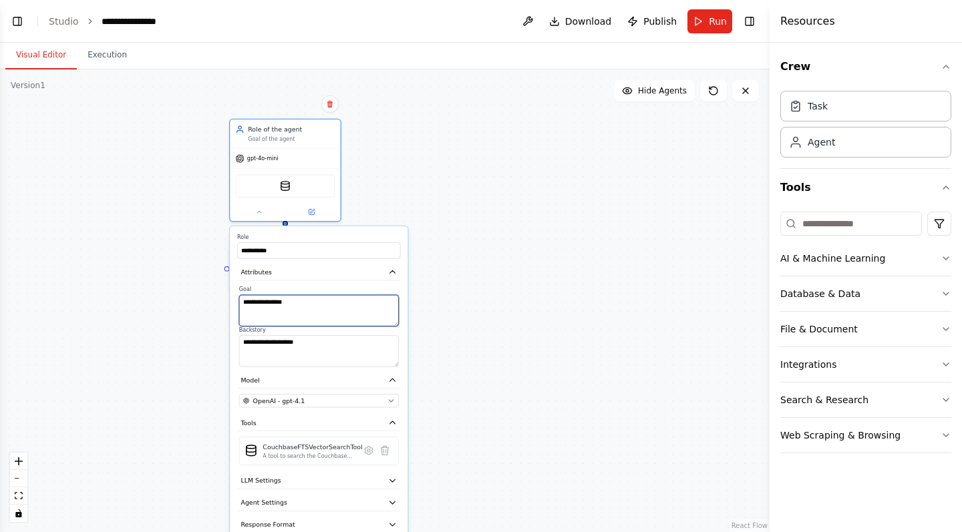
drag, startPoint x: 312, startPoint y: 307, endPoint x: 236, endPoint y: 294, distance: 77.2
click at [235, 292] on div "**********" at bounding box center [319, 393] width 178 height 335
click at [743, 80] on button at bounding box center [745, 90] width 27 height 21
click at [745, 84] on button at bounding box center [745, 90] width 27 height 21
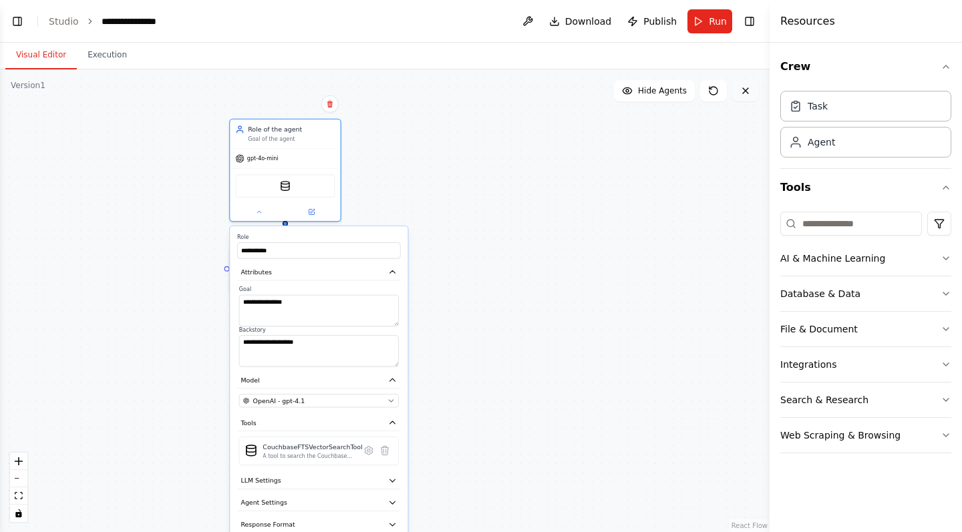
click at [745, 84] on button at bounding box center [745, 90] width 27 height 21
click at [743, 98] on button at bounding box center [745, 90] width 27 height 21
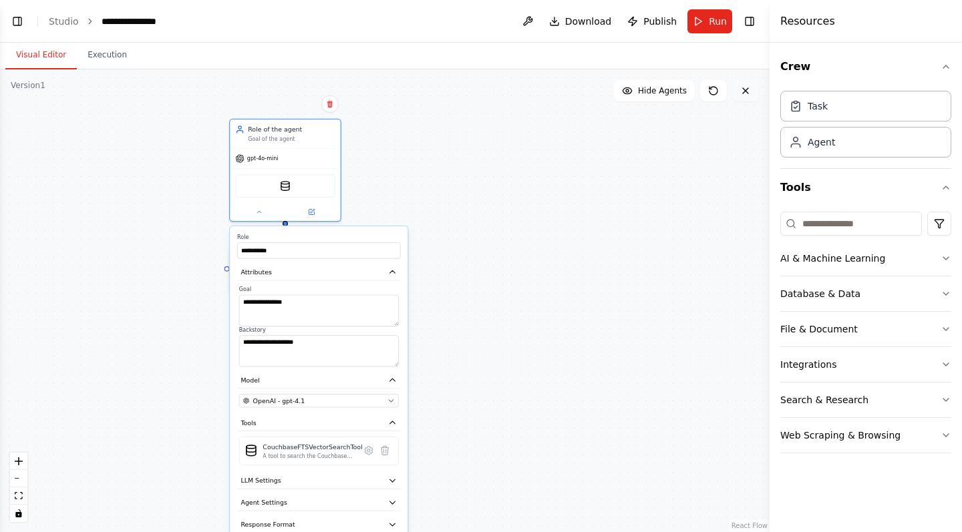
click at [743, 98] on button at bounding box center [745, 90] width 27 height 21
click at [71, 25] on link "Studio" at bounding box center [64, 21] width 30 height 11
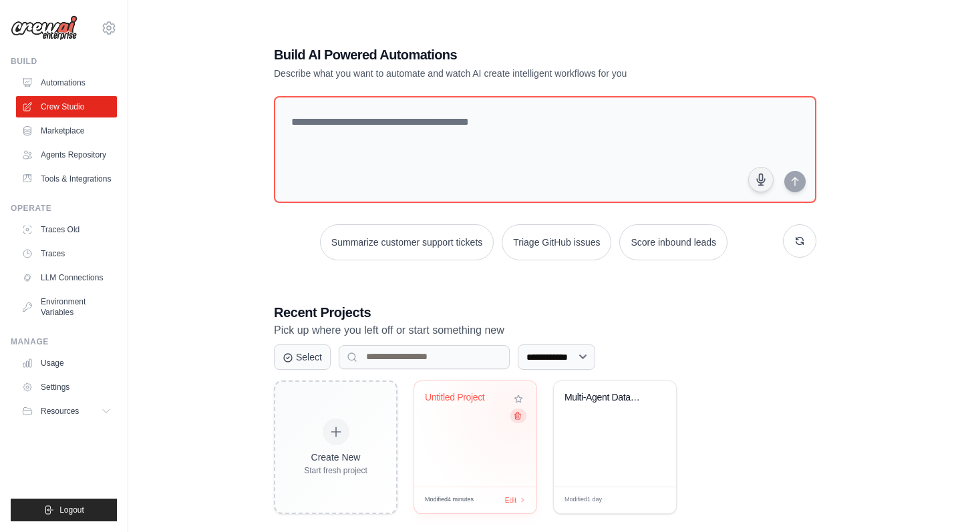
click at [515, 413] on icon at bounding box center [517, 415] width 9 height 9
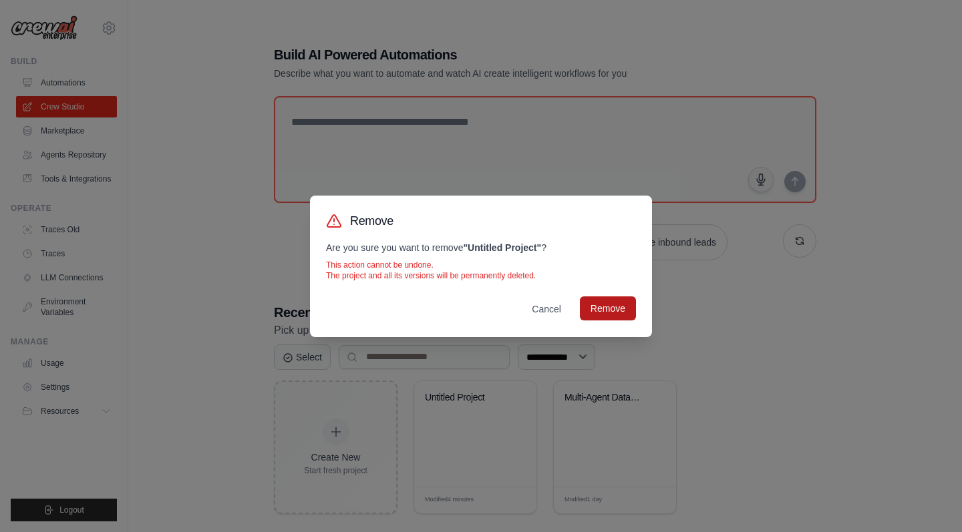
click at [602, 306] on button "Remove" at bounding box center [608, 309] width 56 height 24
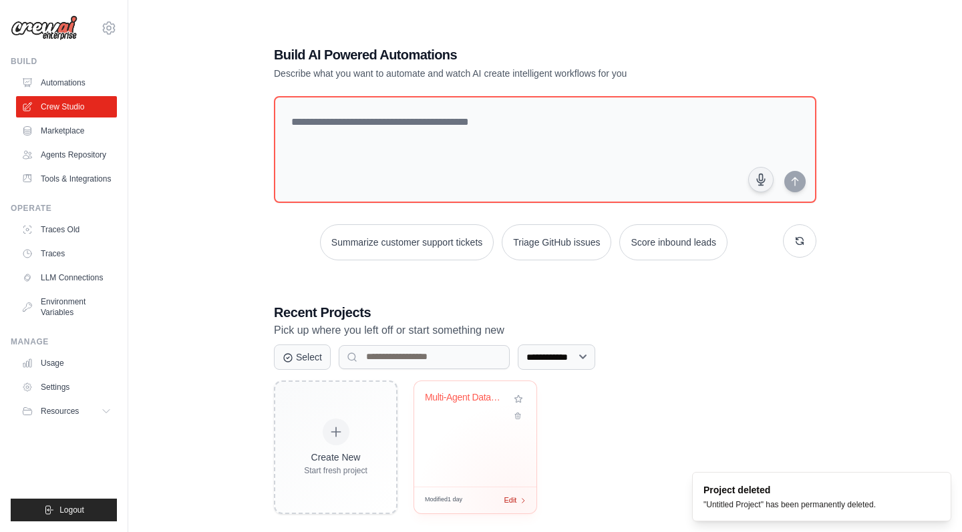
click at [515, 502] on div "Modified 1 day Edit" at bounding box center [475, 500] width 122 height 27
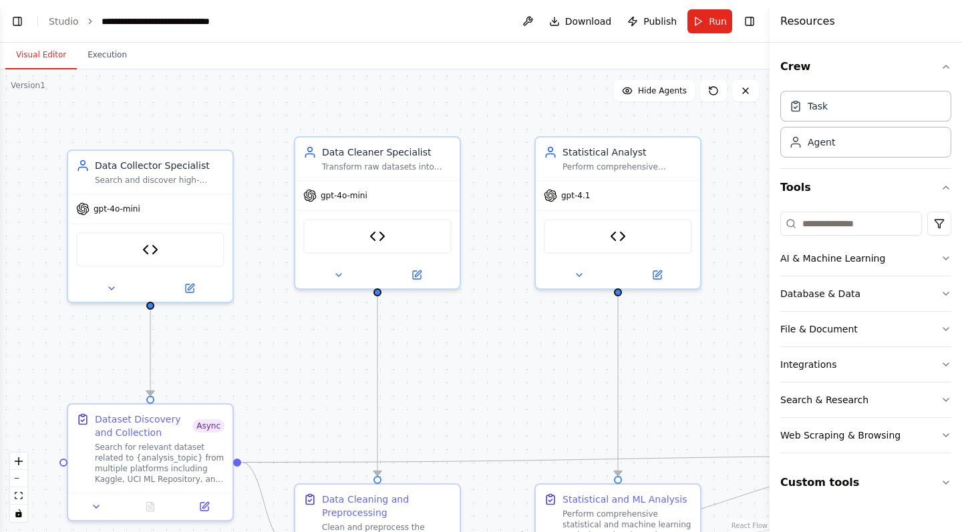
scroll to position [5555, 0]
click at [186, 166] on div "Data Collector Specialist" at bounding box center [160, 162] width 130 height 13
click at [161, 166] on div "Data Collector Specialist" at bounding box center [160, 162] width 130 height 13
click at [168, 177] on div "Search and discover high-quality datasets from multiple platforms including Kag…" at bounding box center [160, 177] width 130 height 11
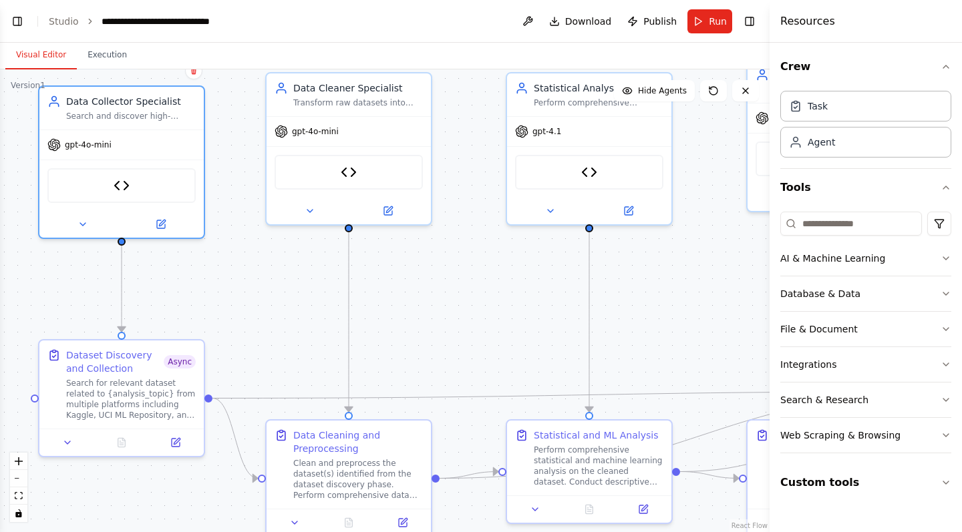
drag, startPoint x: 479, startPoint y: 273, endPoint x: 450, endPoint y: 209, distance: 70.3
click at [450, 209] on div ".deletable-edge-delete-btn { width: 20px; height: 20px; border: 0px solid #ffff…" at bounding box center [384, 300] width 769 height 463
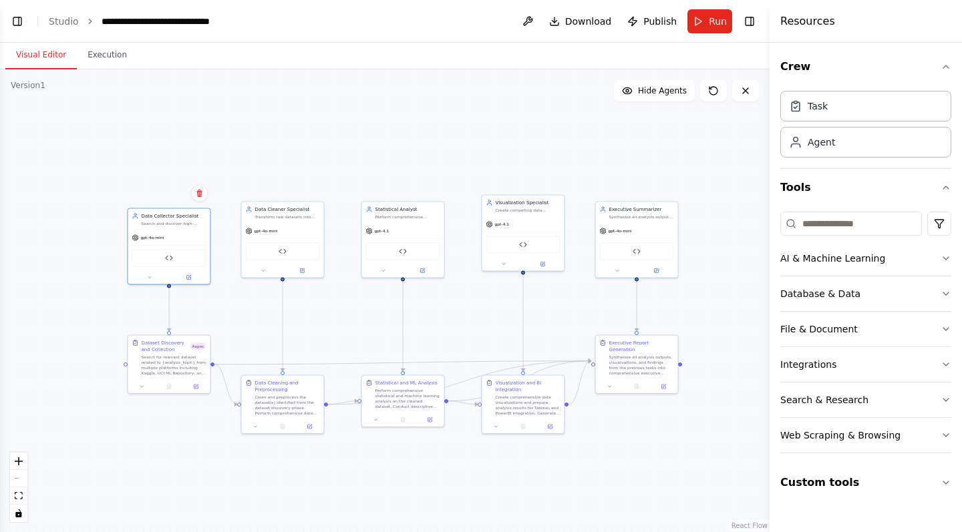
drag, startPoint x: 464, startPoint y: 291, endPoint x: 340, endPoint y: 311, distance: 125.2
click at [340, 311] on div ".deletable-edge-delete-btn { width: 20px; height: 20px; border: 0px solid #ffff…" at bounding box center [384, 300] width 769 height 463
click at [840, 472] on button "Custom tools" at bounding box center [865, 482] width 171 height 37
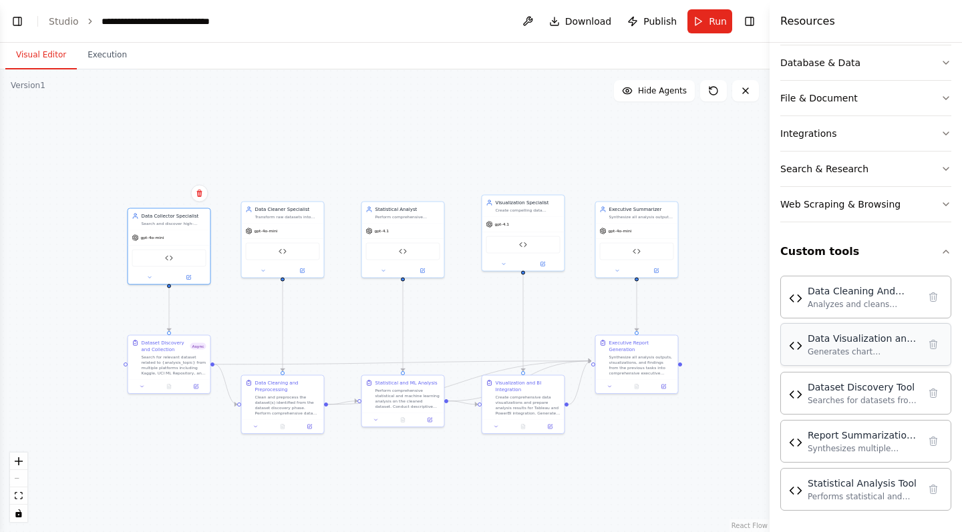
scroll to position [231, 0]
click at [831, 310] on div "Data Cleaning And Processing Tool Analyzes and cleans datasets provided as CSV/…" at bounding box center [865, 296] width 171 height 43
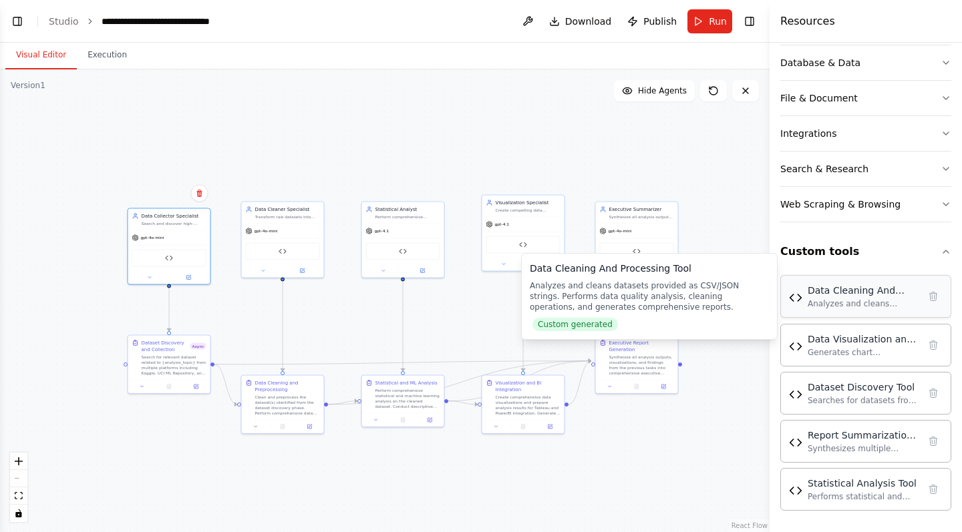
click at [896, 289] on div "Data Cleaning And Processing Tool" at bounding box center [862, 290] width 111 height 13
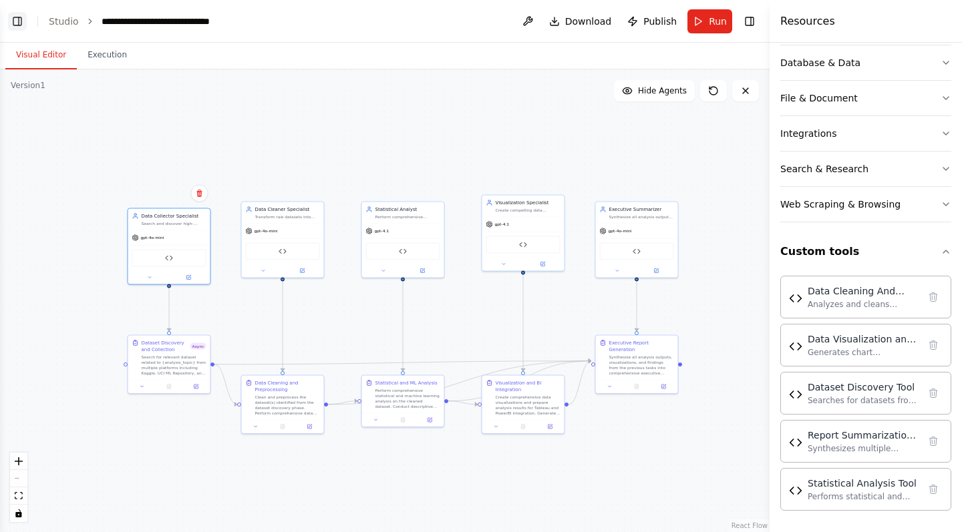
click at [16, 19] on button "Toggle Left Sidebar" at bounding box center [17, 21] width 19 height 19
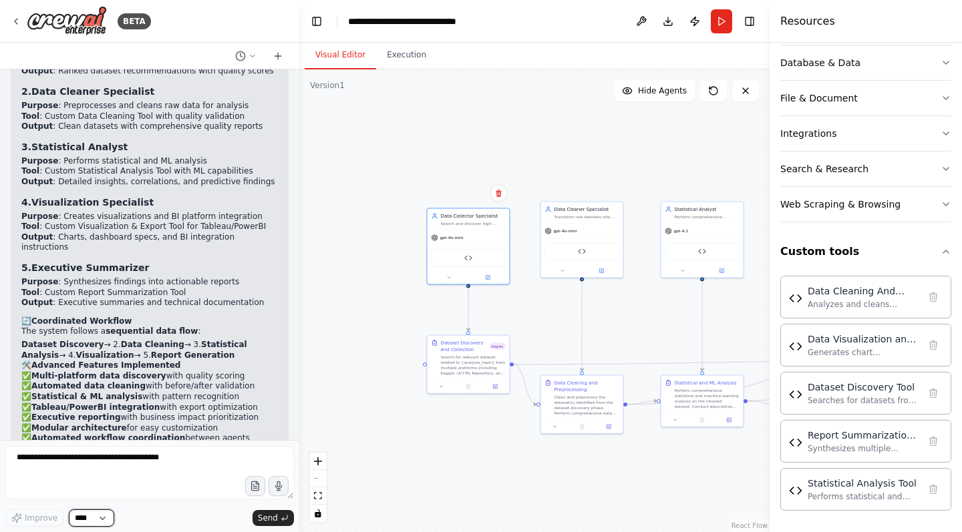
scroll to position [5555, 0]
click at [277, 53] on icon at bounding box center [277, 56] width 11 height 11
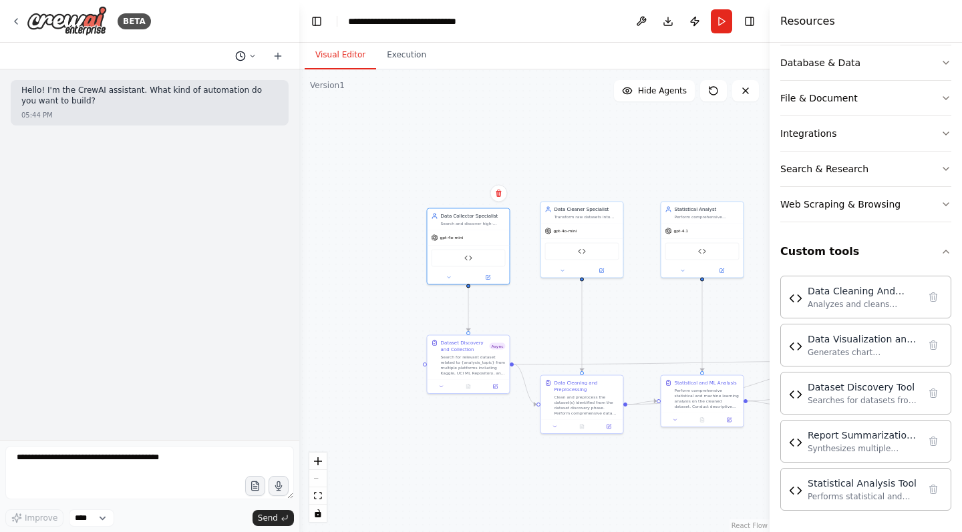
click at [251, 53] on icon at bounding box center [252, 56] width 8 height 8
click at [241, 100] on span "[DATE] 01:53 AM" at bounding box center [265, 105] width 56 height 11
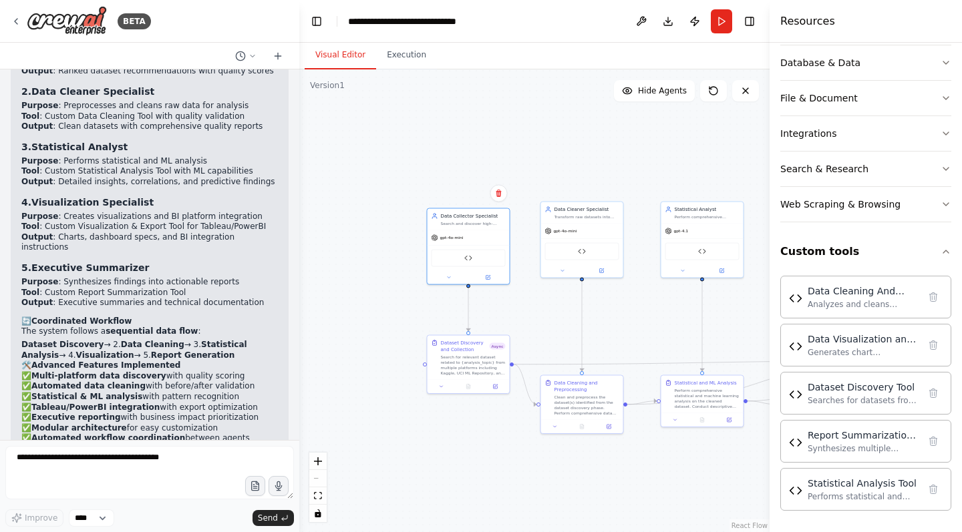
scroll to position [5555, 0]
click at [310, 23] on button "Toggle Left Sidebar" at bounding box center [316, 21] width 19 height 19
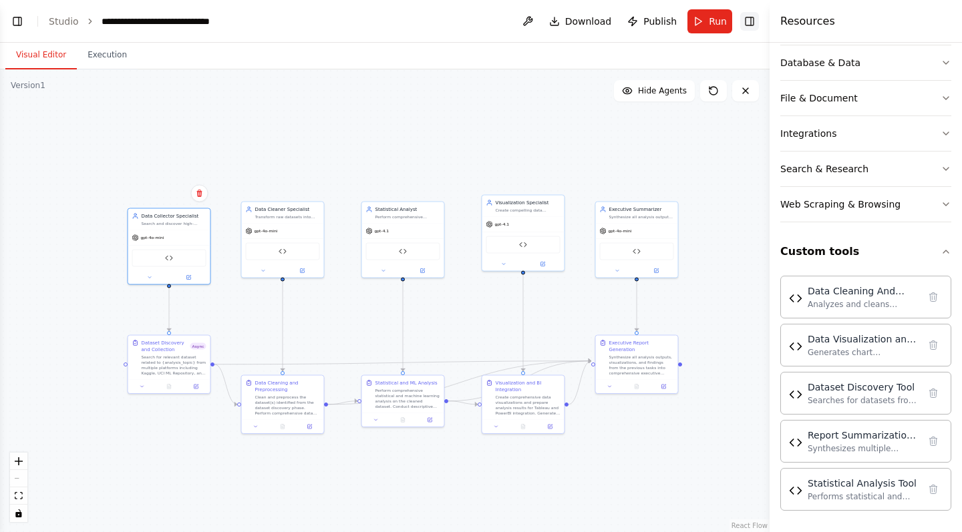
click at [747, 18] on button "Toggle Right Sidebar" at bounding box center [749, 21] width 19 height 19
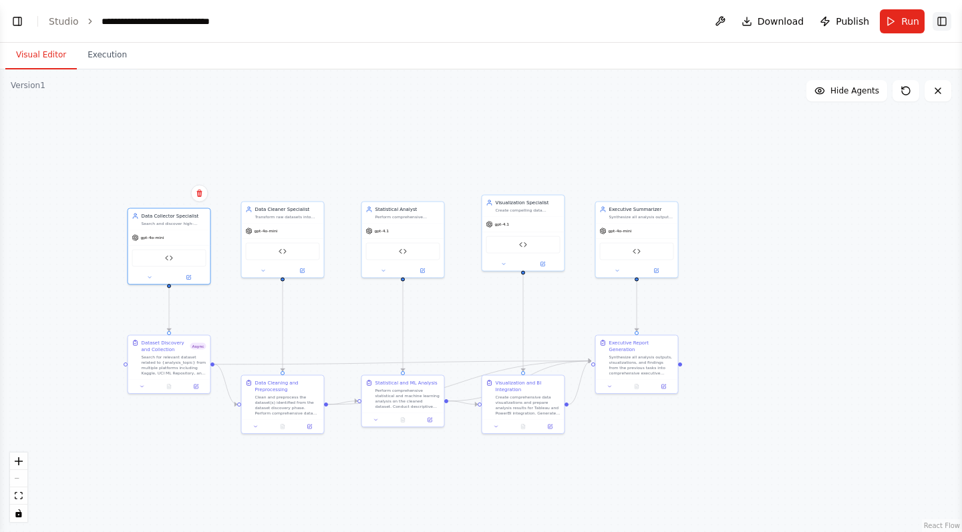
click at [945, 17] on button "Toggle Right Sidebar" at bounding box center [941, 21] width 19 height 19
